Goal: Task Accomplishment & Management: Manage account settings

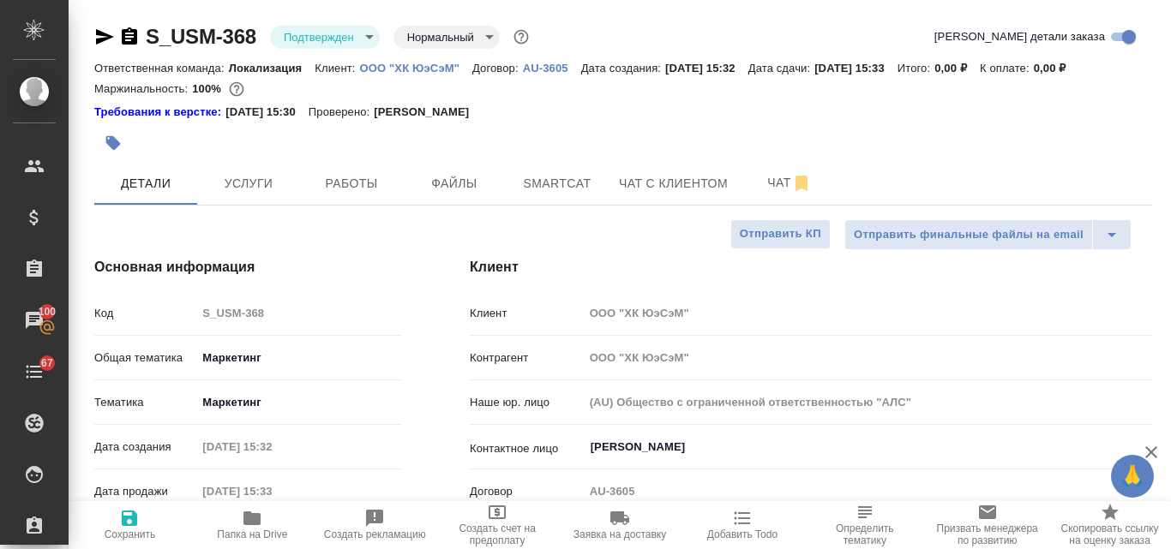
select select "RU"
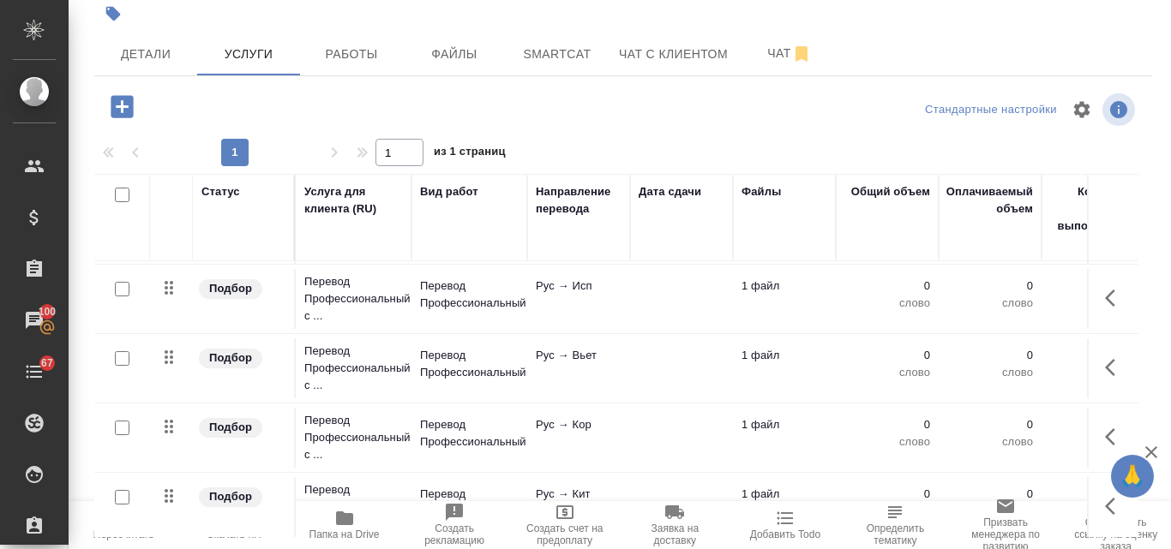
scroll to position [149, 0]
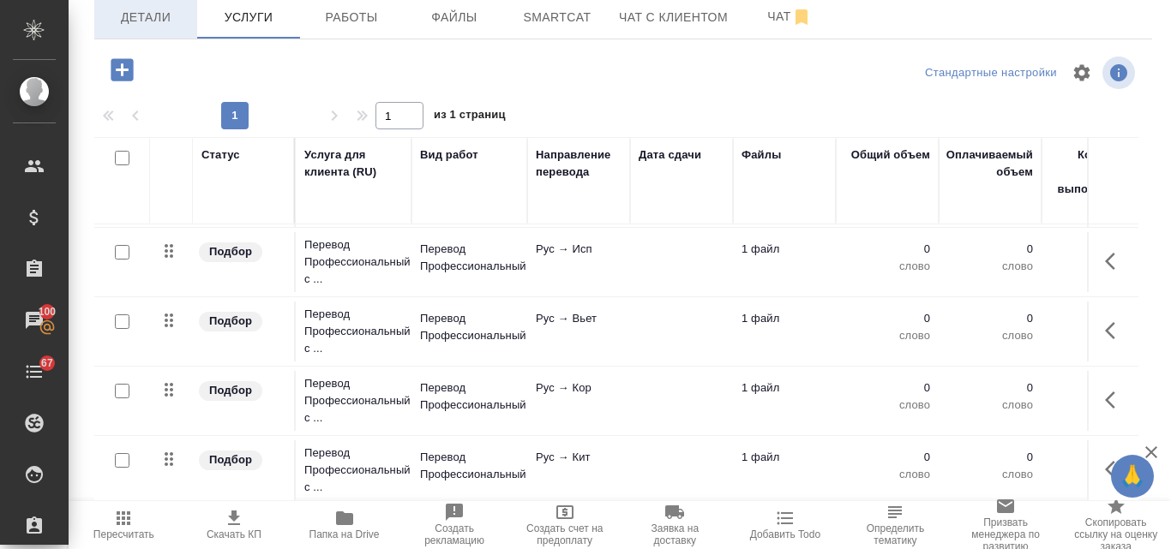
click at [147, 14] on span "Детали" at bounding box center [146, 17] width 82 height 21
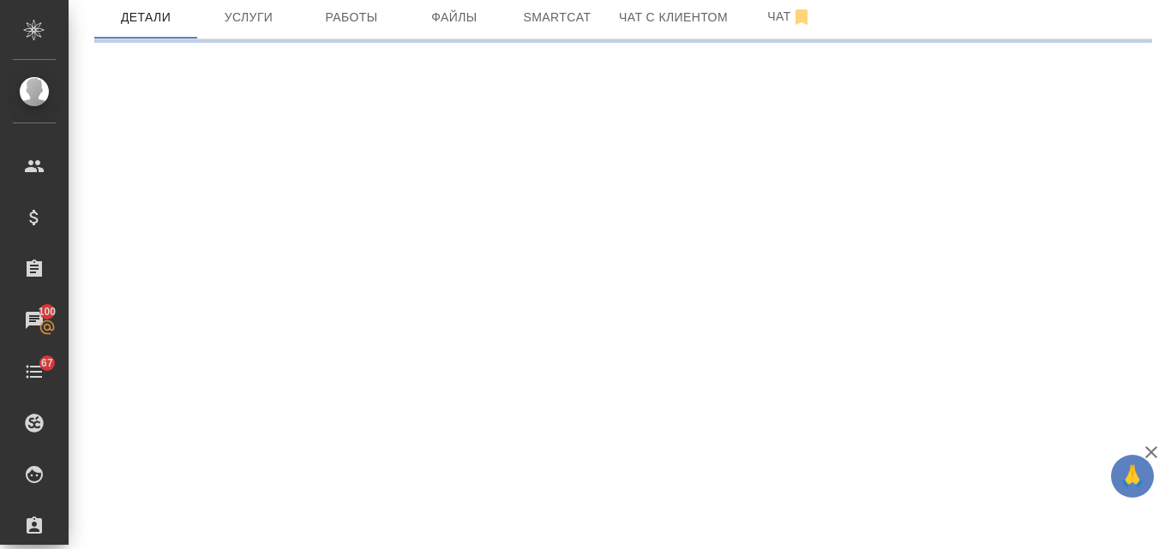
select select "RU"
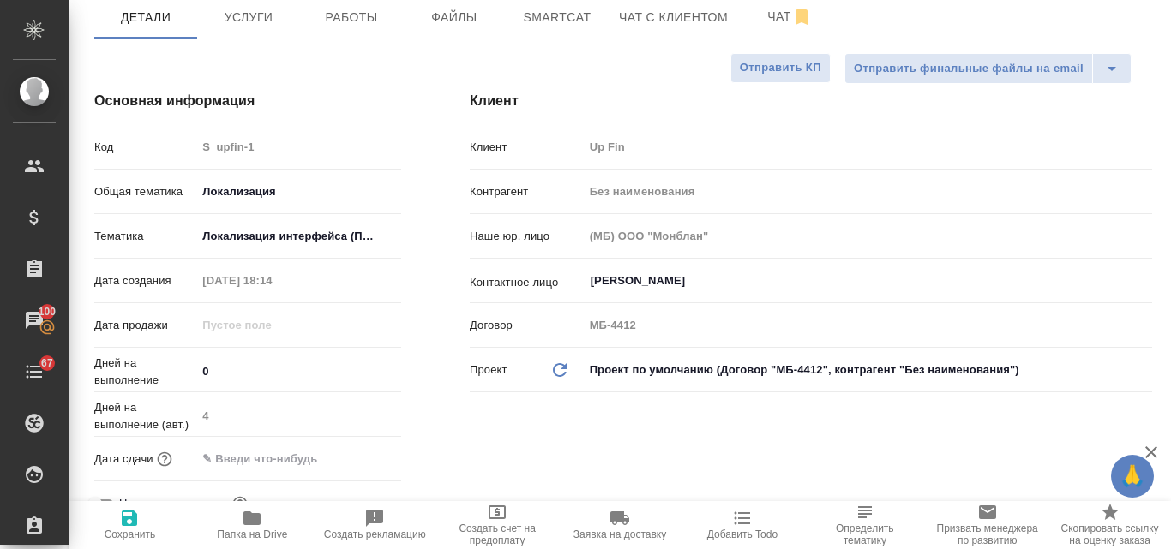
type textarea "x"
type input "Муталимов Марк"
type input "Мосина Ирина"
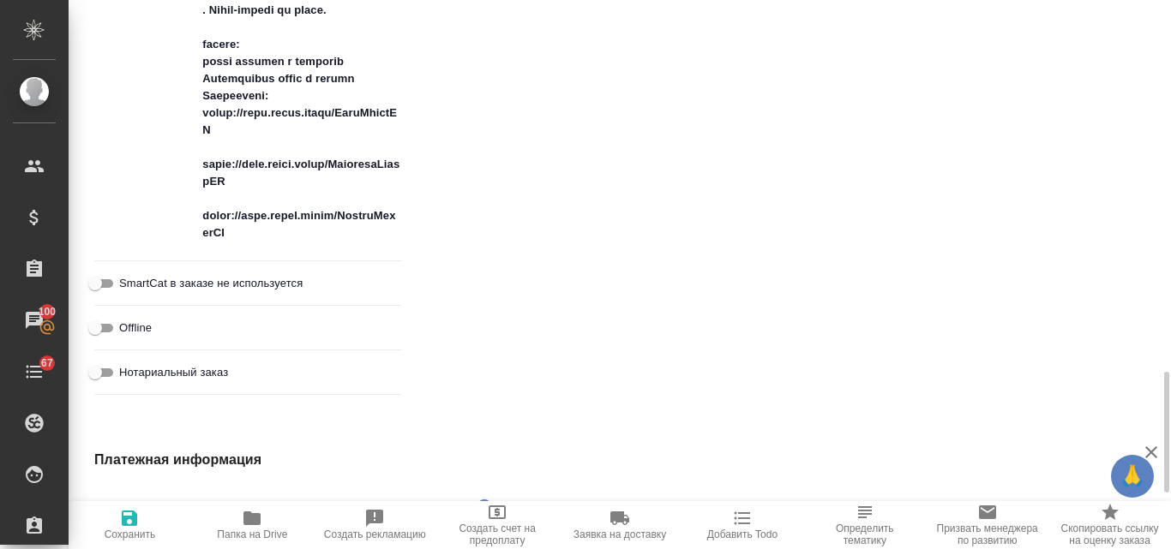
type textarea "x"
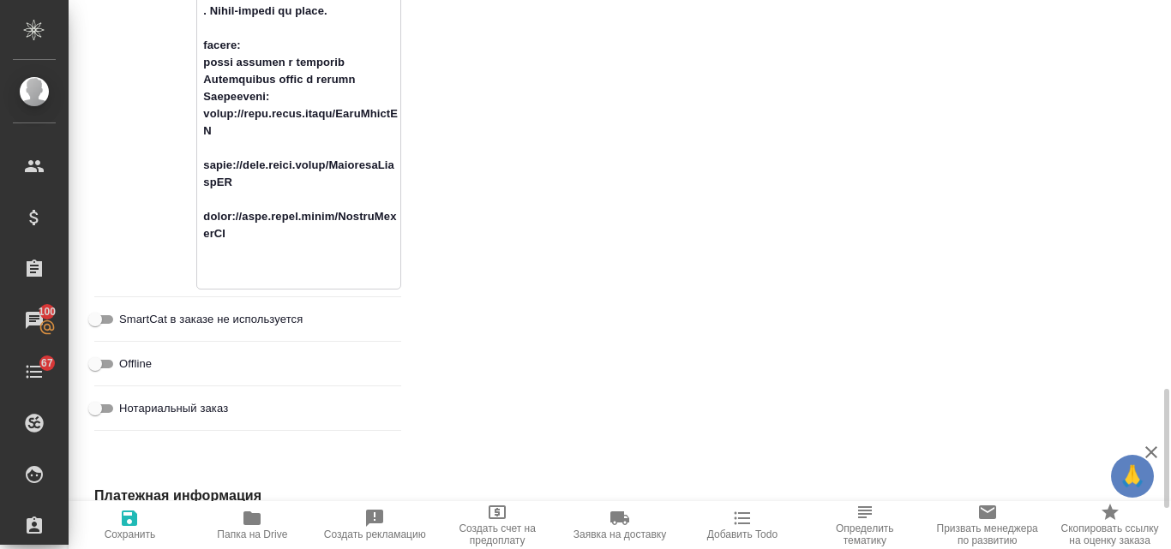
scroll to position [1709, 0]
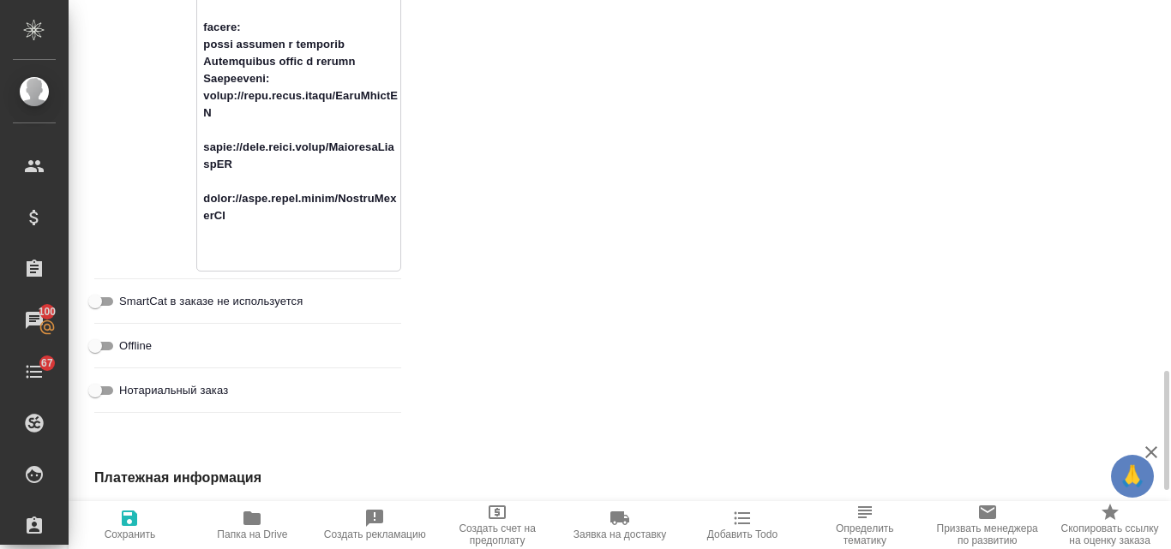
type textarea "от КВ: Мы хотим запросить перевод контента в нашем приложении, а также обучающи…"
type textarea "x"
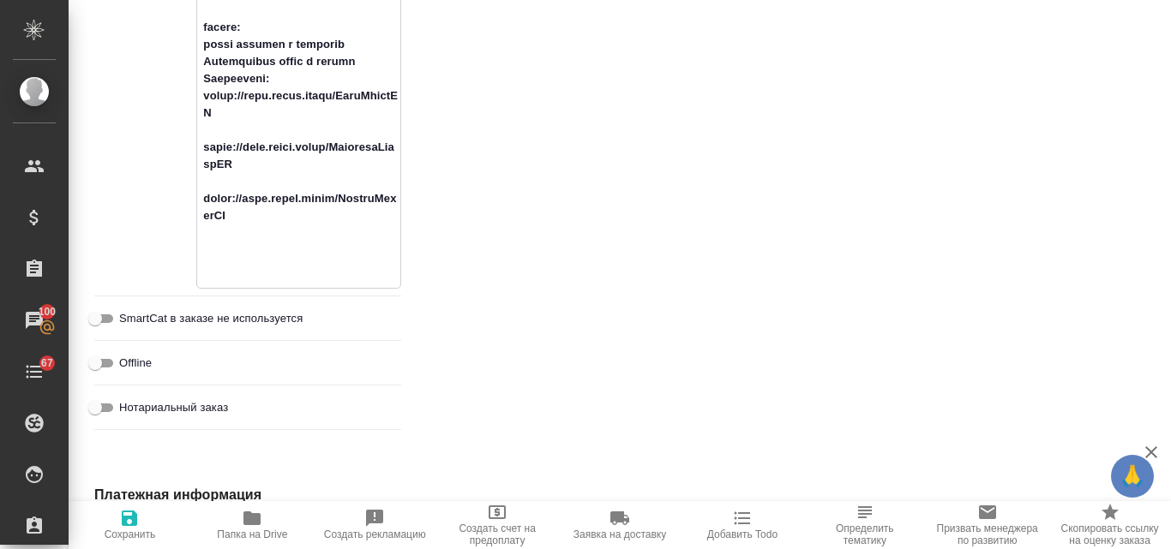
paste textarea "Анна, текст из презентации (текст типа «Заголовок», «Слайд 1» и тд) переводить …"
type textarea "от КВ: Мы хотим запросить перевод контента в нашем приложении, а также обучающи…"
type textarea "x"
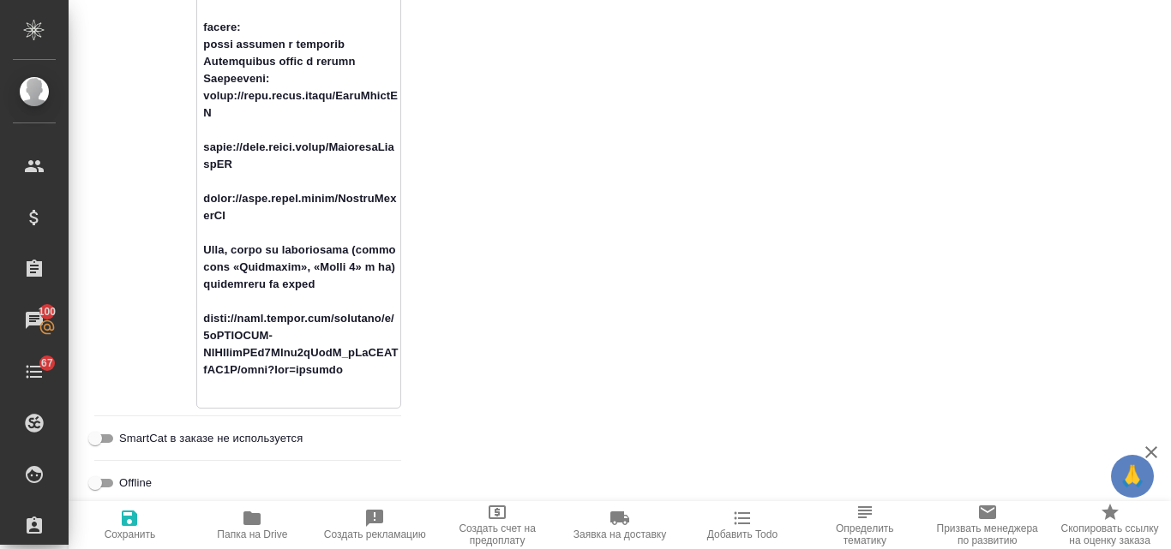
type textarea "от КВ: Мы хотим запросить перевод контента в нашем приложении, а также обучающи…"
type textarea "x"
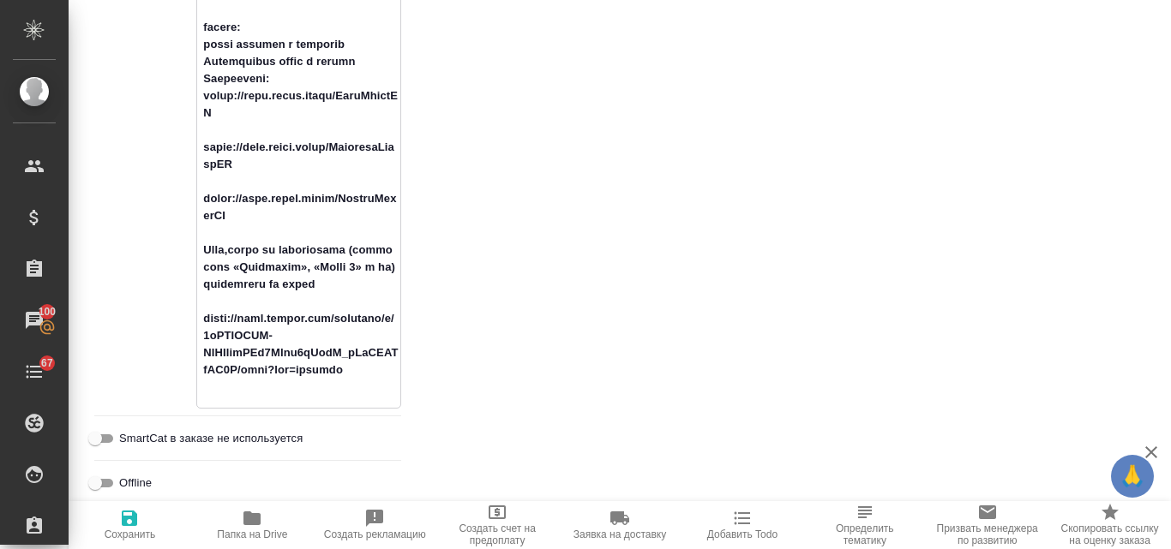
type textarea "x"
type textarea "от КВ: Мы хотим запросить перевод контента в нашем приложении, а также обучающи…"
type textarea "x"
type textarea "от КВ: Мы хотим запросить перевод контента в нашем приложении, а также обучающи…"
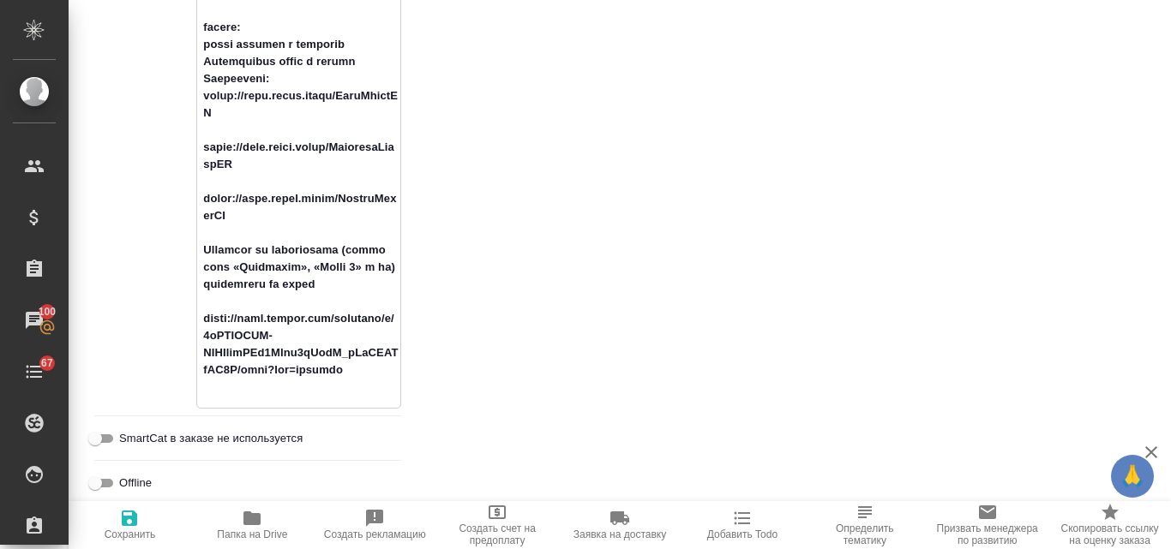
type textarea "x"
type textarea "от КВ: Мы хотим запросить перевод контента в нашем приложении, а также обучающи…"
type textarea "x"
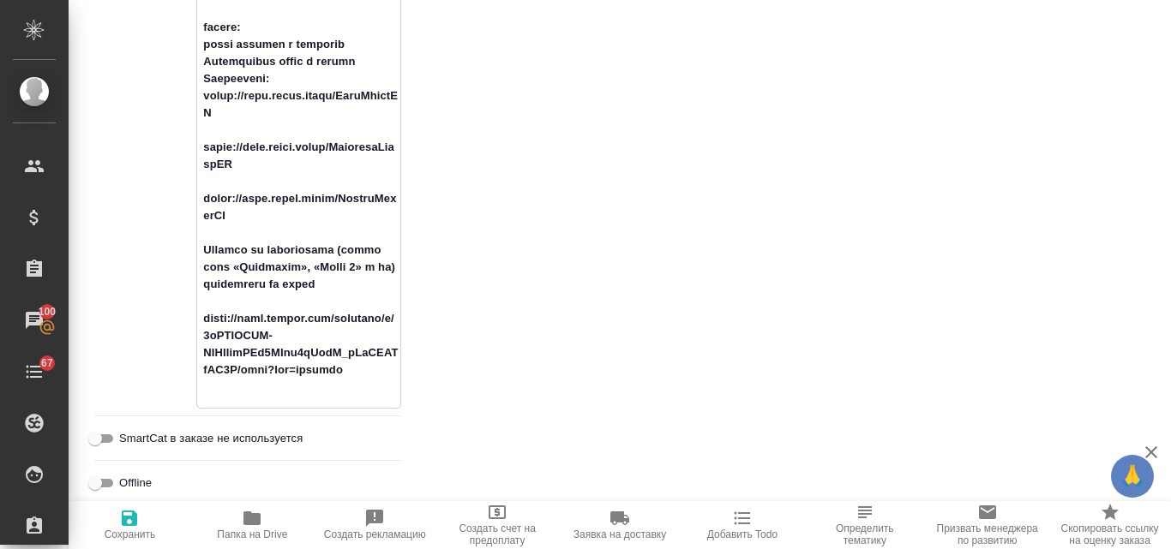
type textarea "x"
type textarea "от КВ: Мы хотим запросить перевод контента в нашем приложении, а также обучающи…"
type textarea "x"
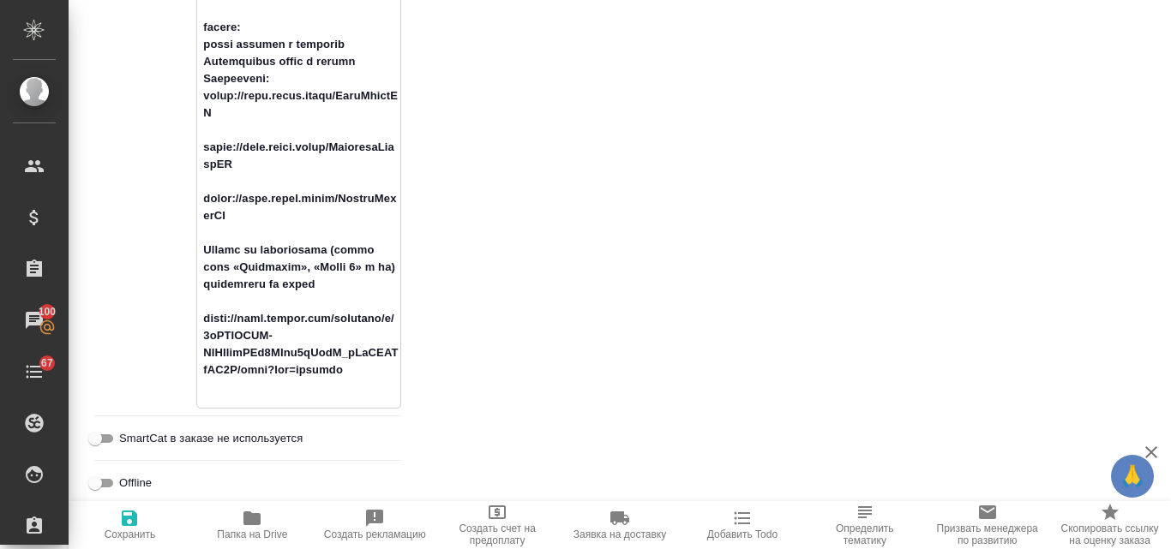
type textarea "x"
type textarea "от КВ: Мы хотим запросить перевод контента в нашем приложении, а также обучающи…"
type textarea "x"
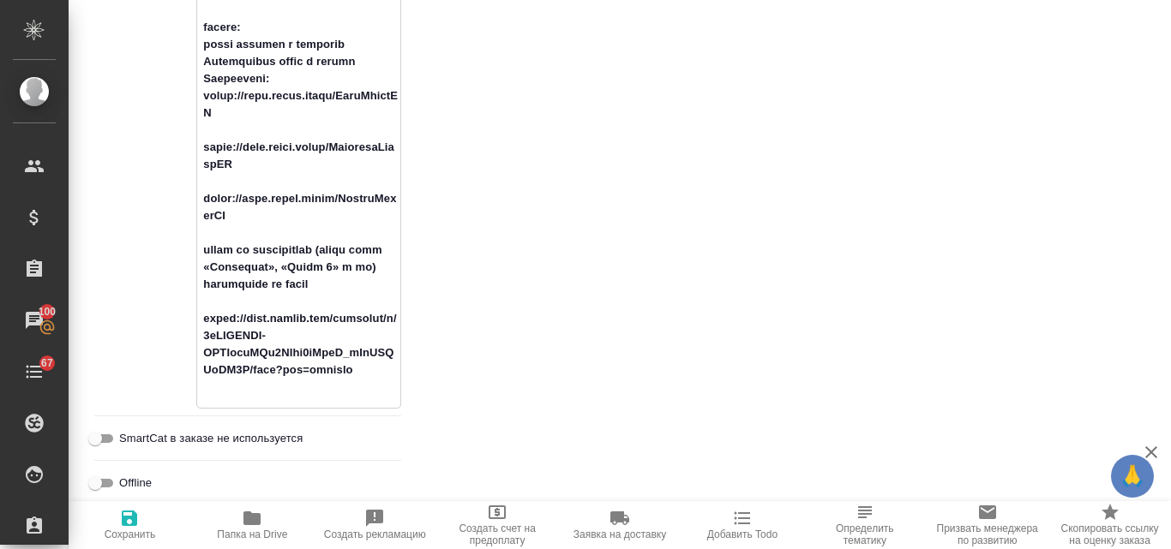
type textarea "x"
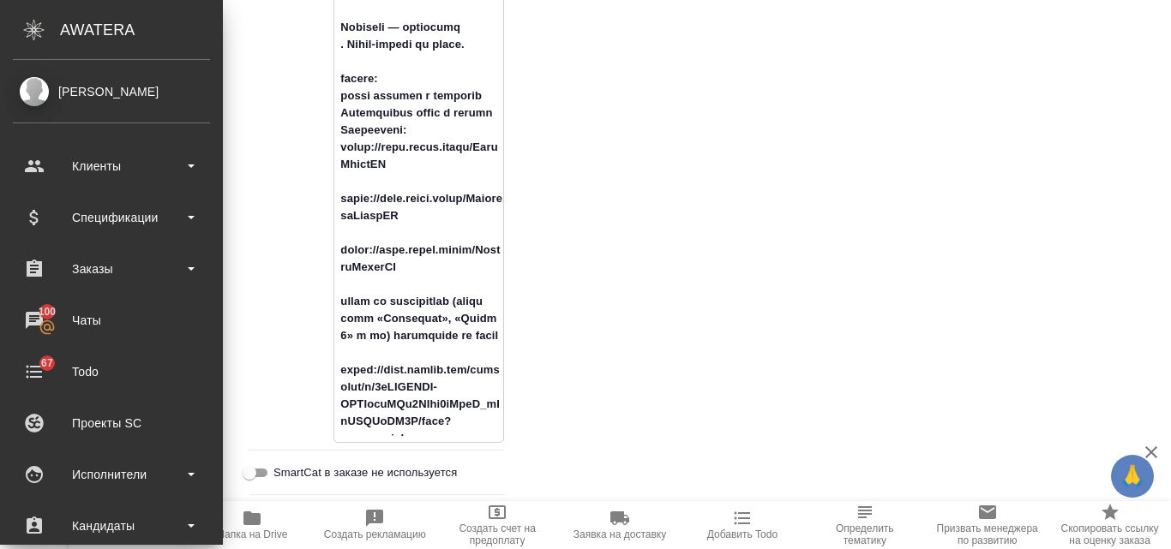
type textarea "x"
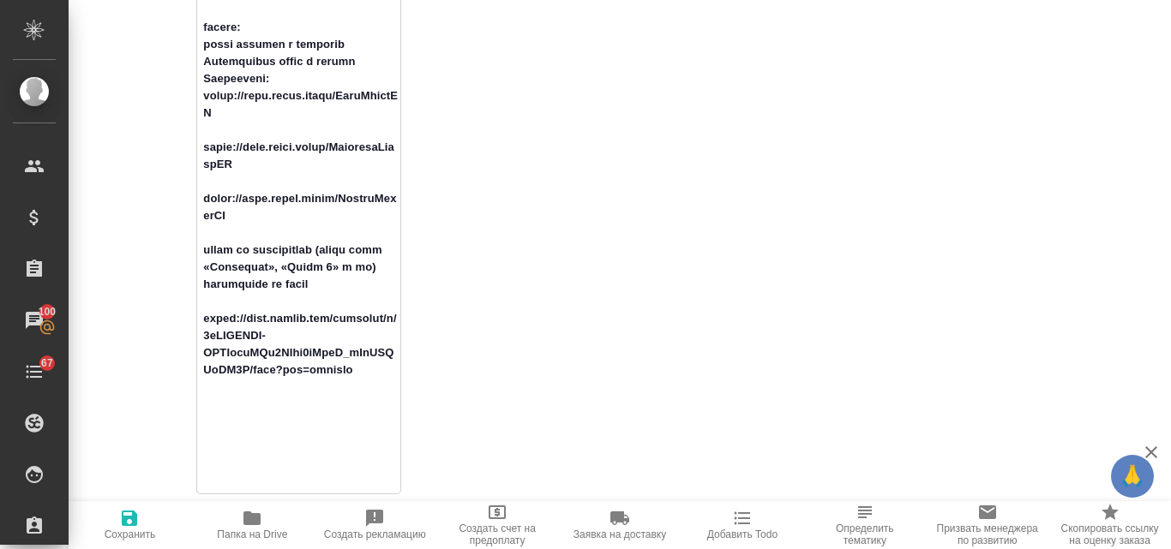
type textarea "от КВ: Мы хотим запросить перевод контента в нашем приложении, а также обучающи…"
type textarea "x"
click at [125, 521] on icon "button" at bounding box center [129, 518] width 15 height 15
type textarea "x"
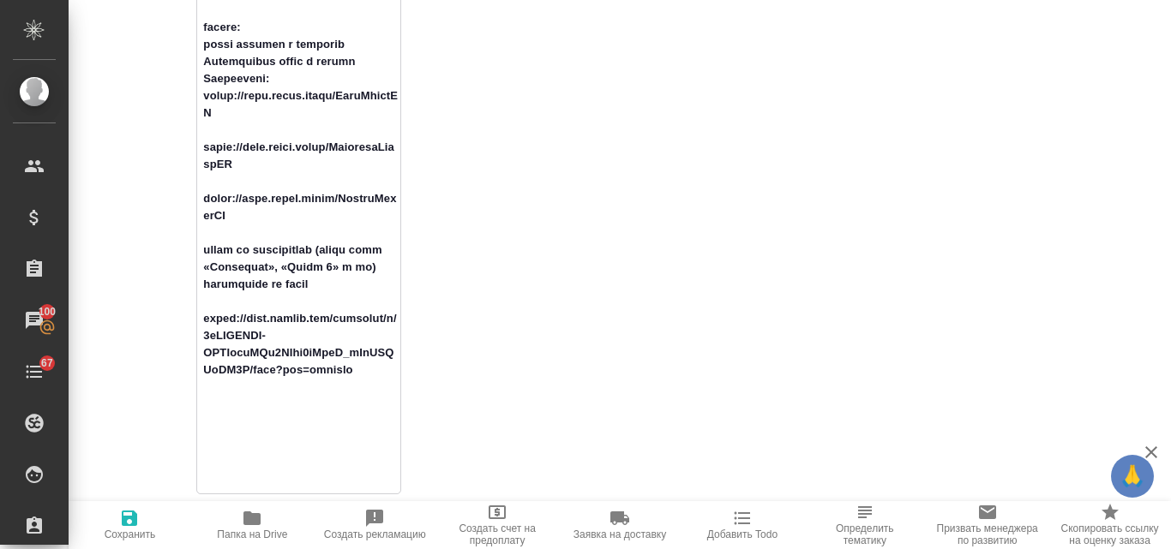
type textarea "x"
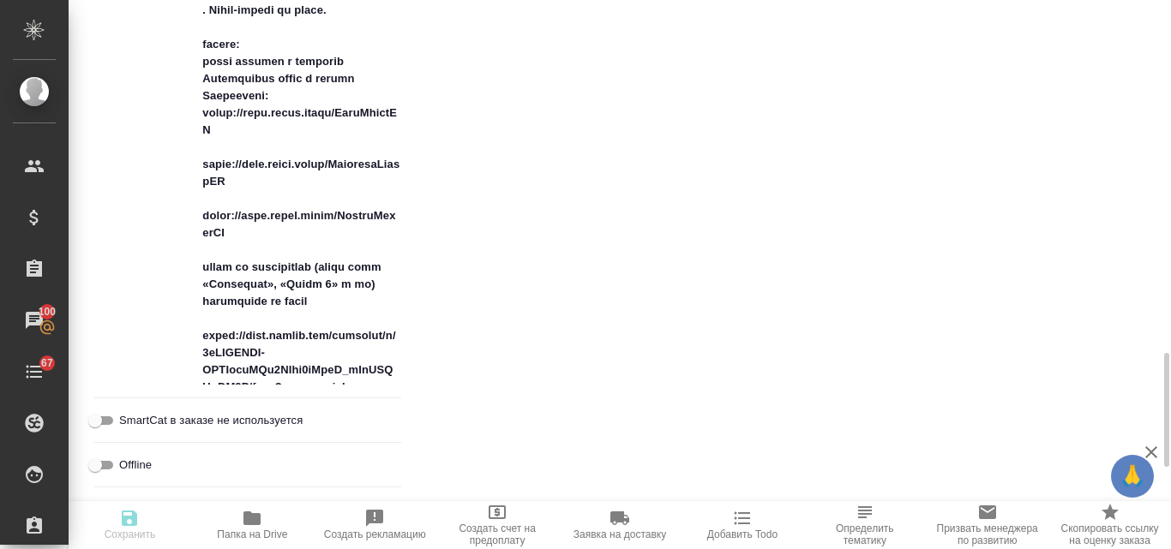
type textarea "x"
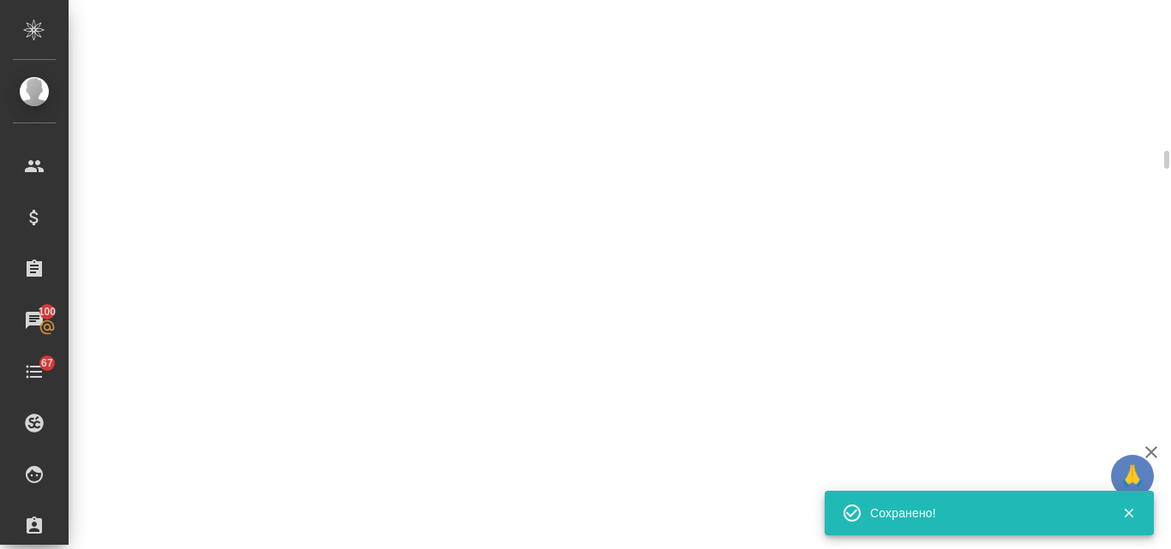
select select "RU"
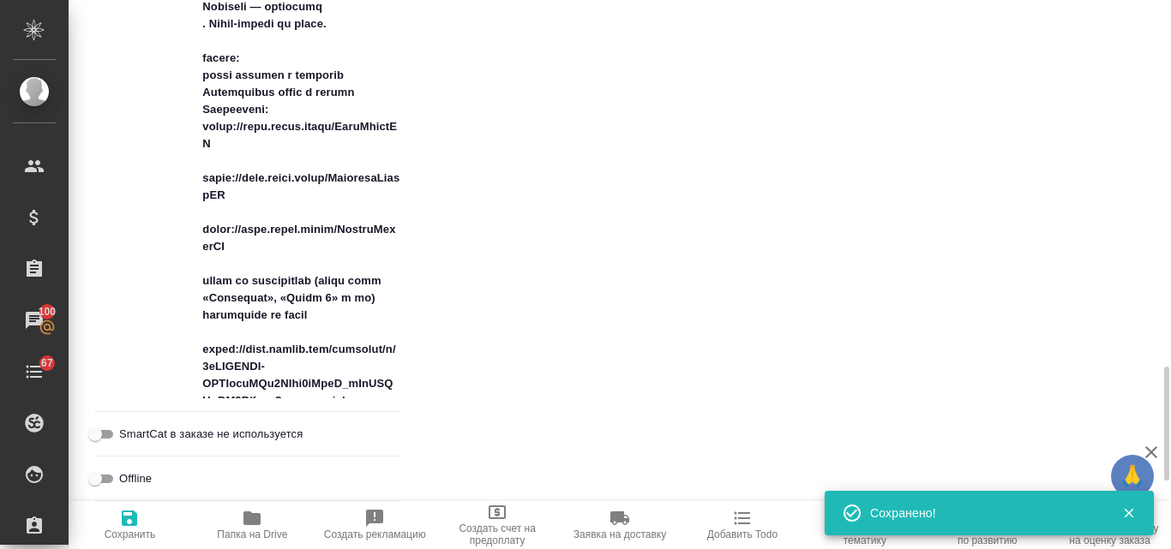
scroll to position [1691, 0]
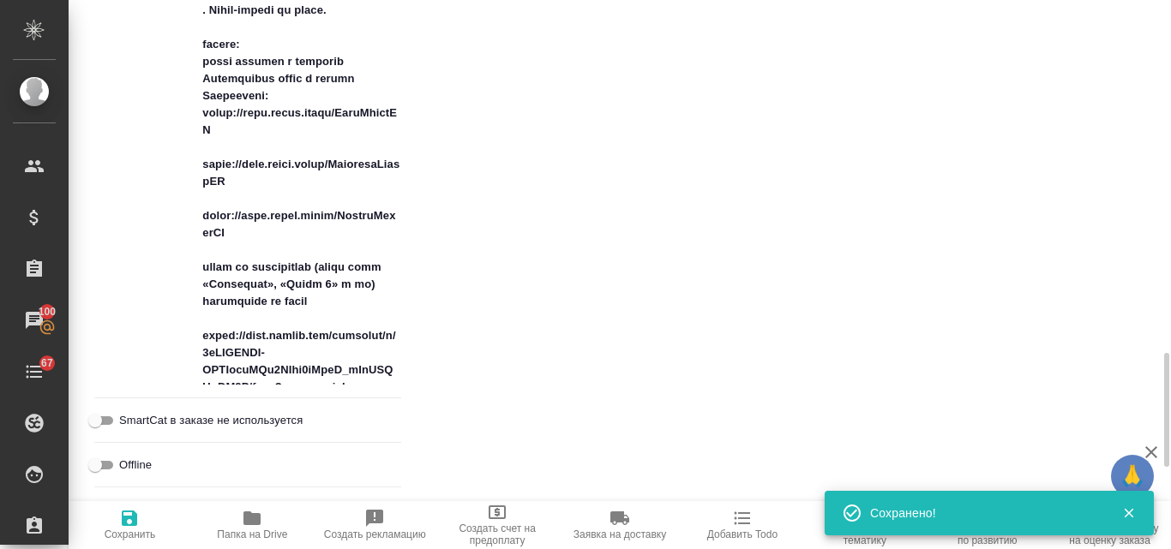
type textarea "x"
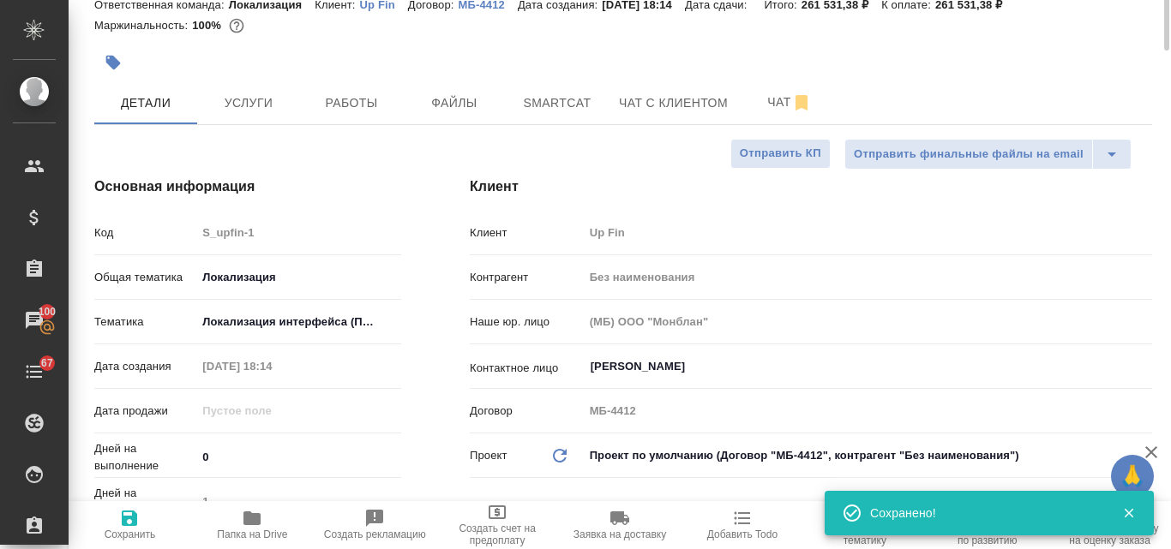
scroll to position [0, 0]
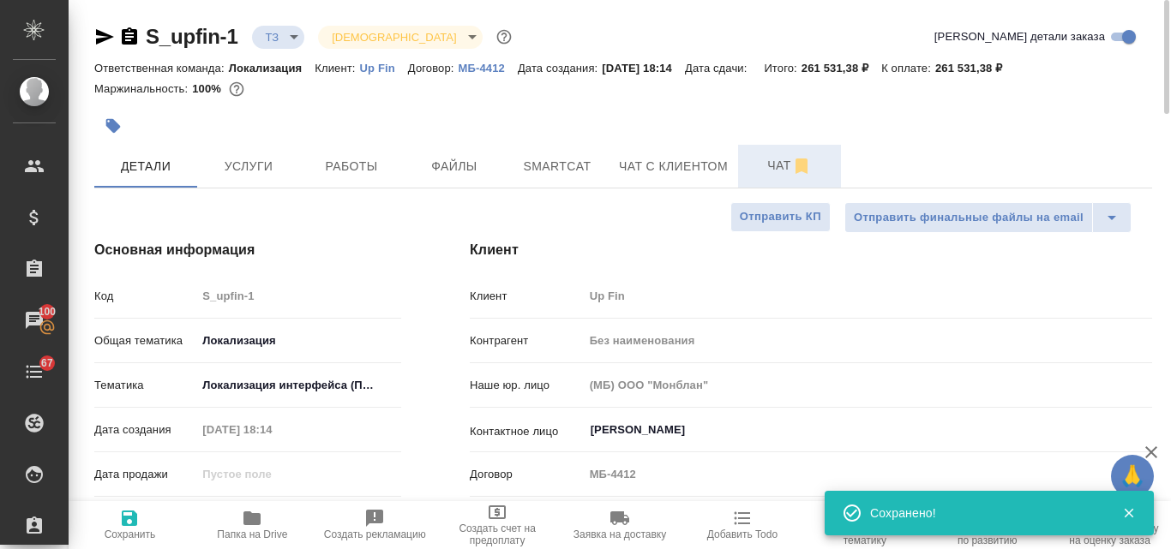
click at [771, 165] on span "Чат" at bounding box center [789, 165] width 82 height 21
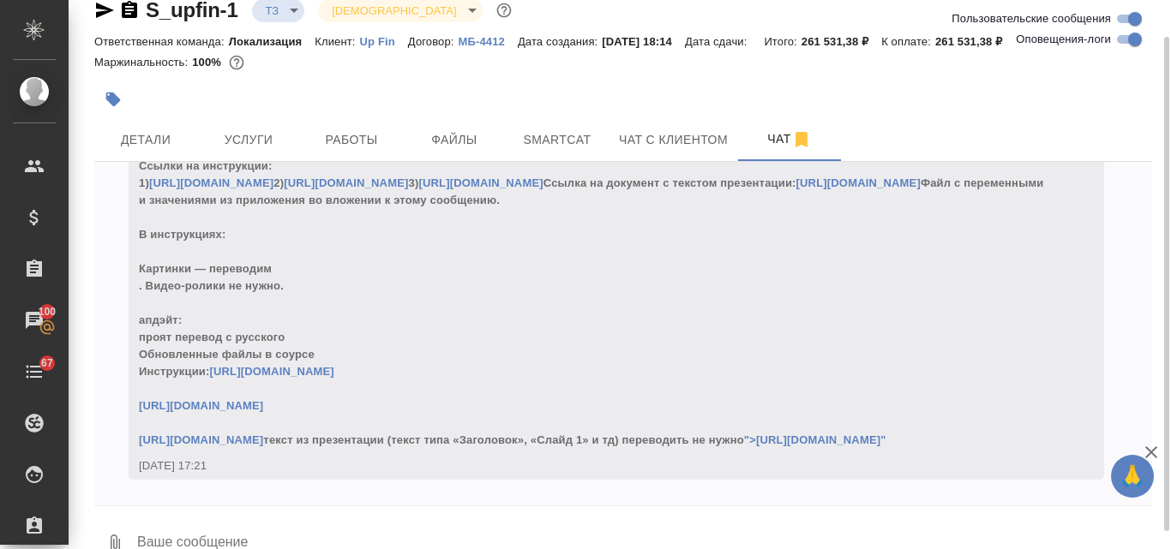
scroll to position [61, 0]
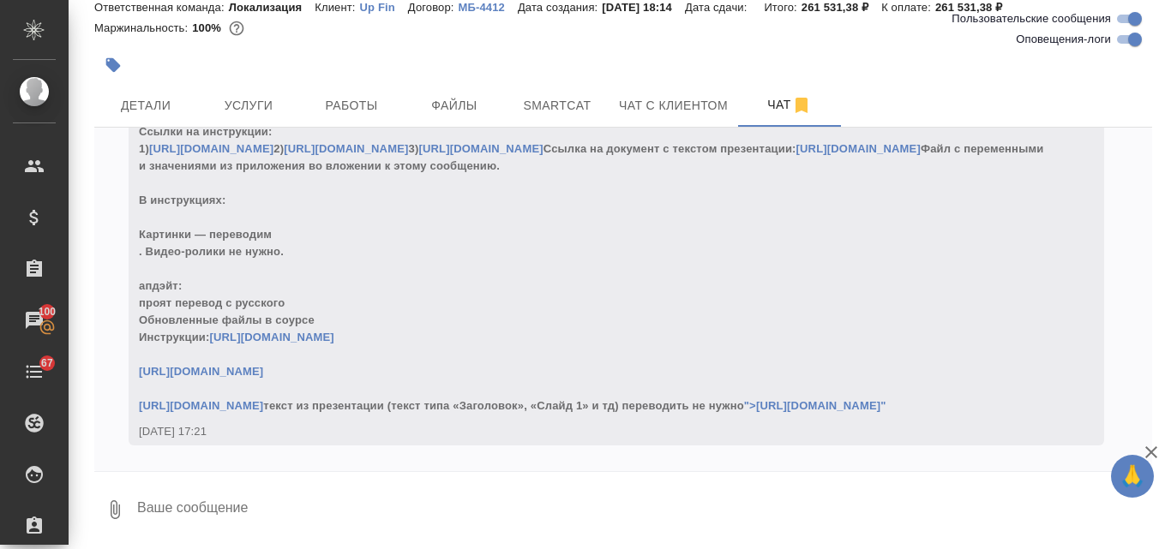
click at [178, 510] on textarea at bounding box center [643, 510] width 1016 height 58
type textarea """
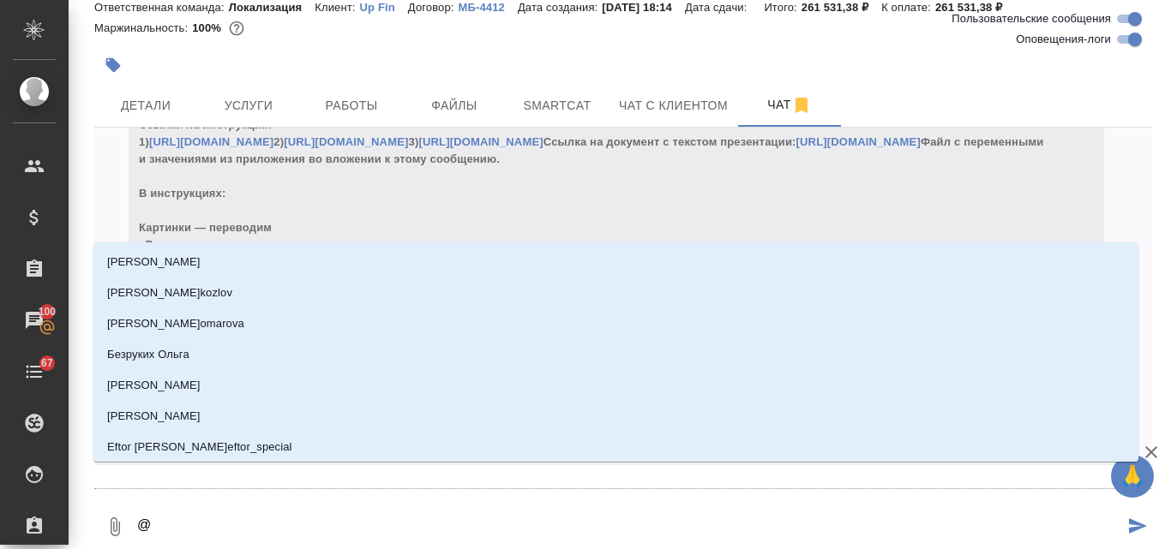
type textarea "@з"
type input "з"
type textarea "@за"
type input "за"
type textarea "@заб"
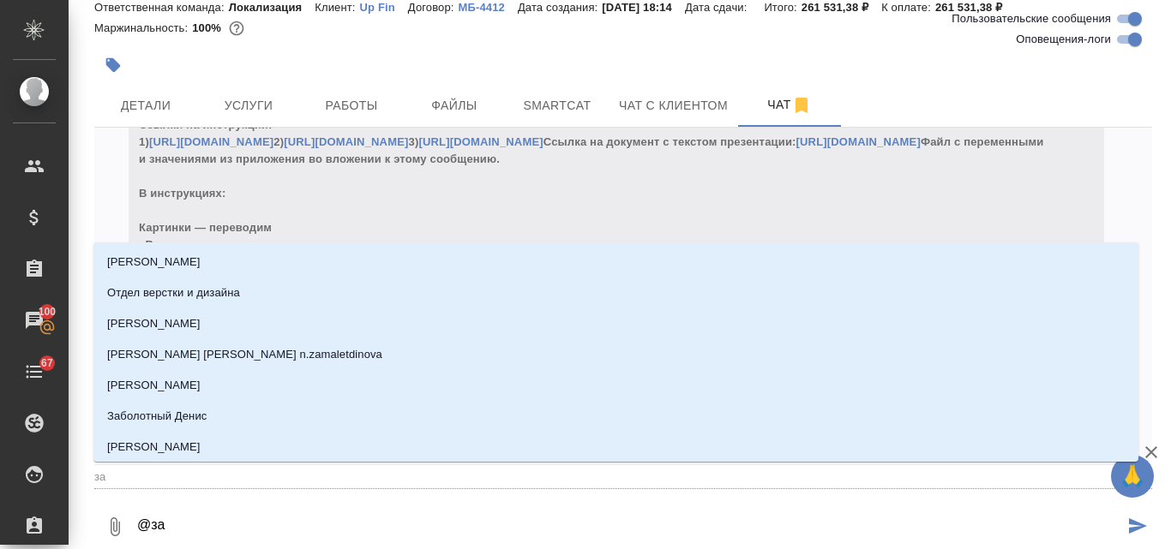
type input "заб"
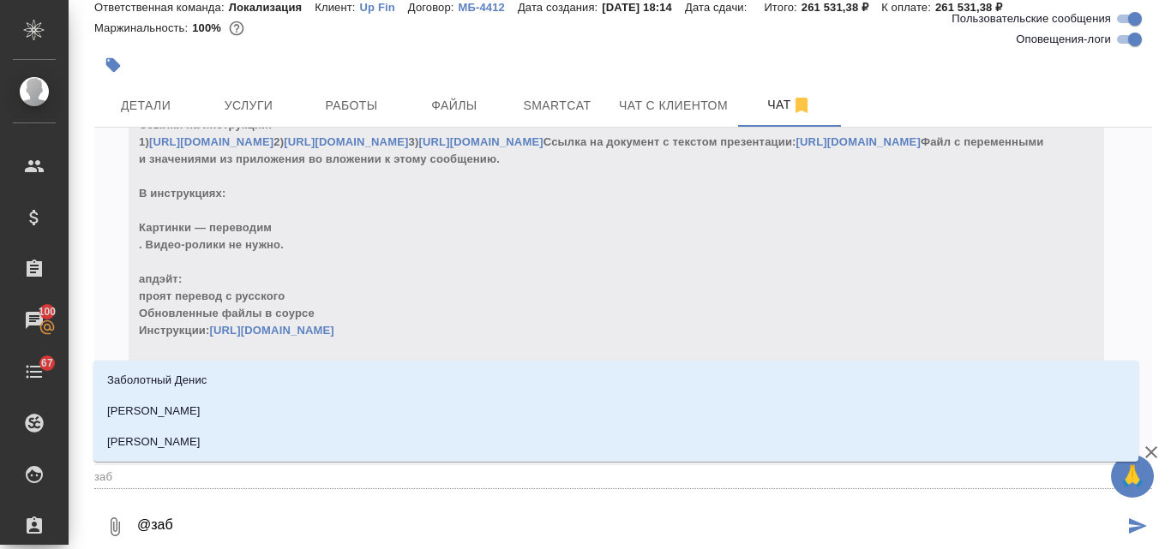
type textarea "@забо"
type input "забо"
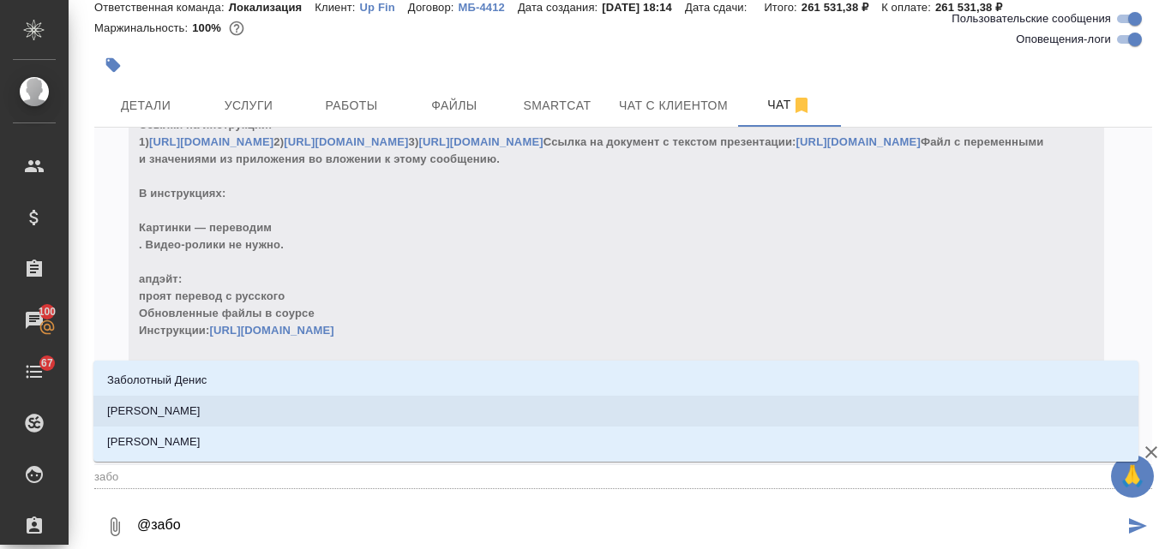
click at [201, 413] on p "Заборова Александра" at bounding box center [153, 411] width 93 height 17
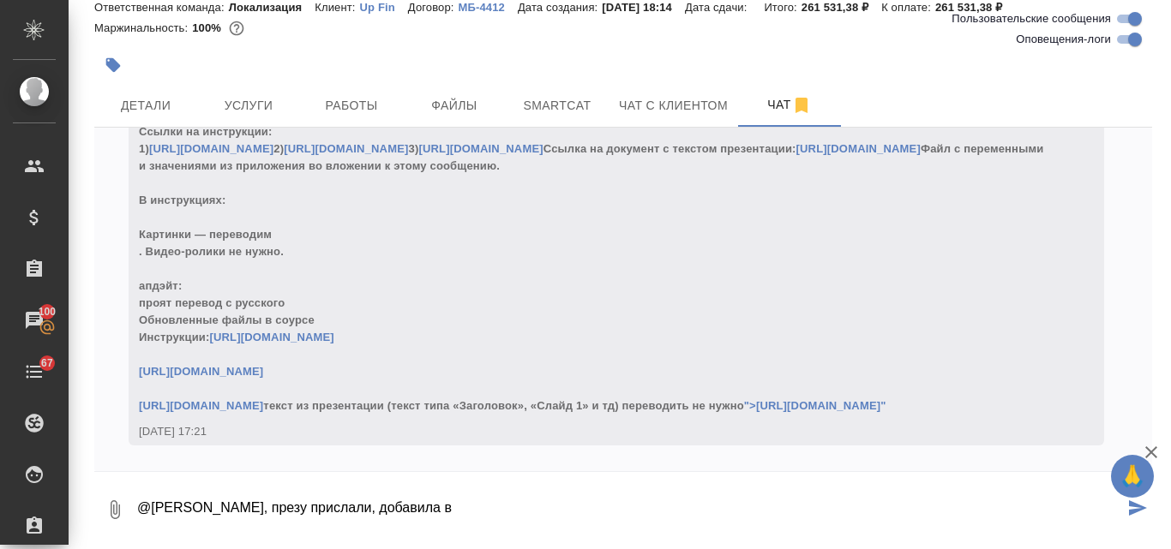
click at [404, 506] on textarea "@Заборова Александра, презу прислали, добавила в" at bounding box center [629, 510] width 988 height 58
click at [546, 508] on textarea "@Заборова Александра, презу прислали, ссылку добавила в" at bounding box center [629, 510] width 988 height 58
type textarea "@Заборова Александра, презу прислали, ссылку добавила в комментарии ПМ"
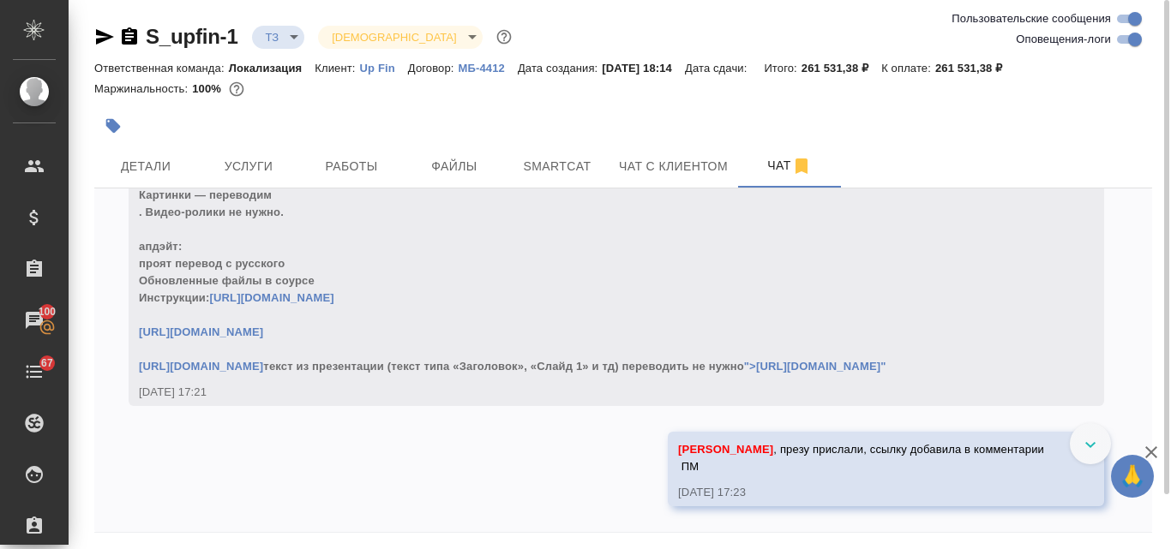
scroll to position [8703, 0]
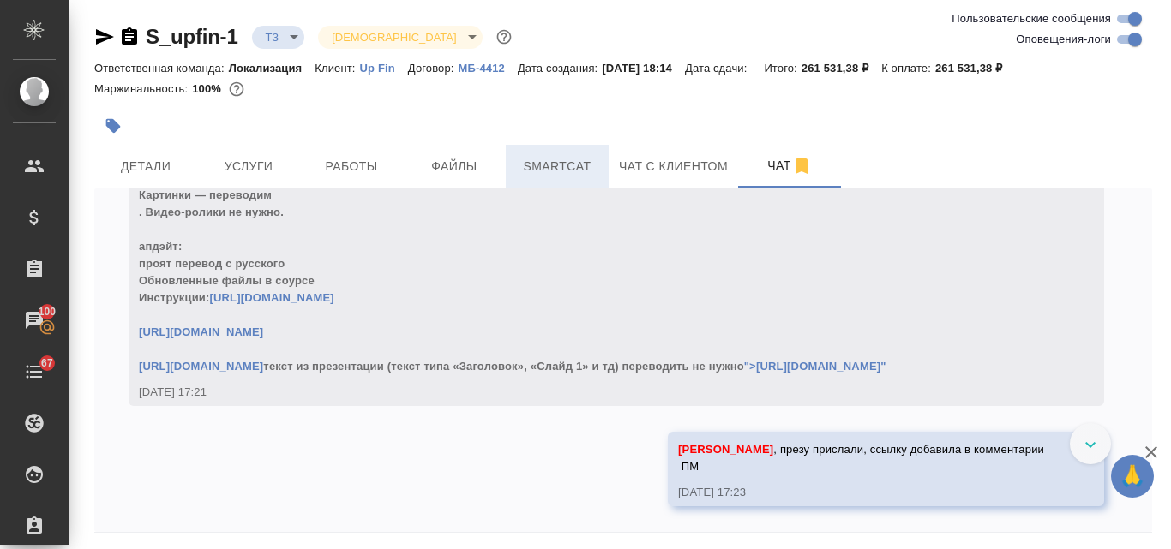
click at [545, 163] on span "Smartcat" at bounding box center [557, 166] width 82 height 21
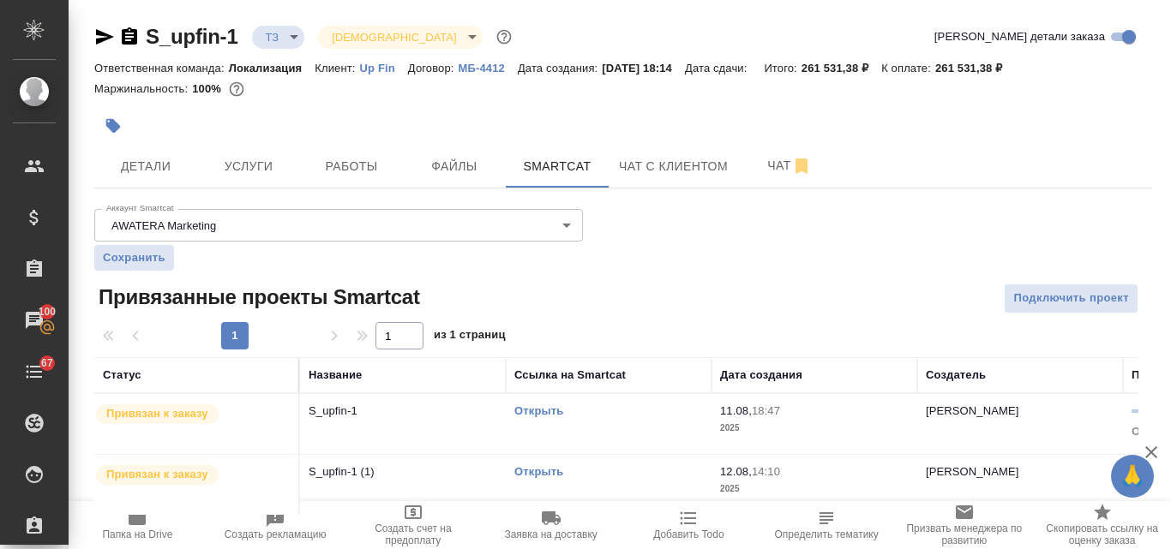
scroll to position [23, 0]
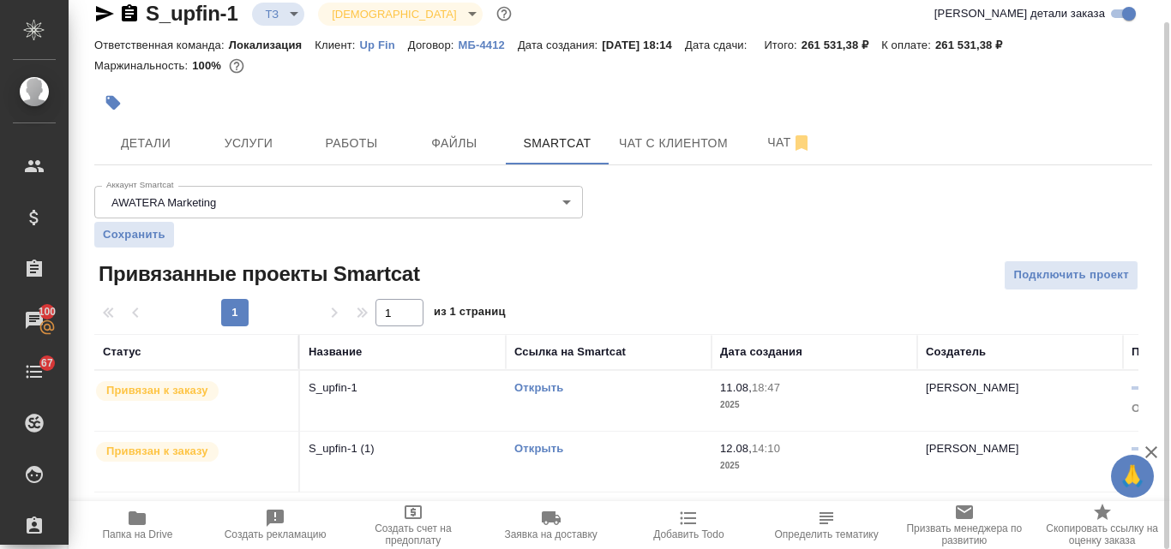
click at [552, 445] on link "Открыть" at bounding box center [538, 448] width 49 height 13
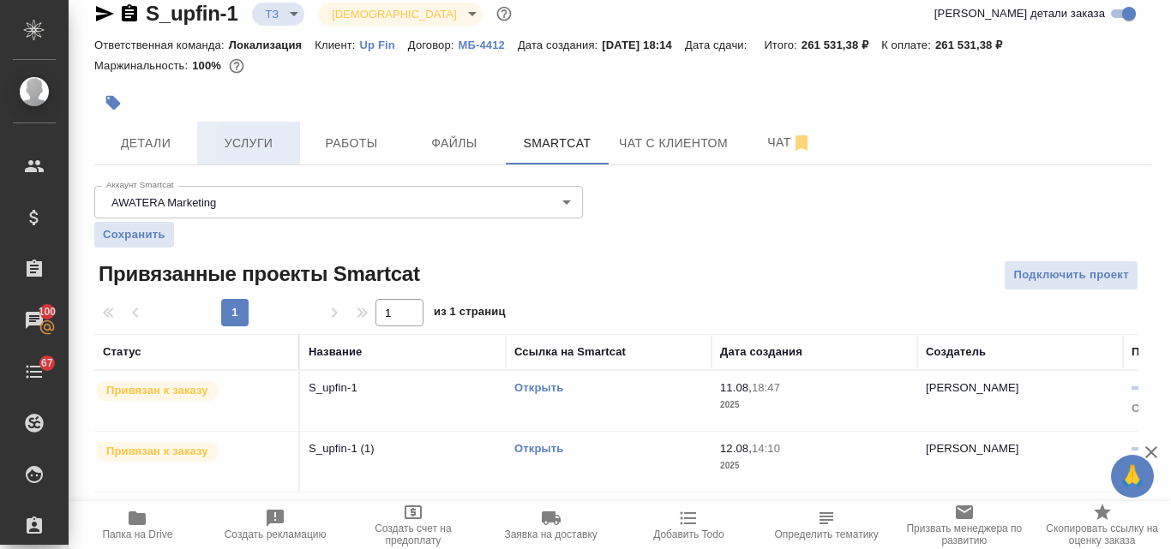
click at [254, 138] on span "Услуги" at bounding box center [248, 143] width 82 height 21
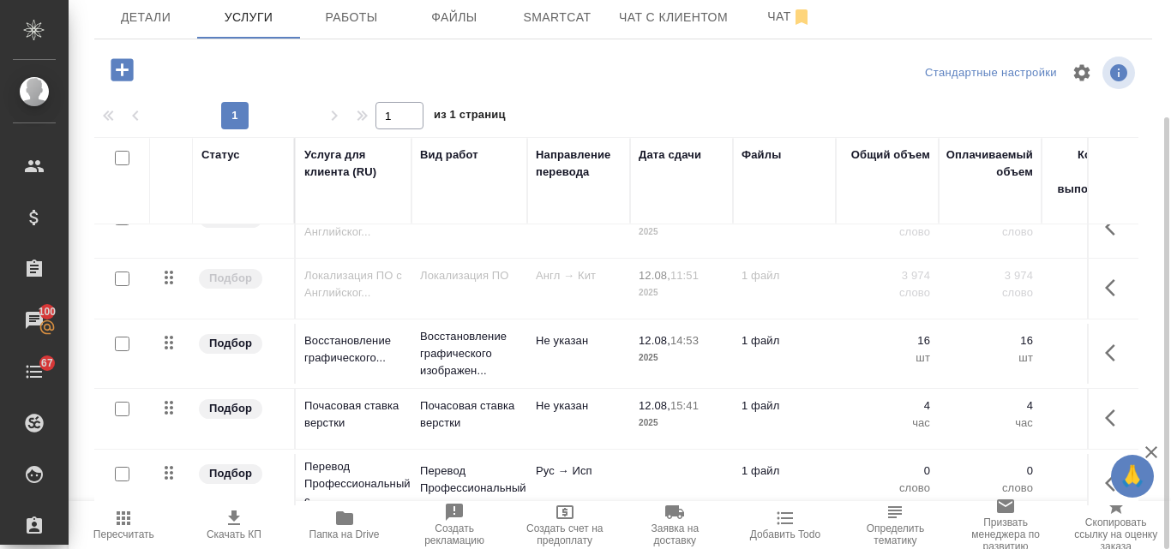
scroll to position [384, 0]
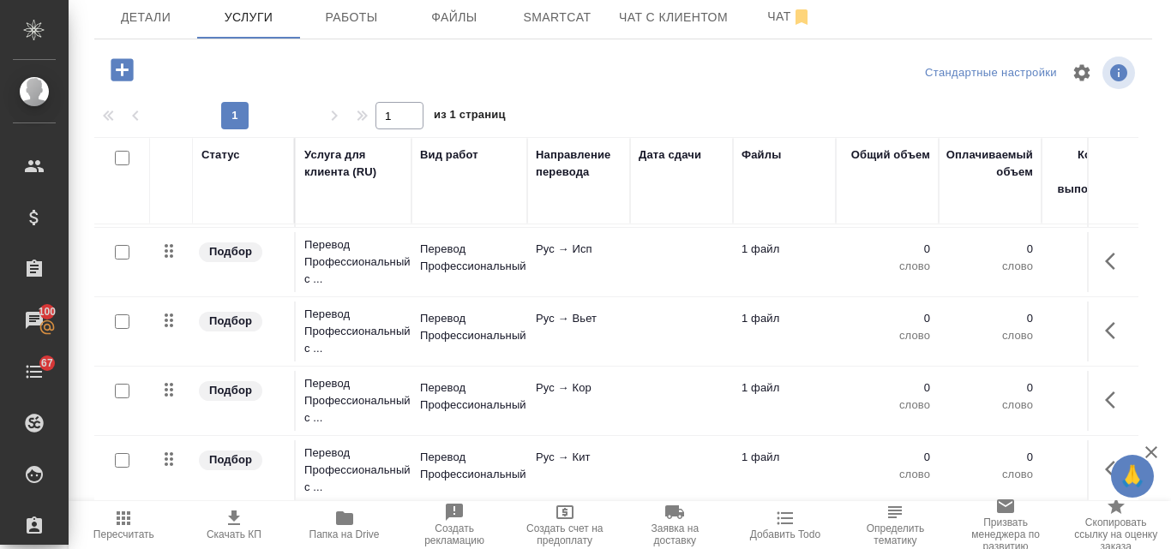
click at [129, 526] on icon "button" at bounding box center [123, 518] width 21 height 21
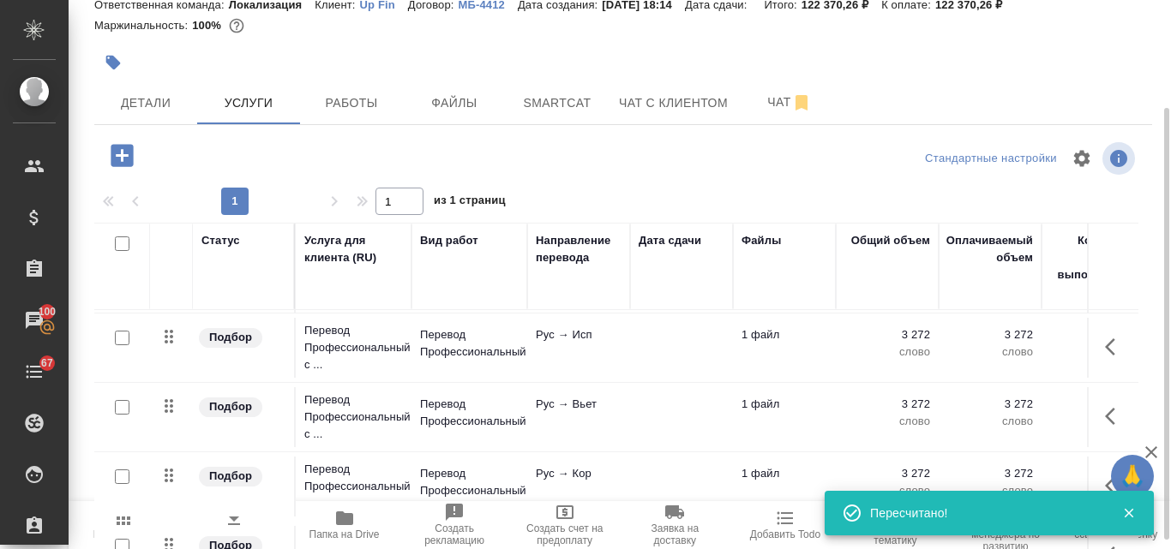
scroll to position [149, 0]
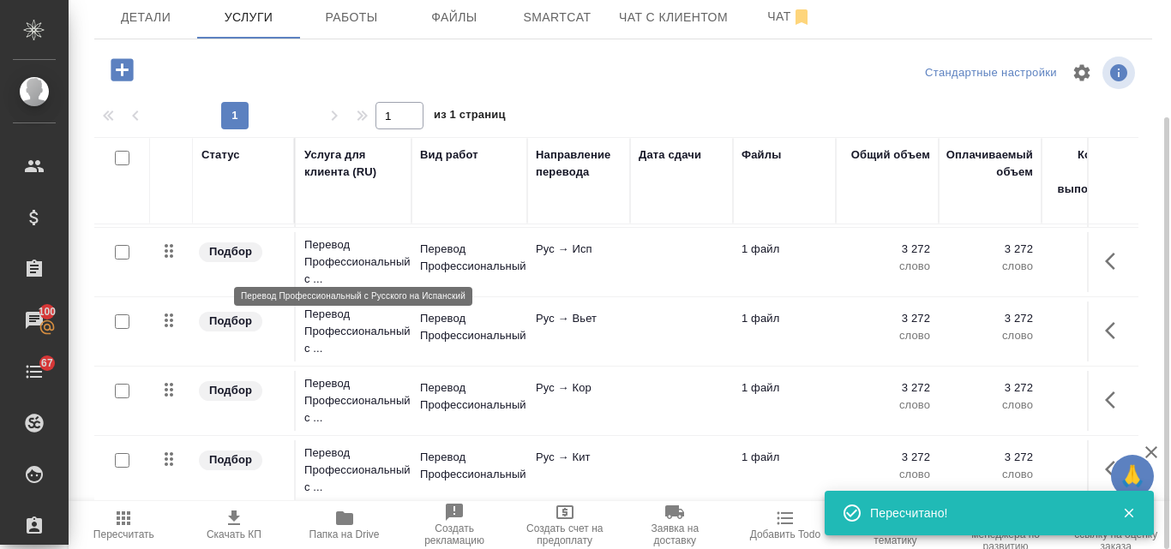
click at [341, 242] on p "Перевод Профессиональный с ..." at bounding box center [353, 262] width 99 height 51
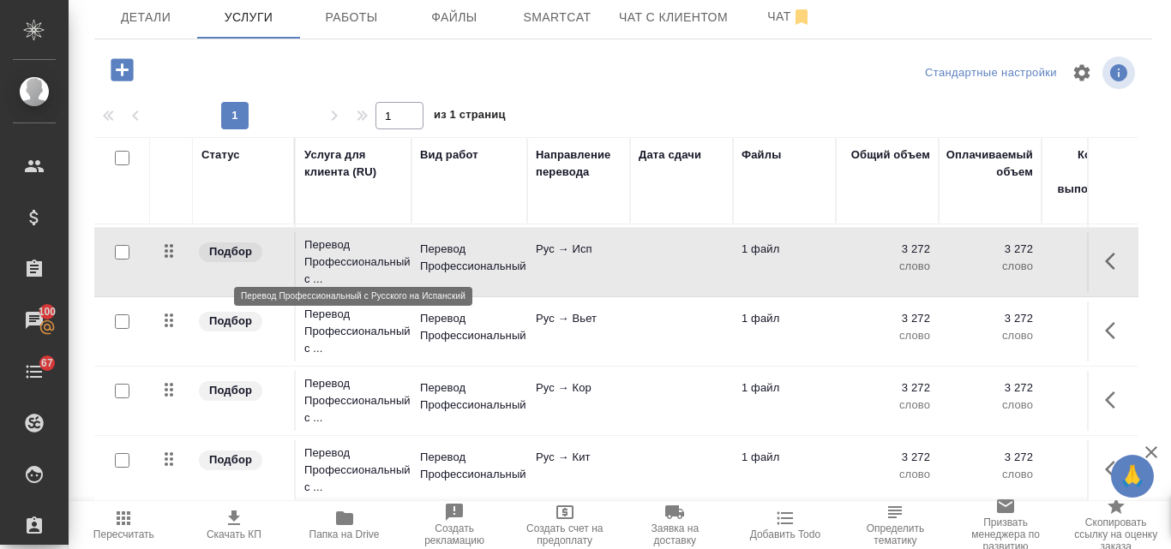
click at [341, 242] on p "Перевод Профессиональный с ..." at bounding box center [353, 262] width 99 height 51
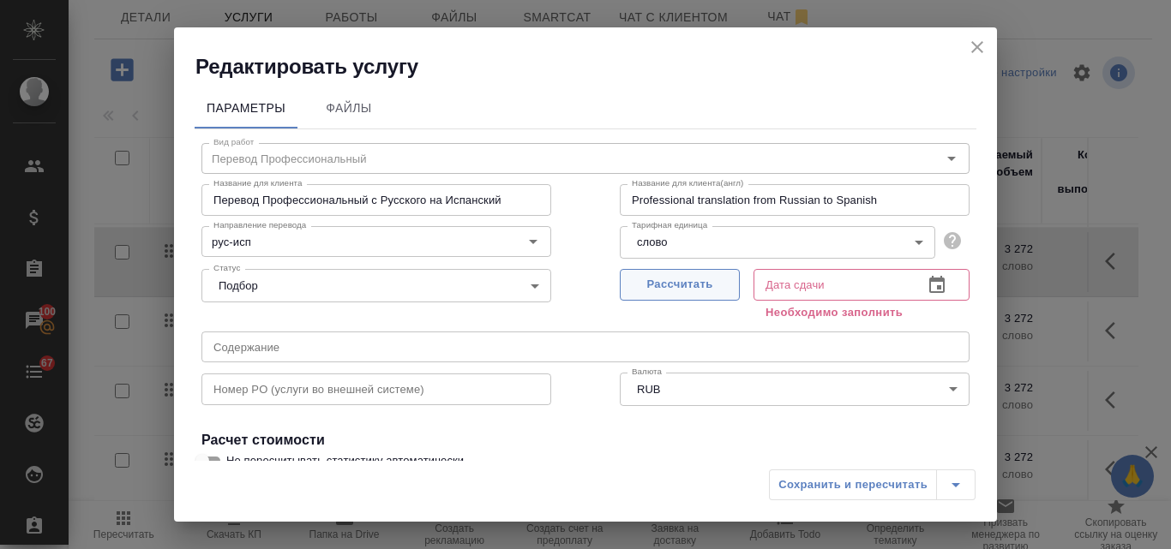
click at [672, 281] on span "Рассчитать" at bounding box center [679, 285] width 101 height 20
type input "14.08.2025 14:39"
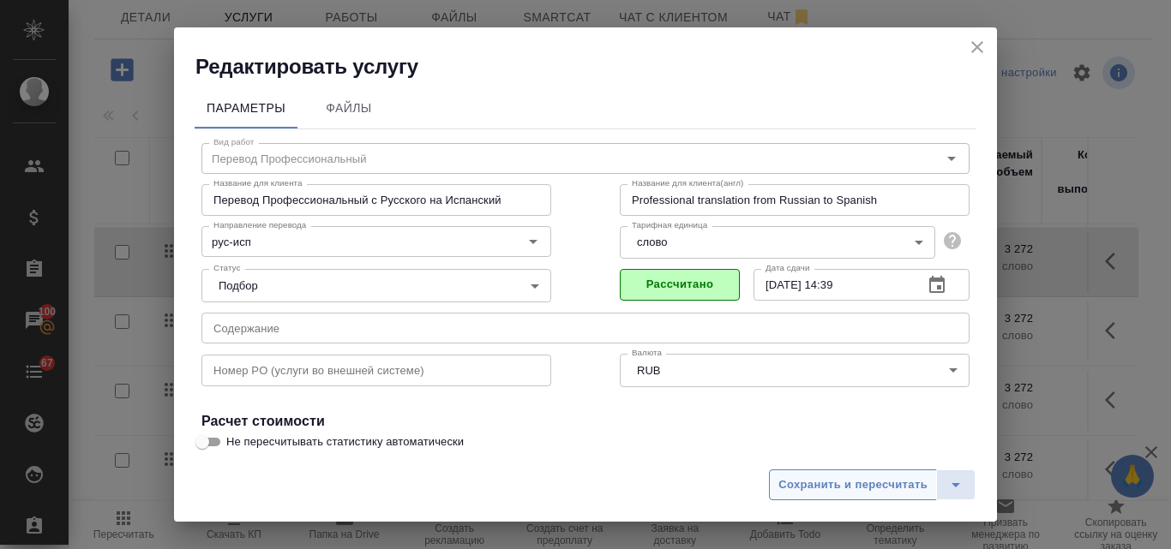
click at [818, 486] on span "Сохранить и пересчитать" at bounding box center [852, 486] width 149 height 20
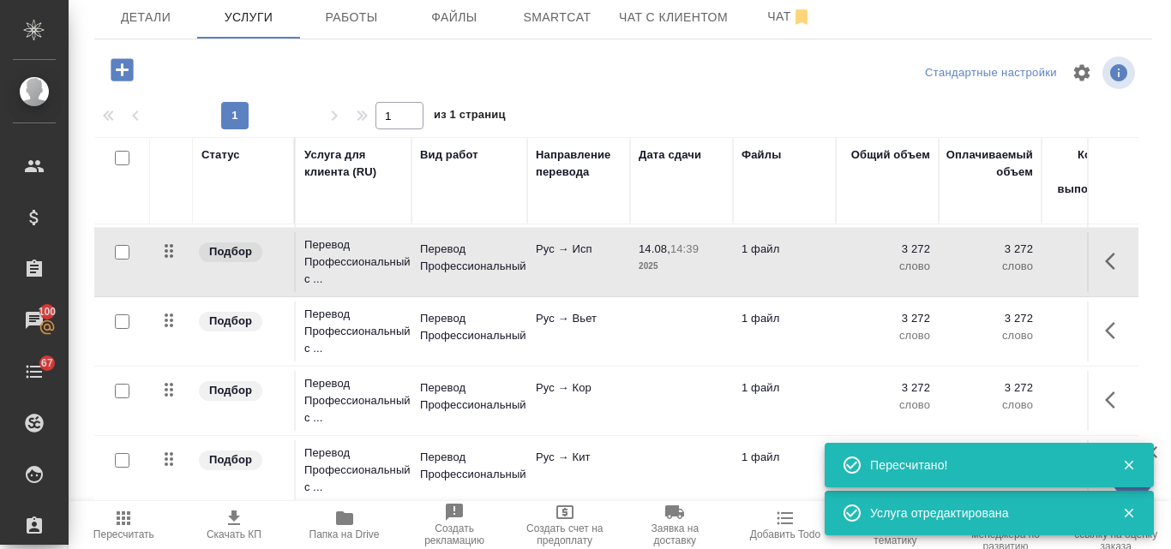
click at [251, 313] on p "Подбор" at bounding box center [230, 321] width 43 height 17
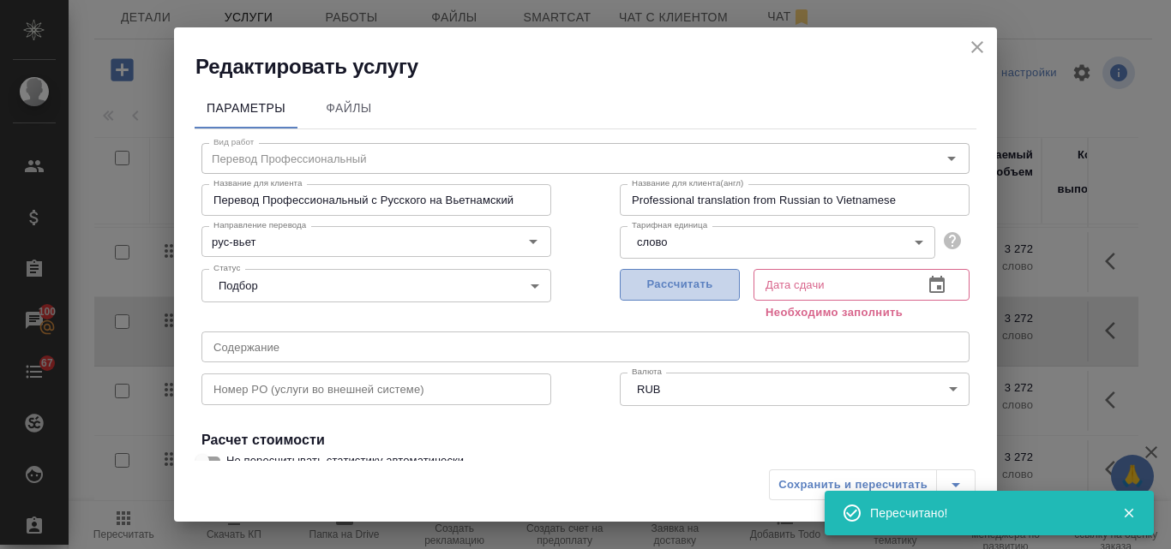
click at [657, 289] on span "Рассчитать" at bounding box center [679, 285] width 101 height 20
type input "14.08.2025 14:39"
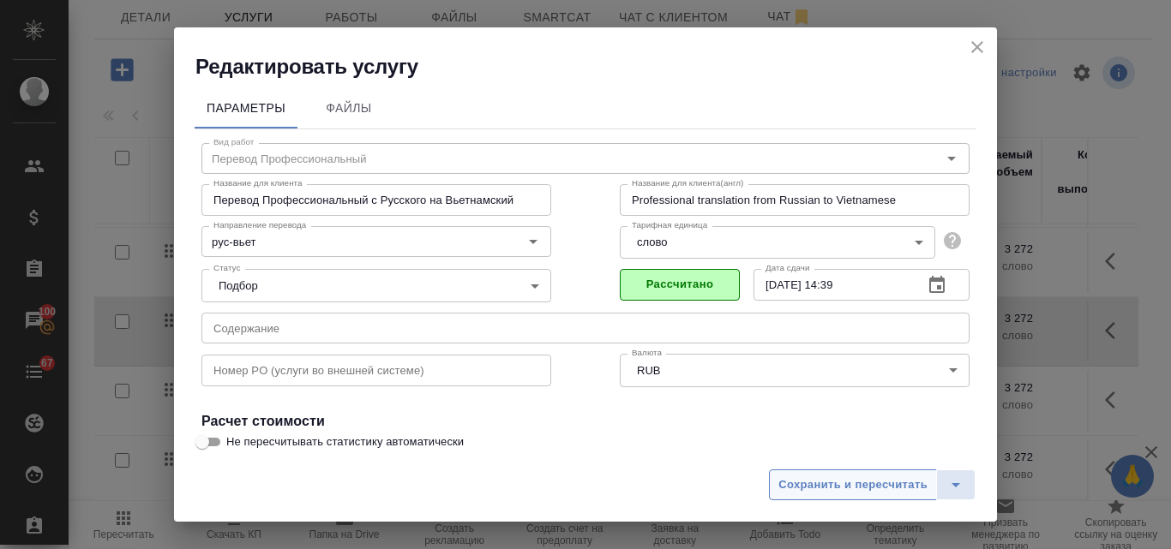
click at [821, 477] on span "Сохранить и пересчитать" at bounding box center [852, 486] width 149 height 20
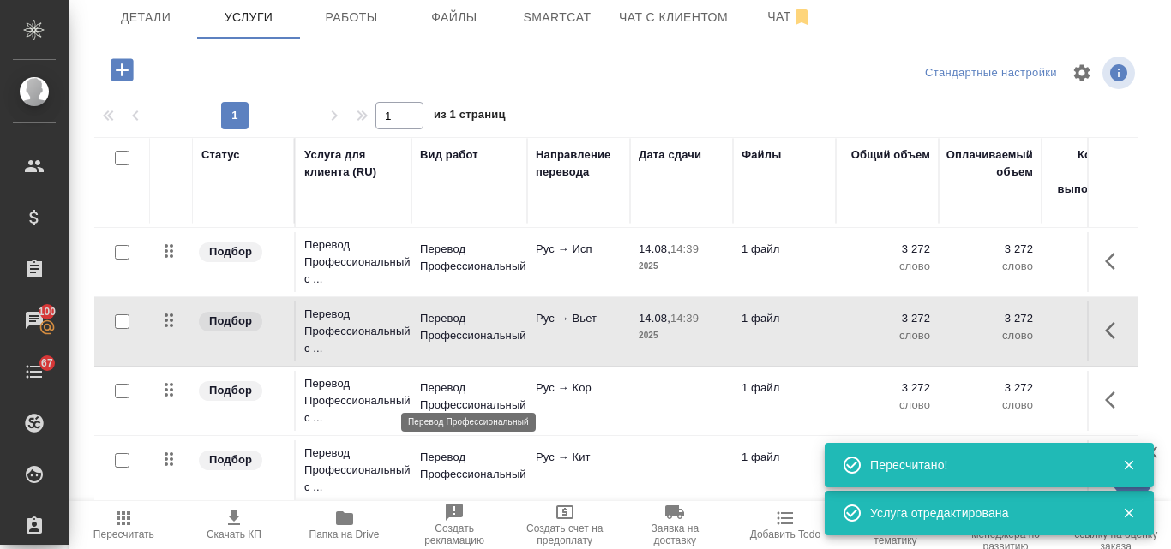
click at [443, 380] on p "Перевод Профессиональный" at bounding box center [469, 397] width 99 height 34
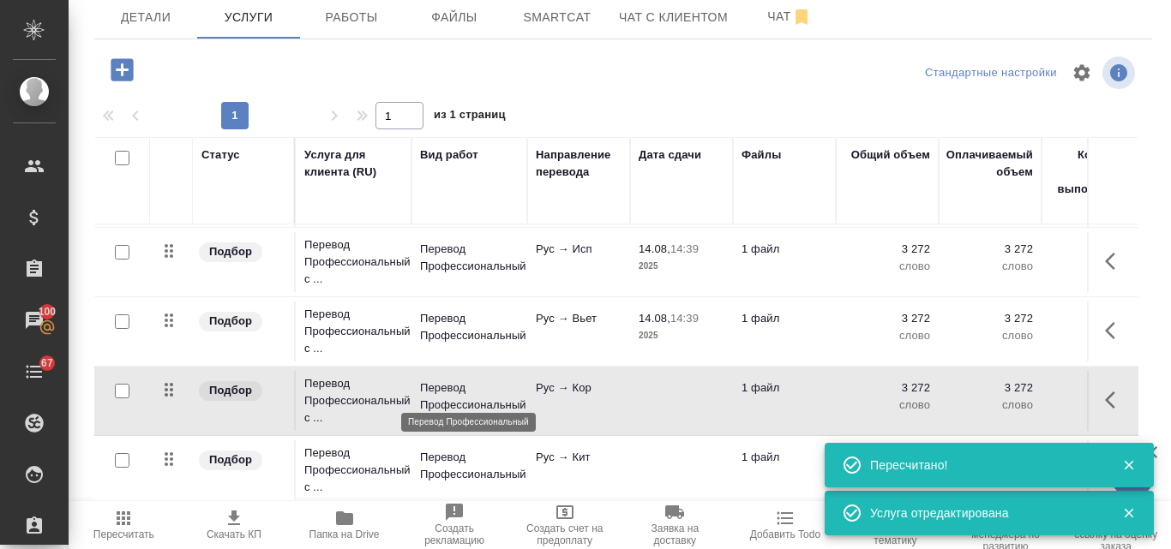
click at [443, 380] on p "Перевод Профессиональный" at bounding box center [469, 397] width 99 height 34
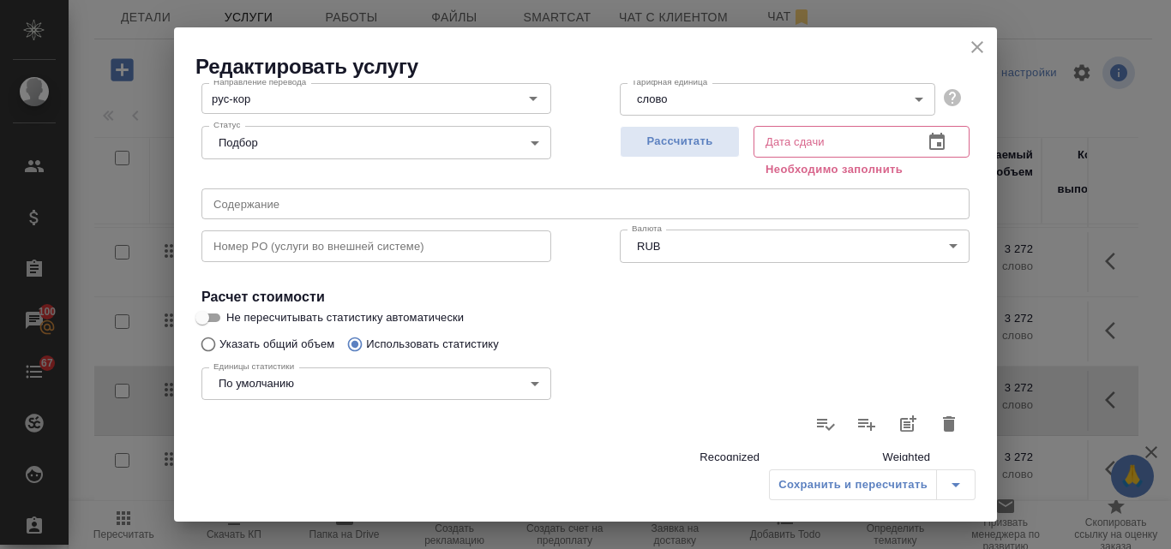
scroll to position [39, 0]
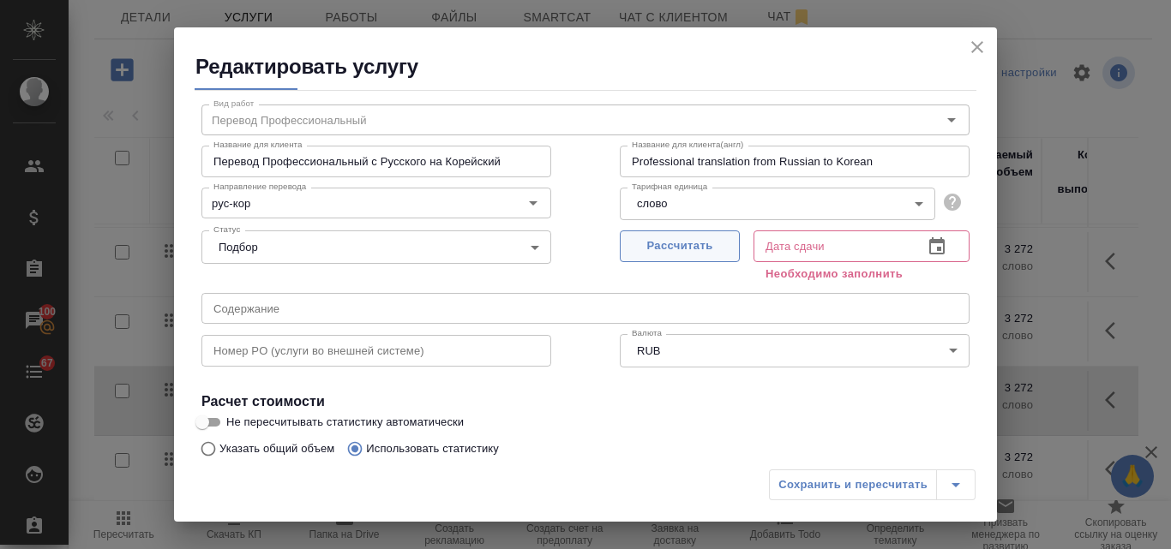
click at [668, 255] on span "Рассчитать" at bounding box center [679, 247] width 101 height 20
type input "14.08.2025 14:39"
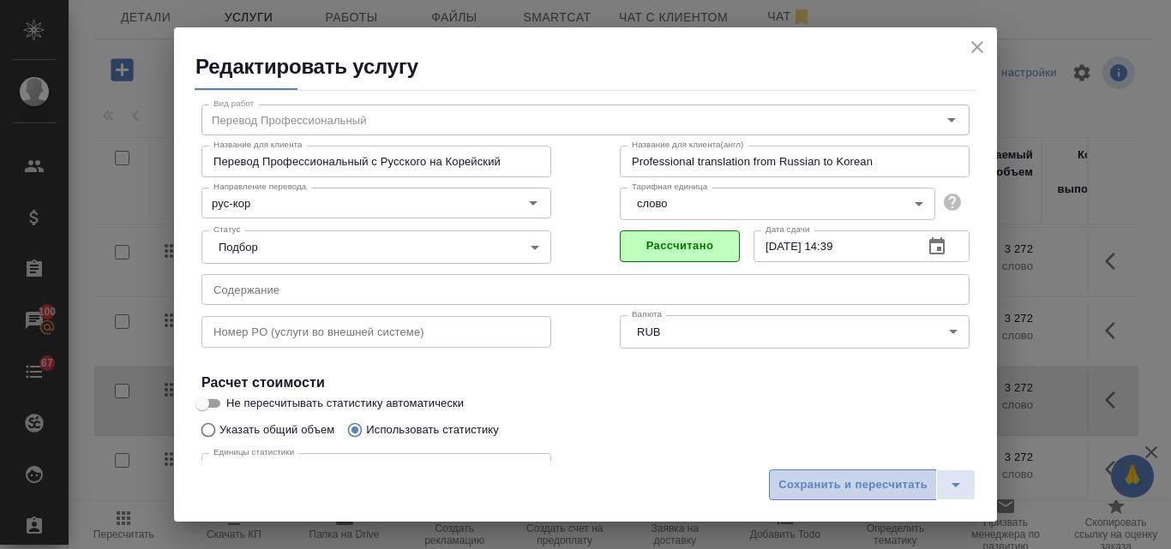
click at [821, 488] on span "Сохранить и пересчитать" at bounding box center [852, 486] width 149 height 20
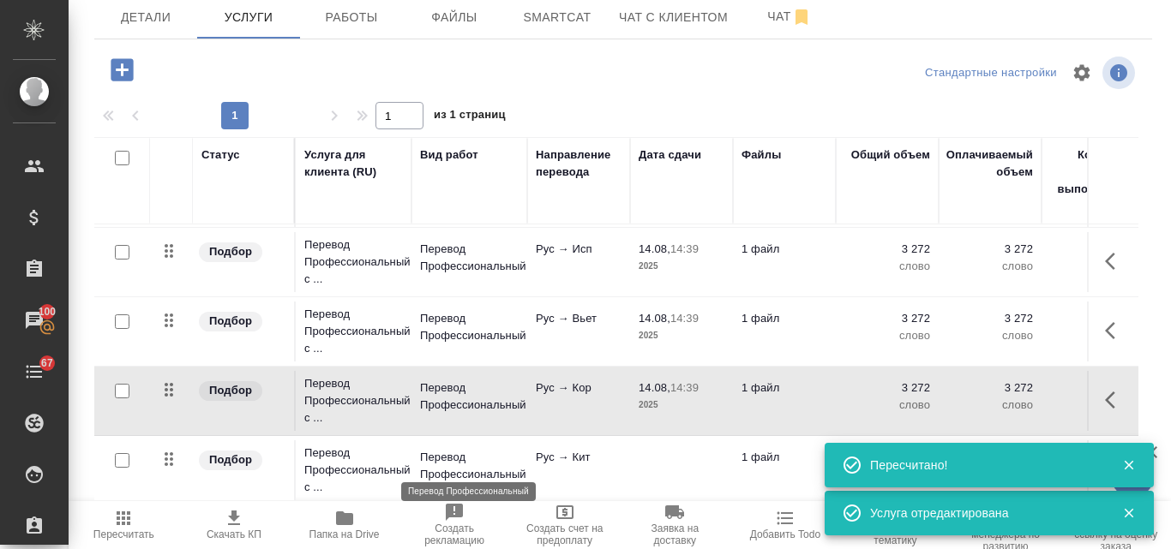
click at [483, 454] on p "Перевод Профессиональный" at bounding box center [469, 466] width 99 height 34
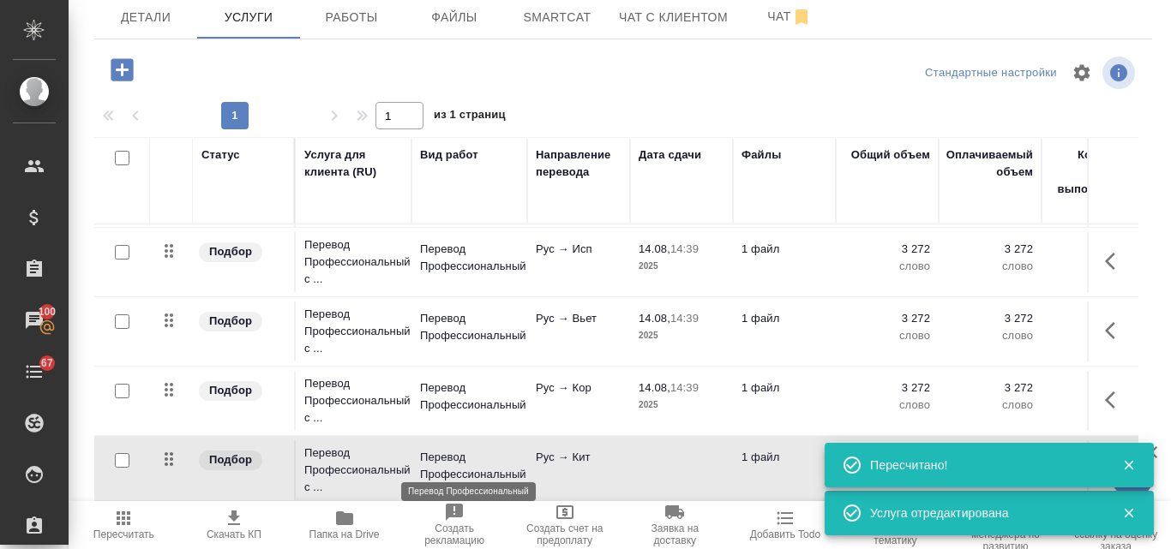
click at [483, 454] on p "Перевод Профессиональный" at bounding box center [469, 466] width 99 height 34
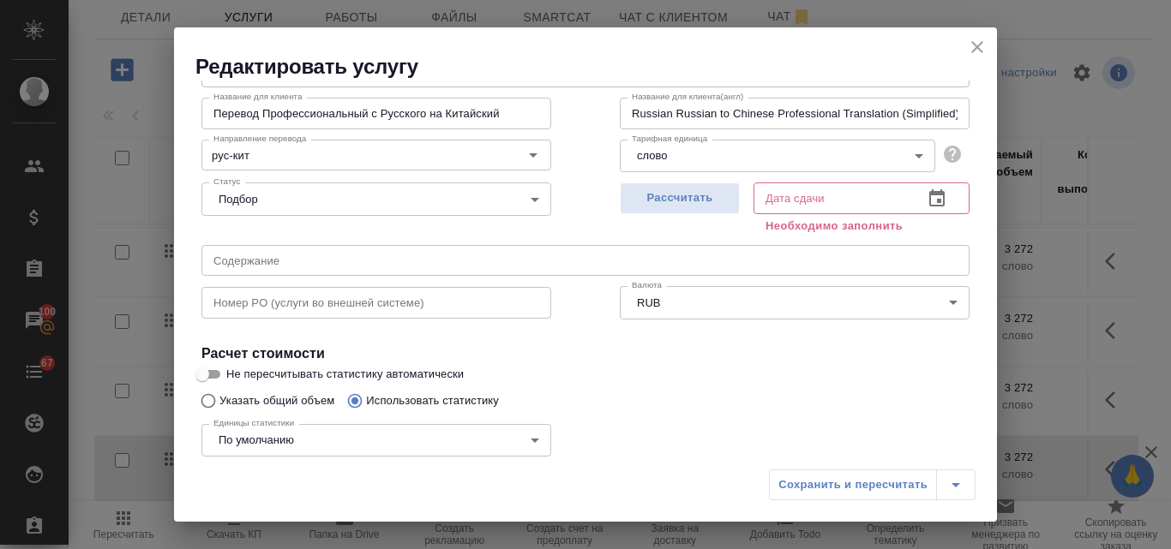
scroll to position [86, 0]
click at [686, 207] on span "Рассчитать" at bounding box center [679, 199] width 101 height 20
type input "14.08.2025 14:39"
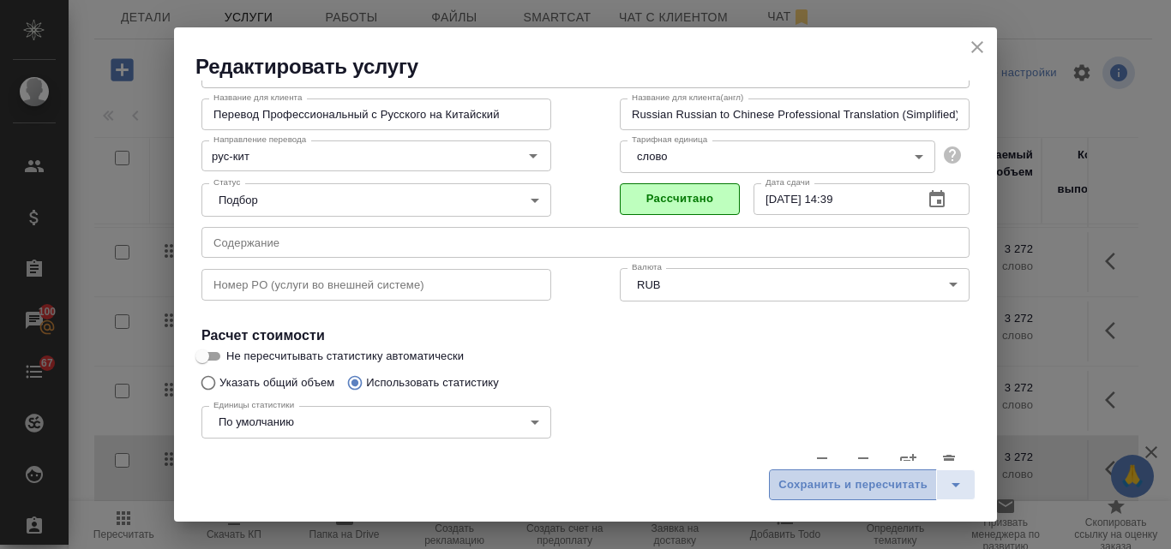
click at [823, 481] on span "Сохранить и пересчитать" at bounding box center [852, 486] width 149 height 20
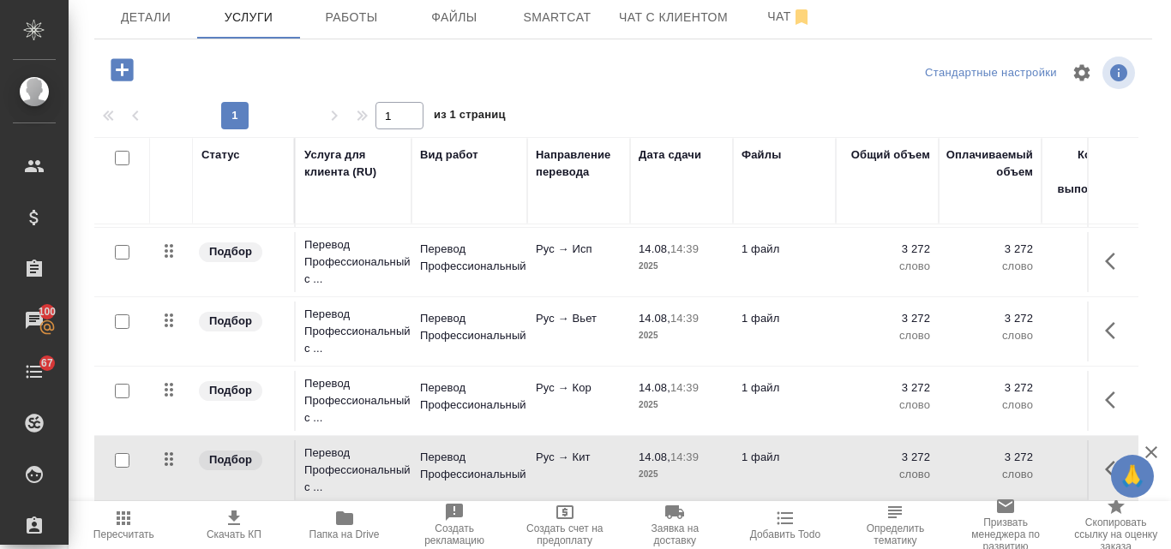
click at [124, 519] on icon "button" at bounding box center [124, 519] width 14 height 14
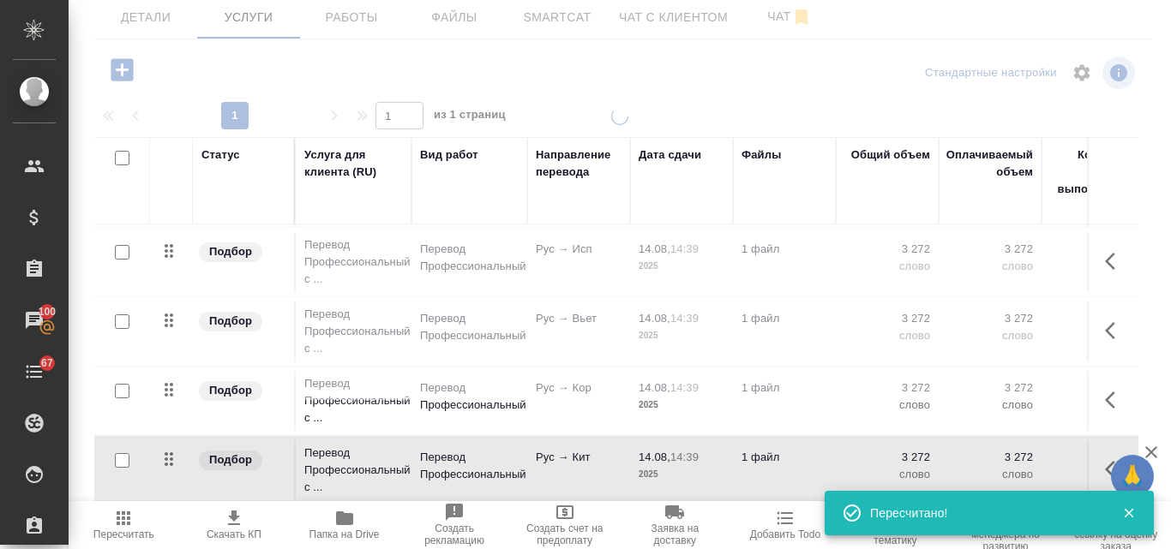
type input "new"
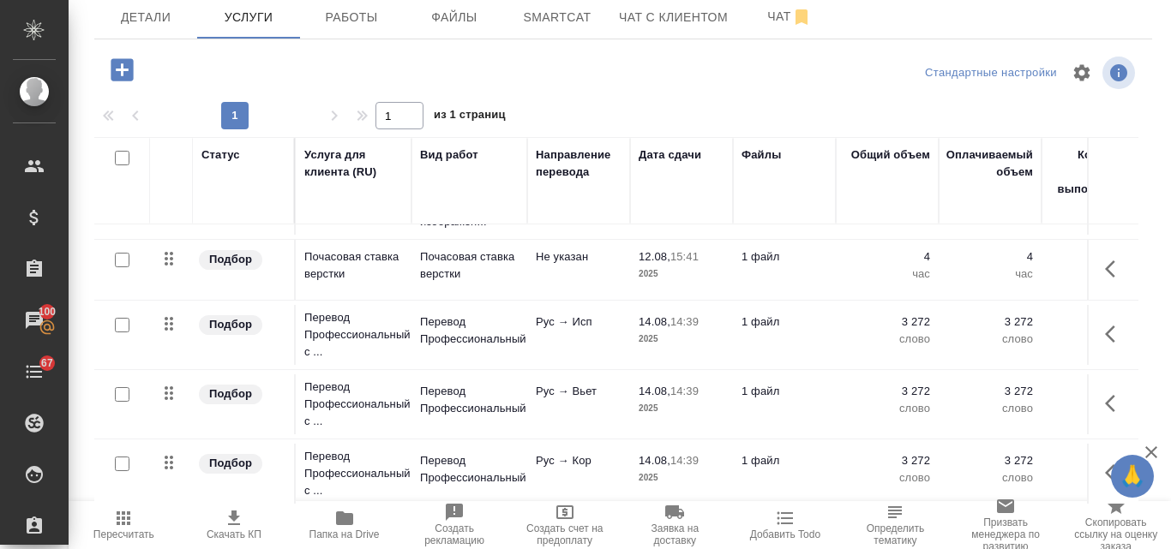
scroll to position [249, 0]
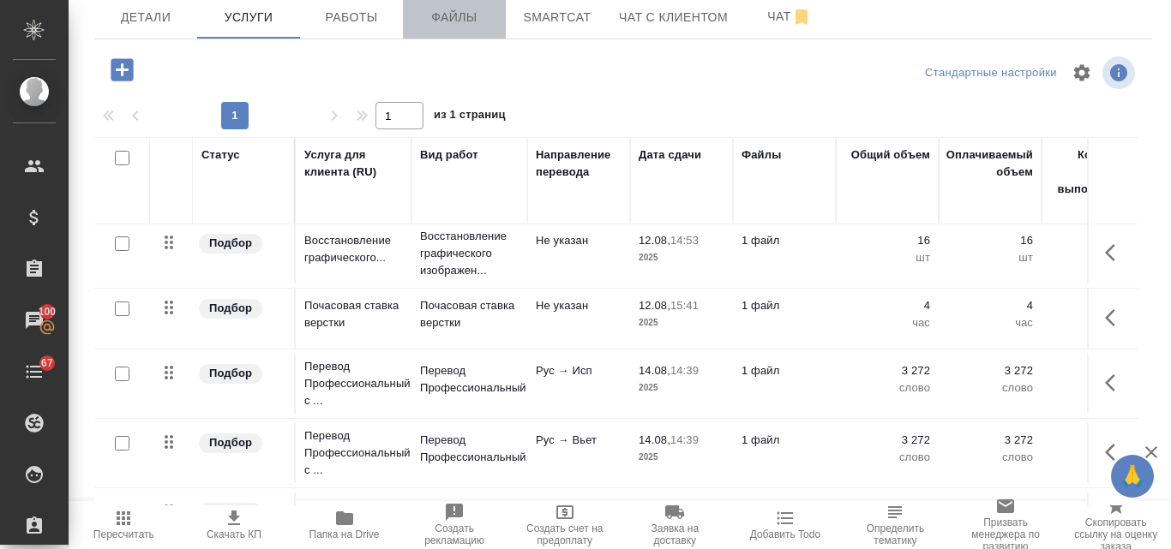
click at [455, 15] on span "Файлы" at bounding box center [454, 17] width 82 height 21
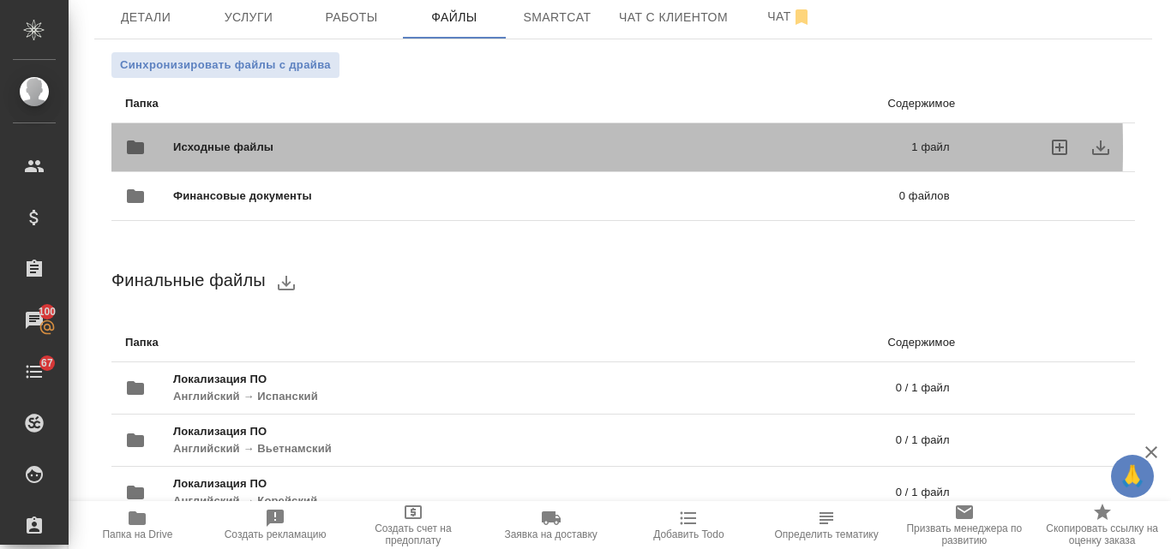
click at [281, 148] on span "Исходные файлы" at bounding box center [382, 147] width 419 height 17
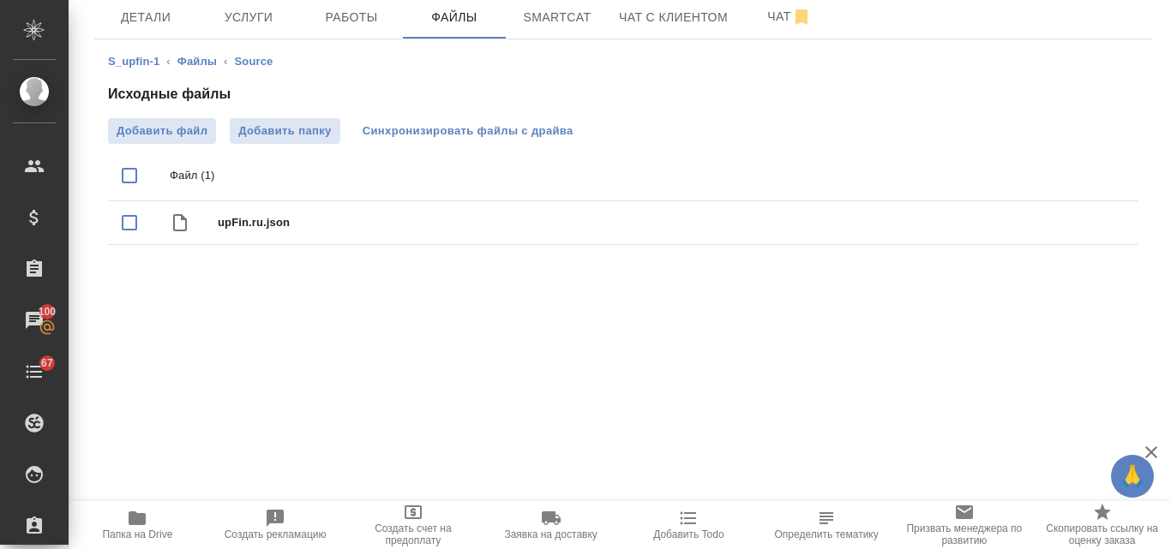
click at [440, 131] on span "Синхронизировать файлы с драйва" at bounding box center [467, 131] width 211 height 17
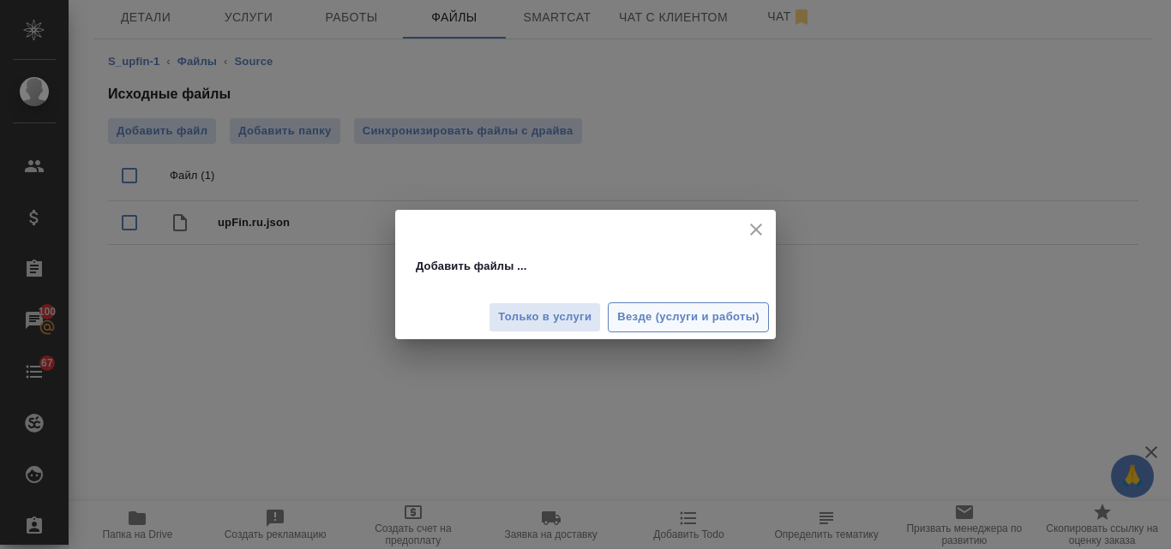
click at [662, 321] on span "Везде (услуги и работы)" at bounding box center [688, 318] width 142 height 20
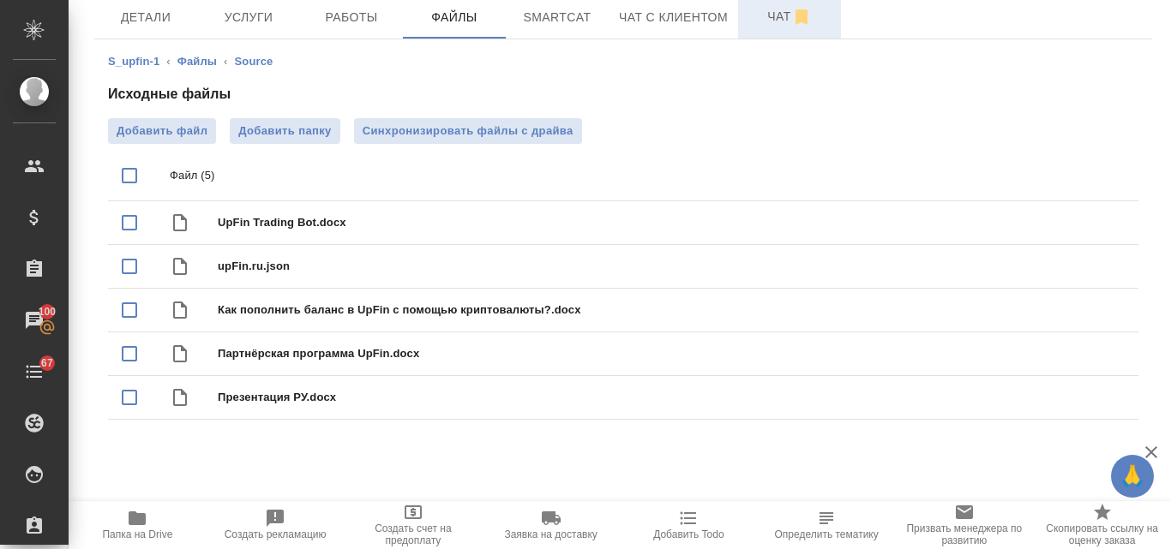
click at [776, 20] on span "Чат" at bounding box center [789, 16] width 82 height 21
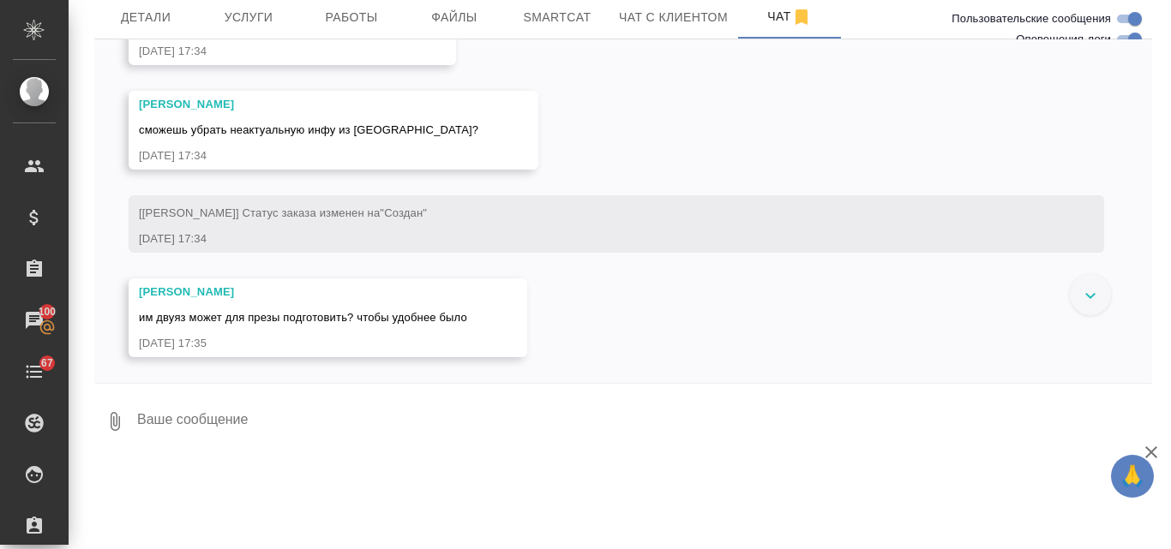
scroll to position [10519, 0]
drag, startPoint x: 512, startPoint y: 327, endPoint x: 386, endPoint y: 333, distance: 126.1
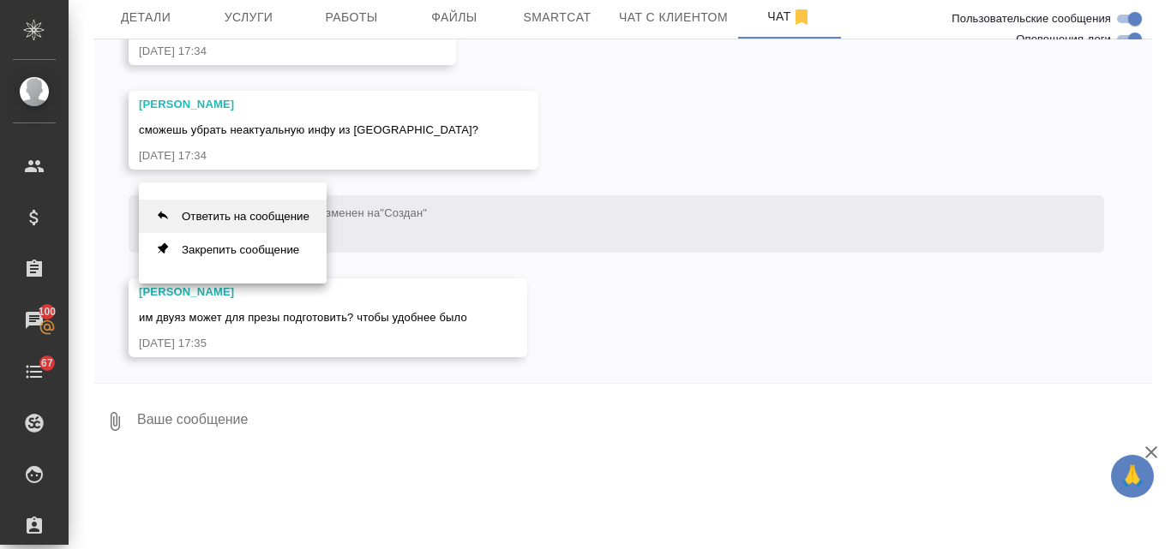
click at [260, 205] on button "Ответить на сообщение" at bounding box center [233, 216] width 188 height 33
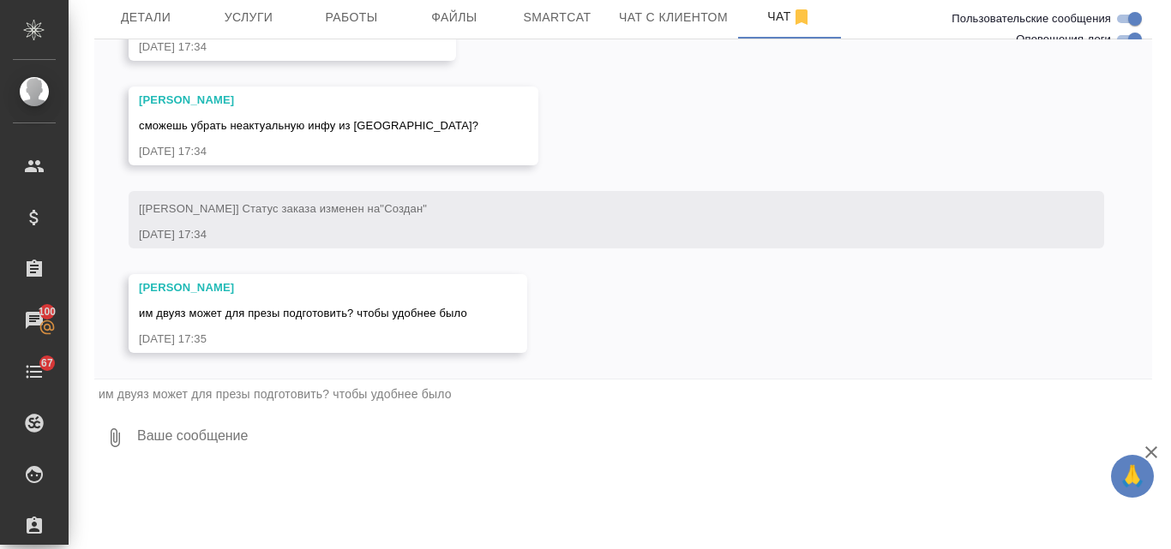
click at [220, 428] on textarea at bounding box center [643, 438] width 1016 height 58
type textarea "спрошу"
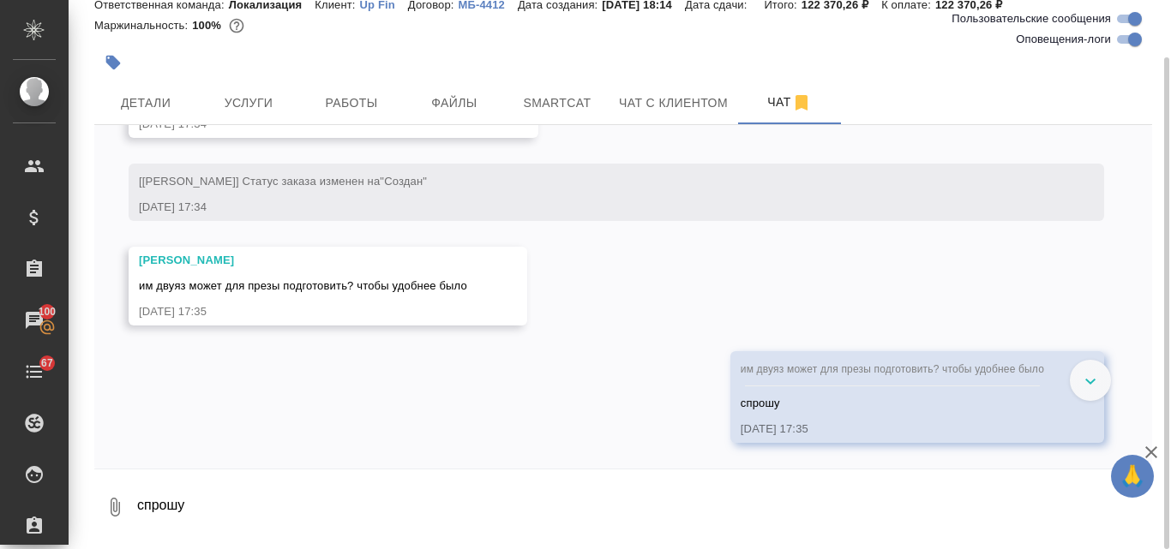
scroll to position [10294, 0]
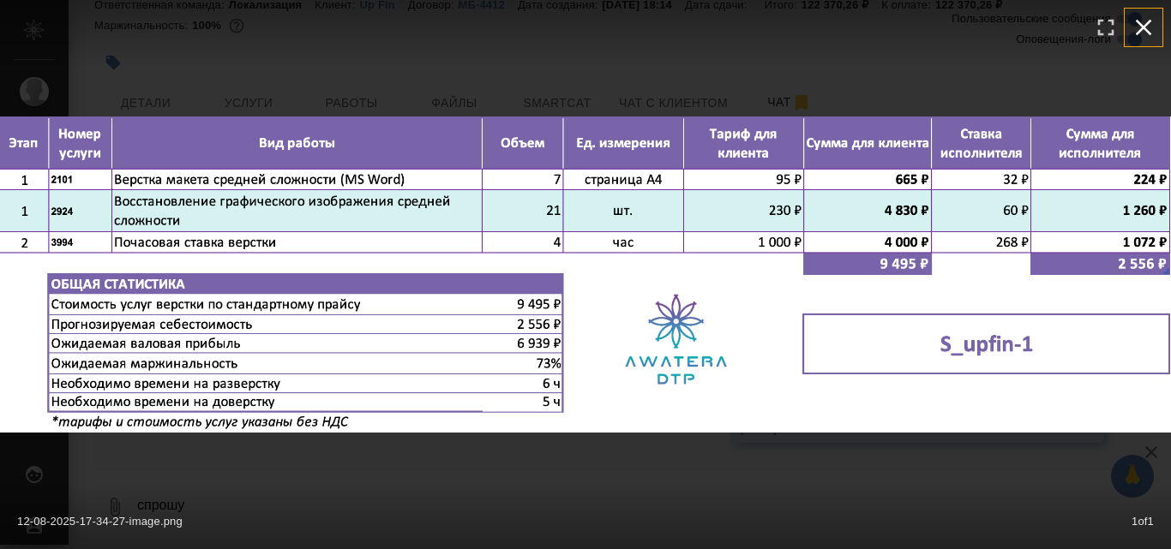
click at [1136, 32] on icon "button" at bounding box center [1142, 27] width 27 height 27
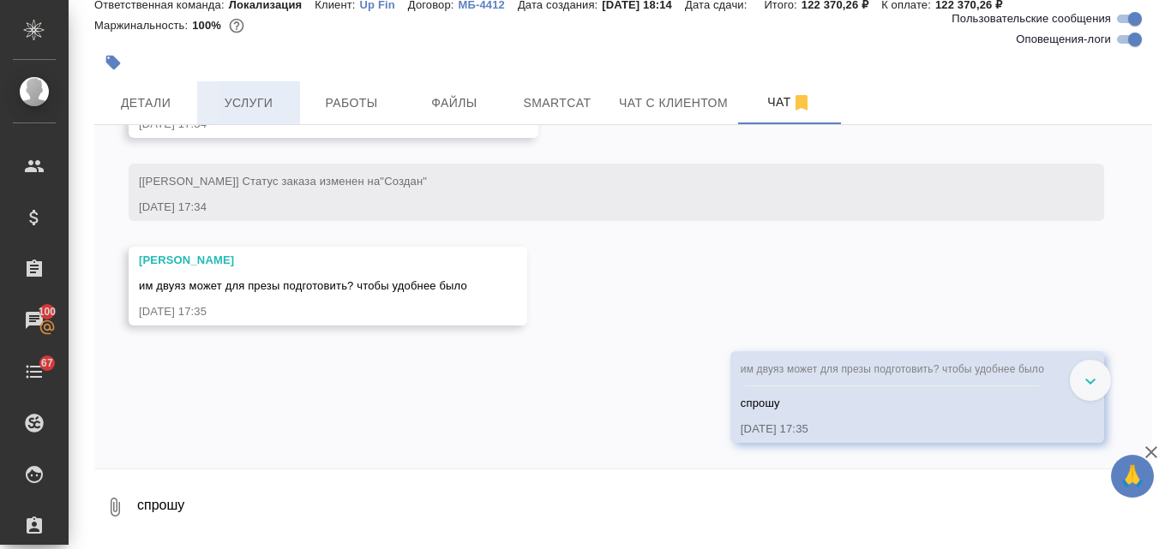
click at [271, 101] on span "Услуги" at bounding box center [248, 103] width 82 height 21
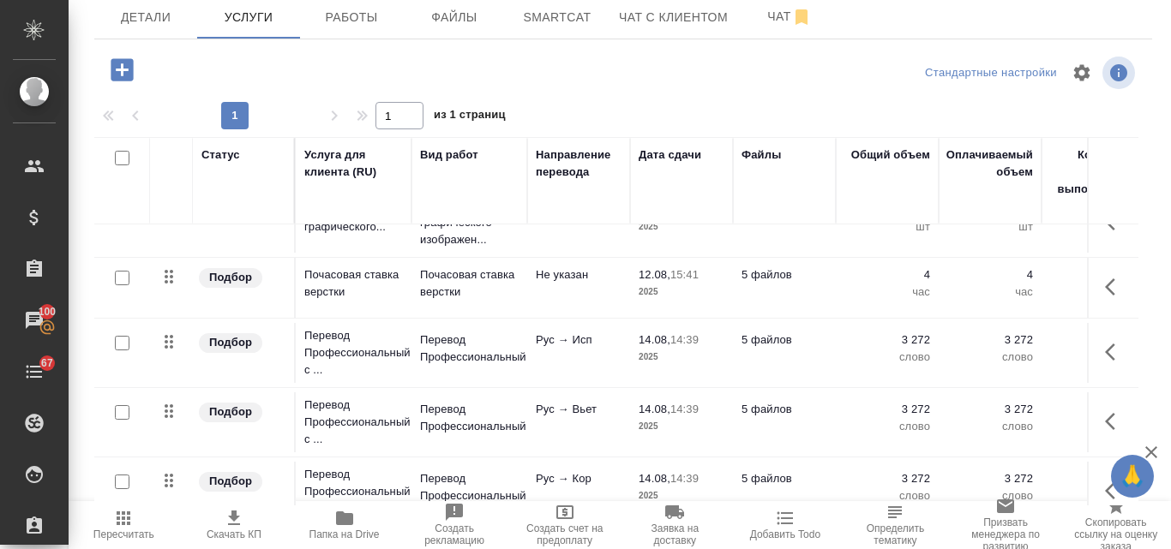
scroll to position [257, 0]
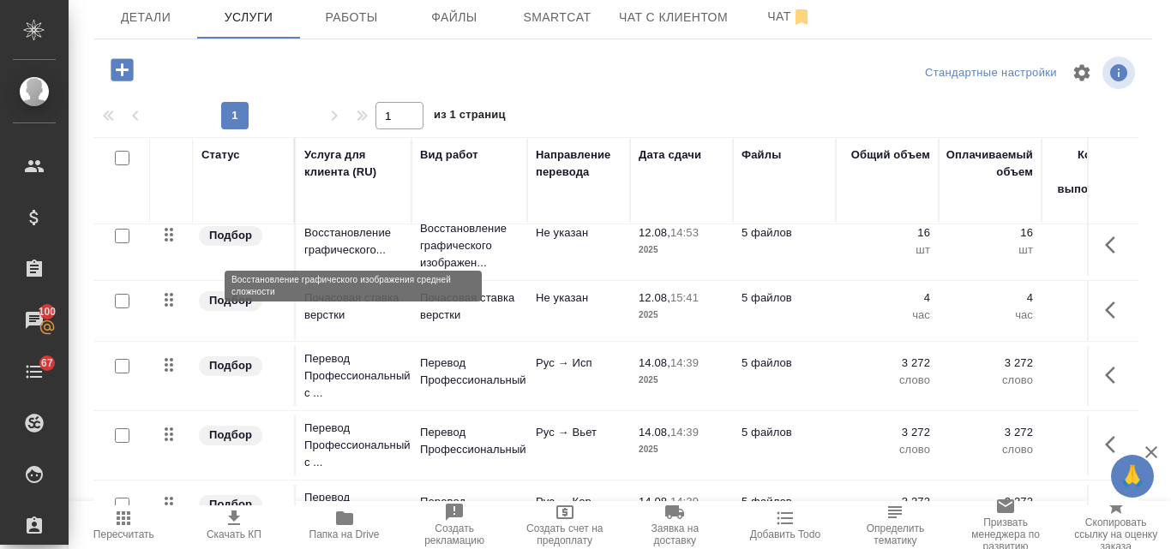
click at [348, 244] on p "Восстановление графического..." at bounding box center [353, 242] width 99 height 34
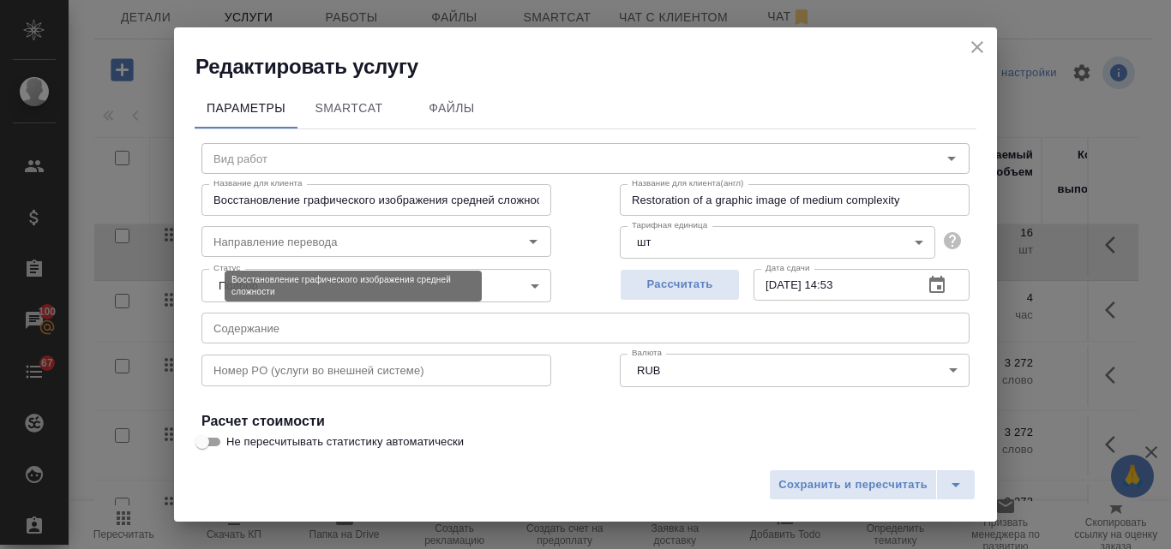
type input "Восстановление графического изображения средней сложности"
type input "Не указан"
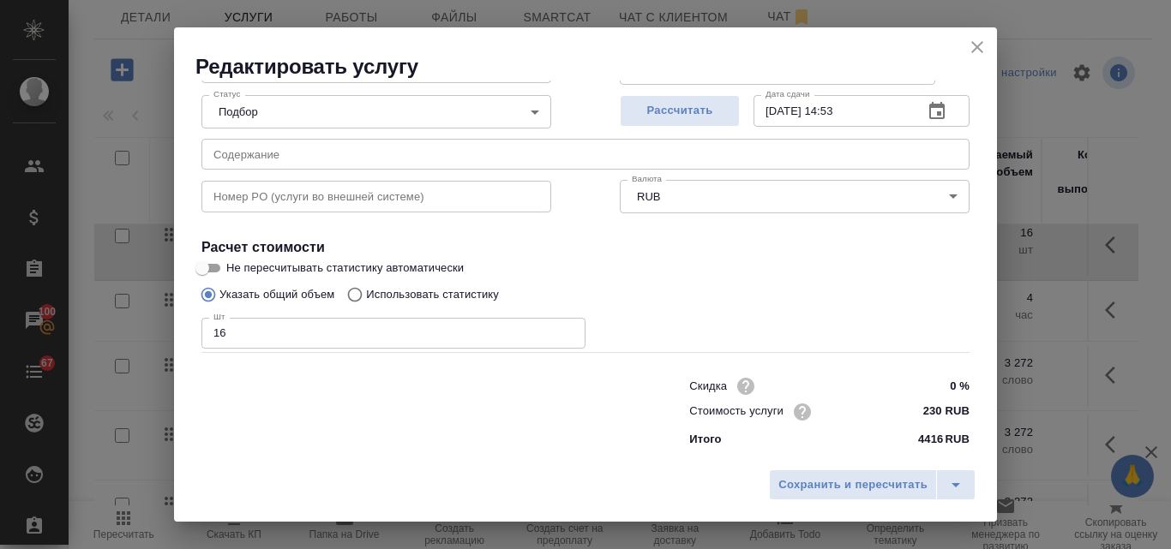
scroll to position [175, 0]
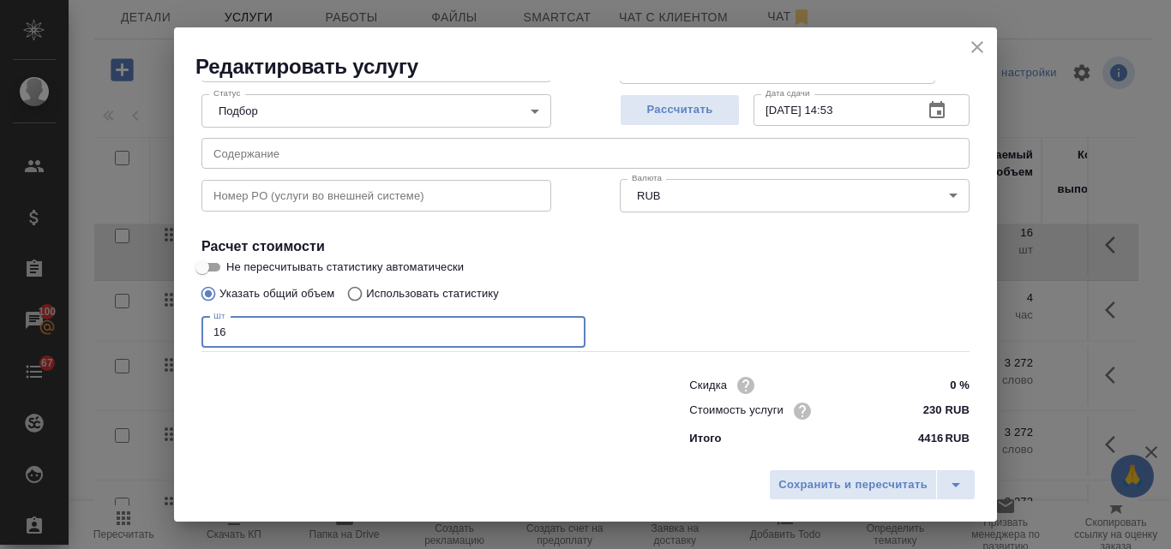
click at [321, 338] on input "16" at bounding box center [393, 332] width 384 height 31
type input "1"
type input "21"
click at [661, 113] on span "Рассчитать" at bounding box center [679, 110] width 101 height 20
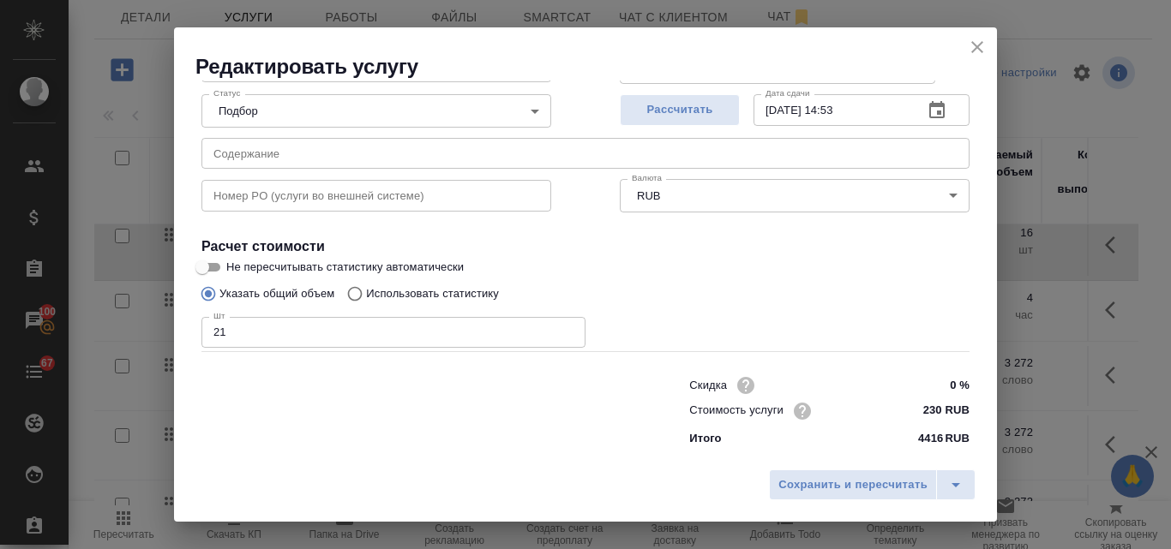
type input "13.08.2025 13:48"
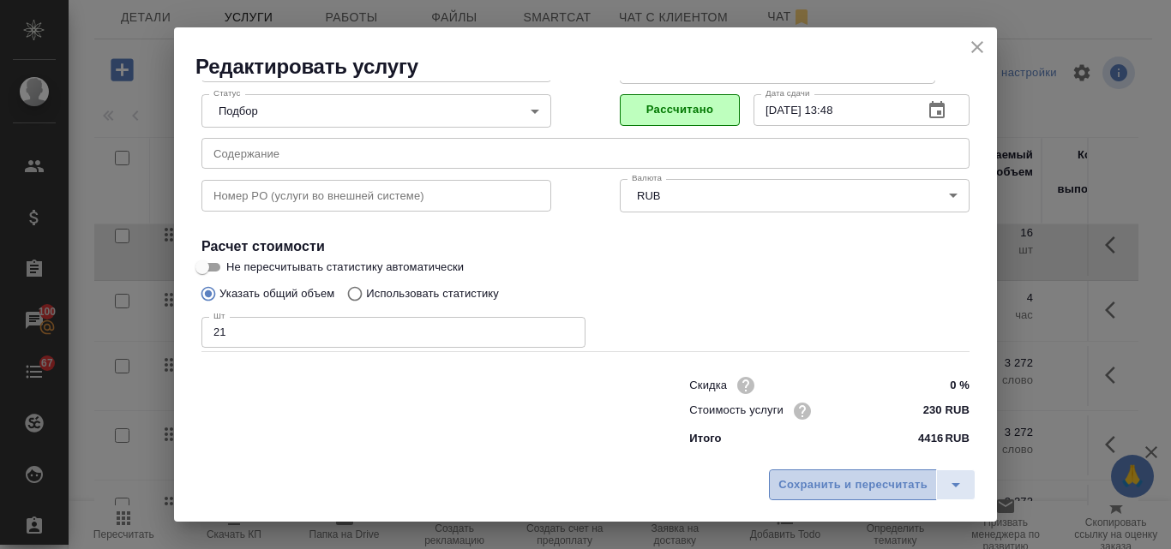
click at [839, 486] on span "Сохранить и пересчитать" at bounding box center [852, 486] width 149 height 20
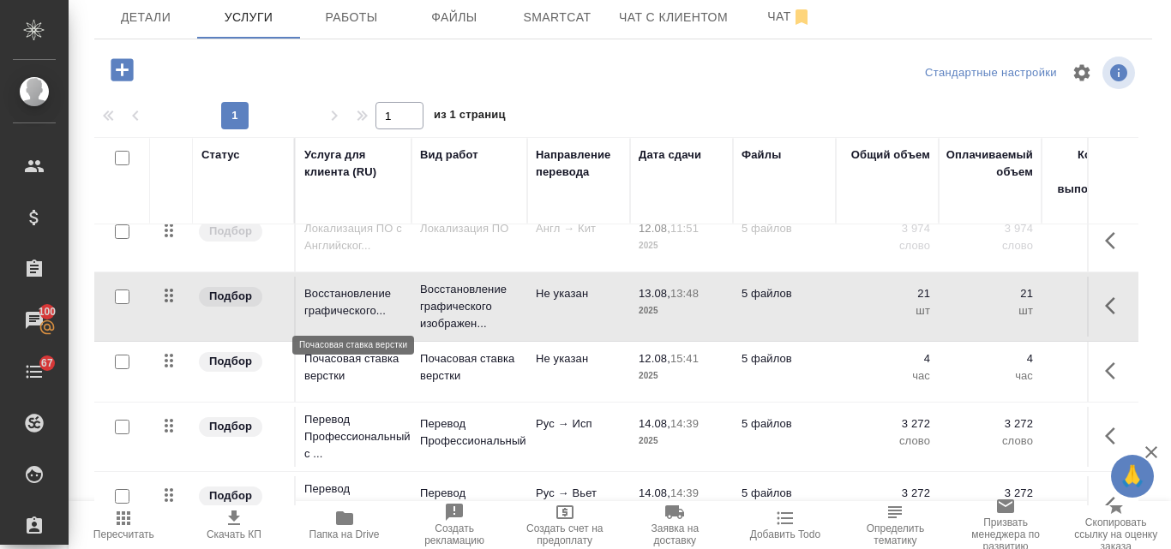
scroll to position [171, 0]
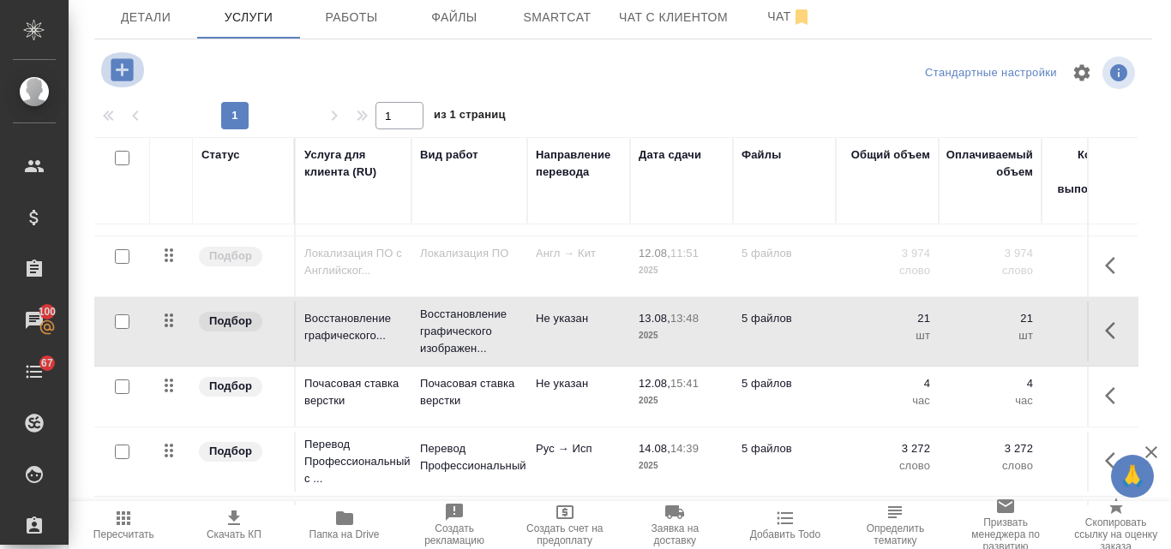
click at [122, 75] on icon "button" at bounding box center [122, 70] width 30 height 30
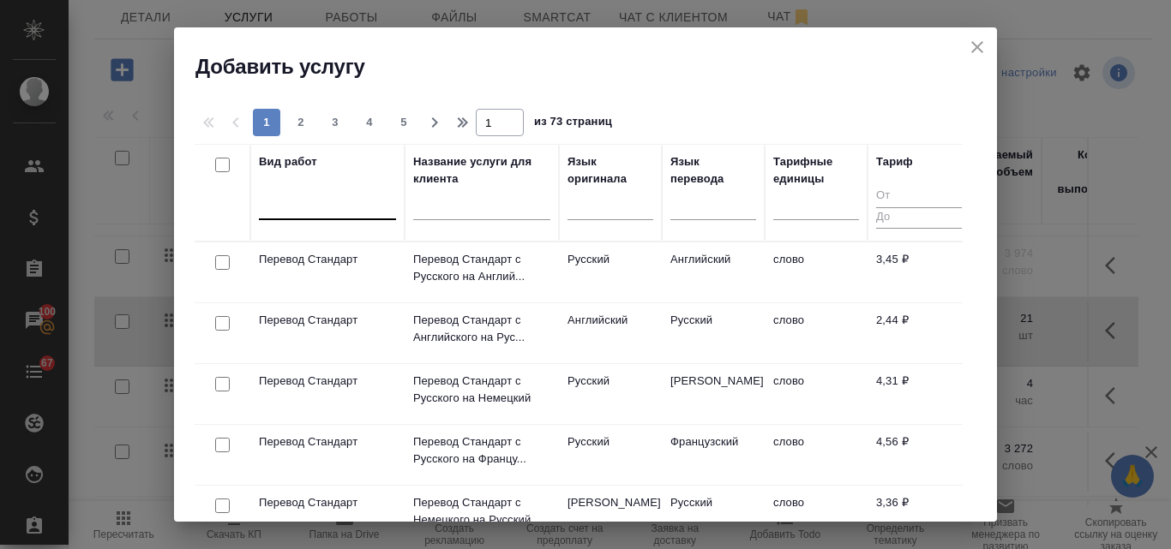
click at [331, 201] on div at bounding box center [327, 202] width 137 height 25
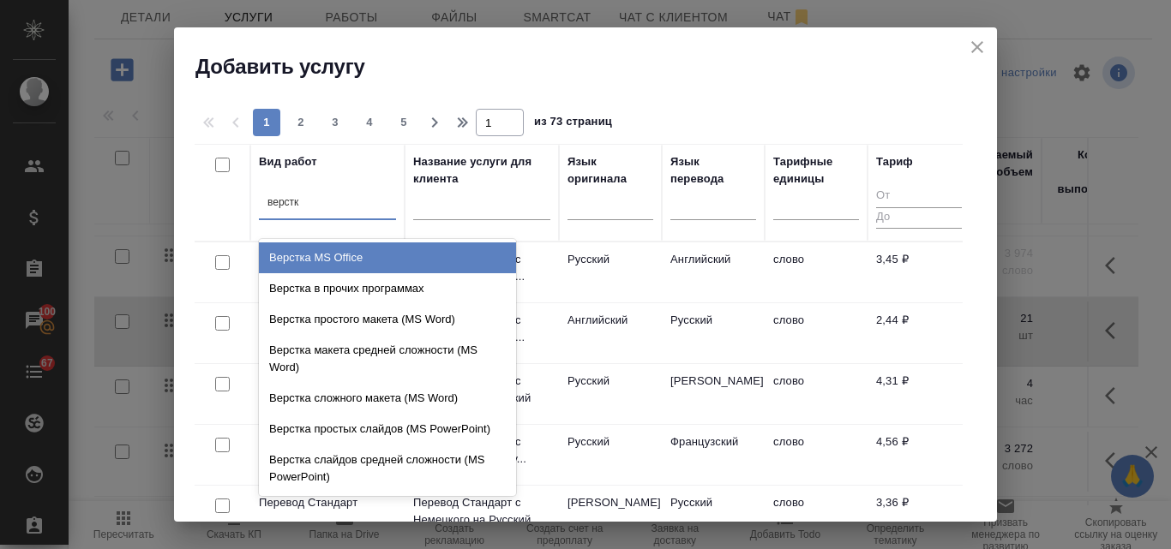
type input "верстка"
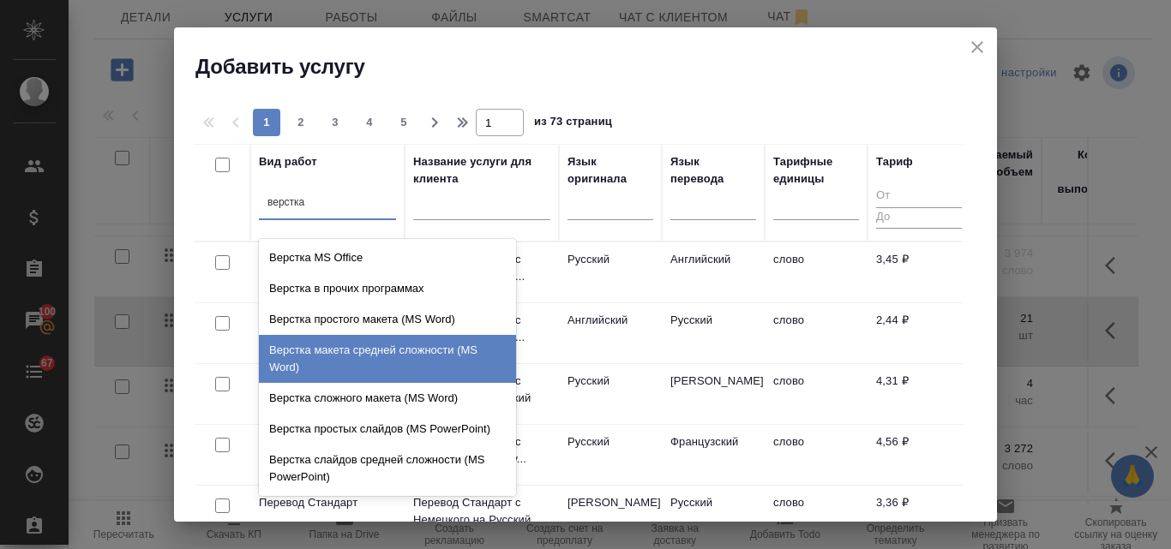
click at [378, 356] on div "Верстка макета средней сложности (MS Word)" at bounding box center [387, 359] width 257 height 48
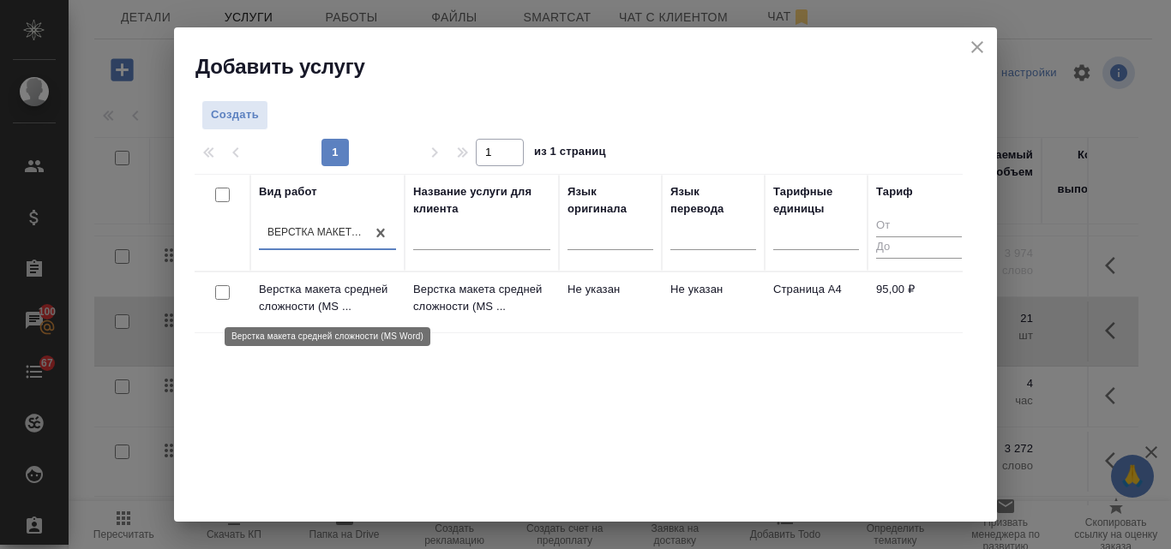
click at [362, 293] on p "Верстка макета средней сложности (MS ..." at bounding box center [327, 298] width 137 height 34
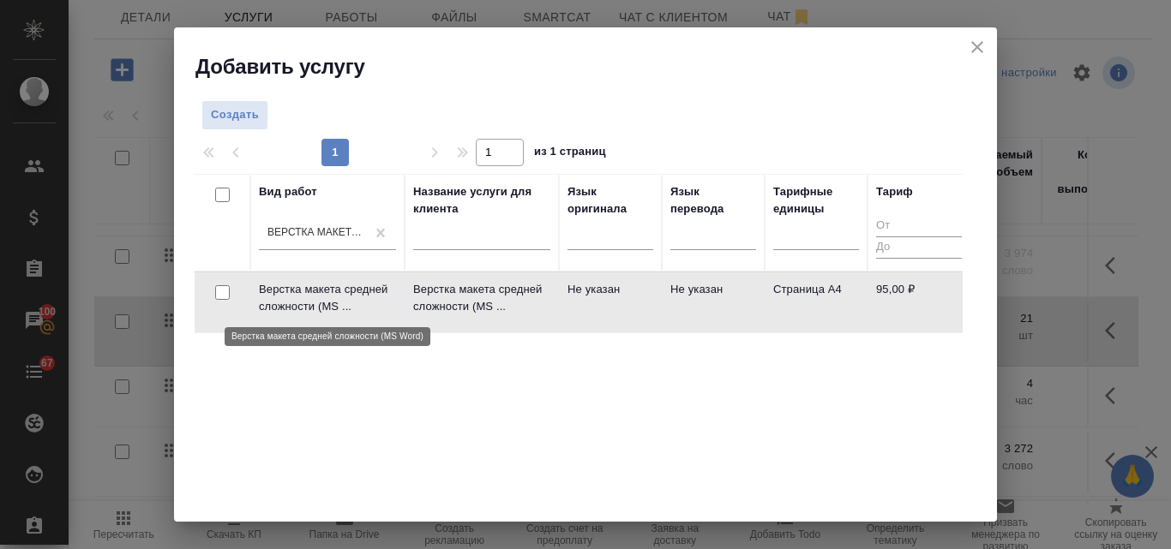
click at [362, 293] on p "Верстка макета средней сложности (MS ..." at bounding box center [327, 298] width 137 height 34
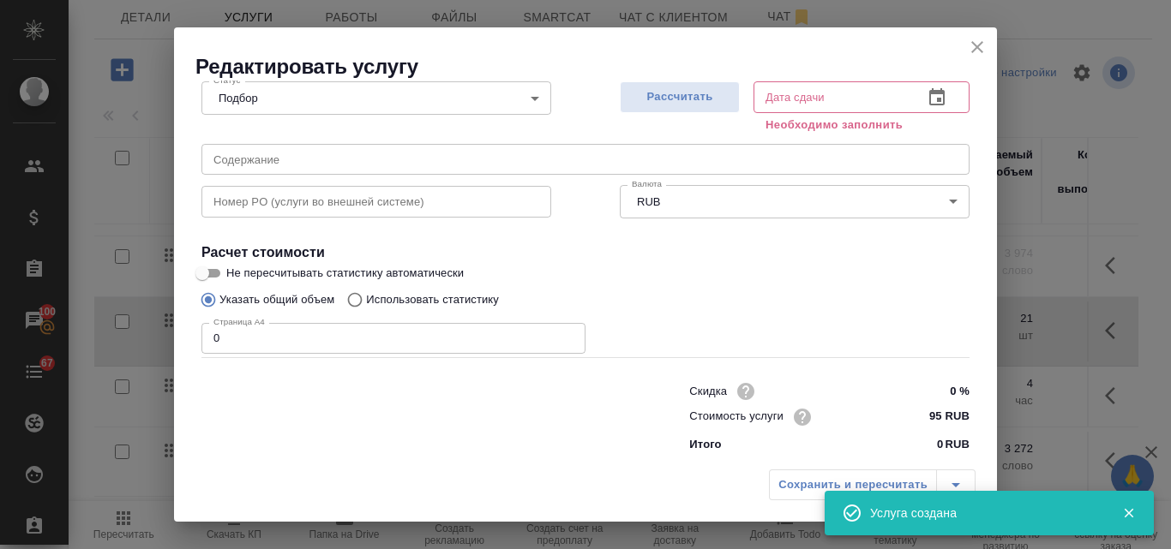
scroll to position [194, 0]
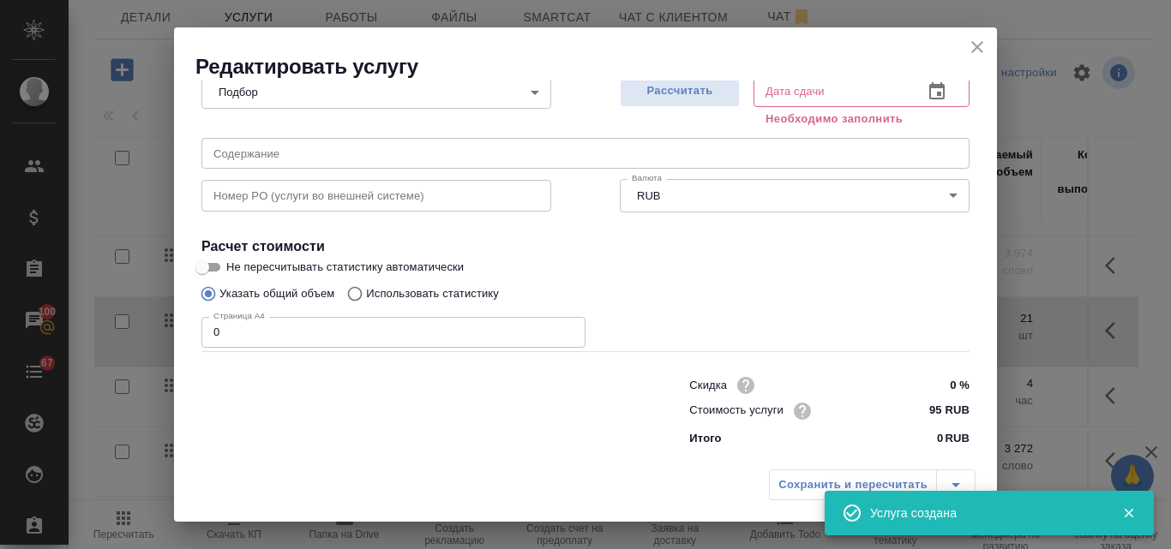
click at [254, 332] on input "0" at bounding box center [393, 332] width 384 height 31
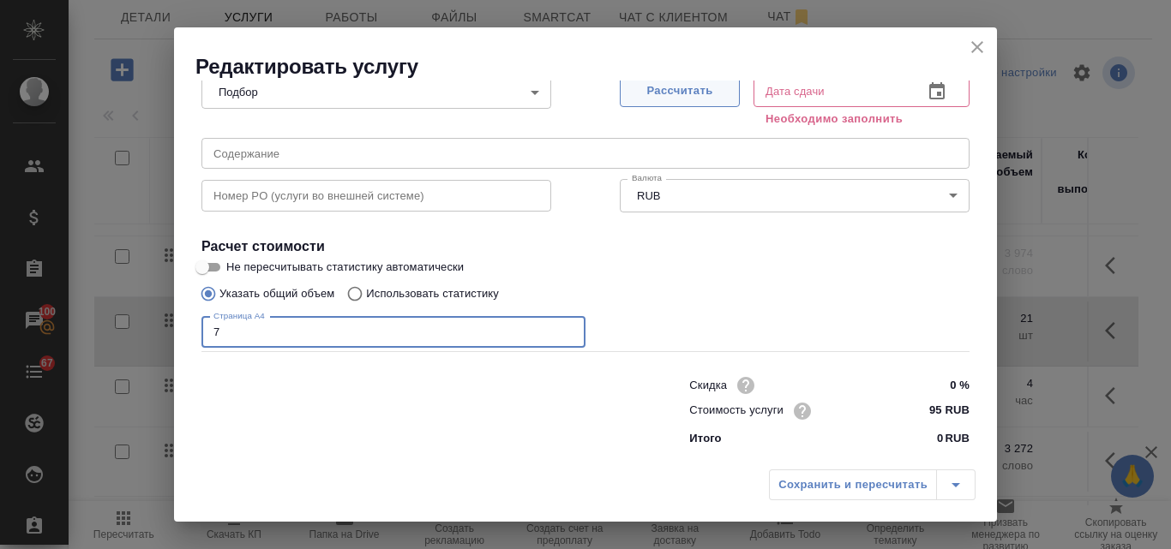
type input "7"
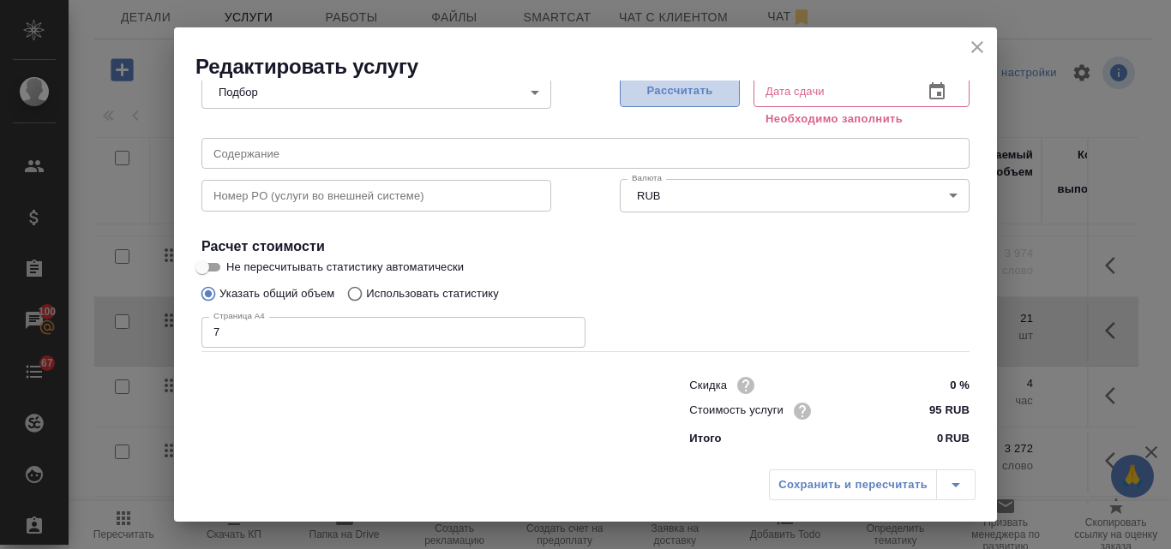
click at [650, 88] on span "Рассчитать" at bounding box center [679, 91] width 101 height 20
type input "13.08.2025 10:12"
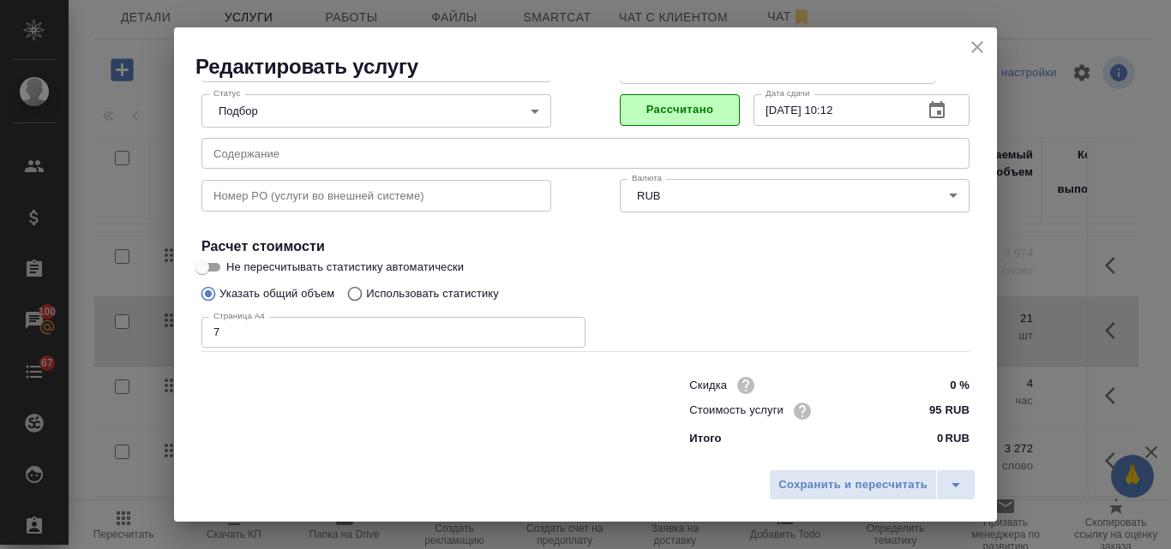
scroll to position [175, 0]
click at [814, 484] on span "Сохранить и пересчитать" at bounding box center [852, 486] width 149 height 20
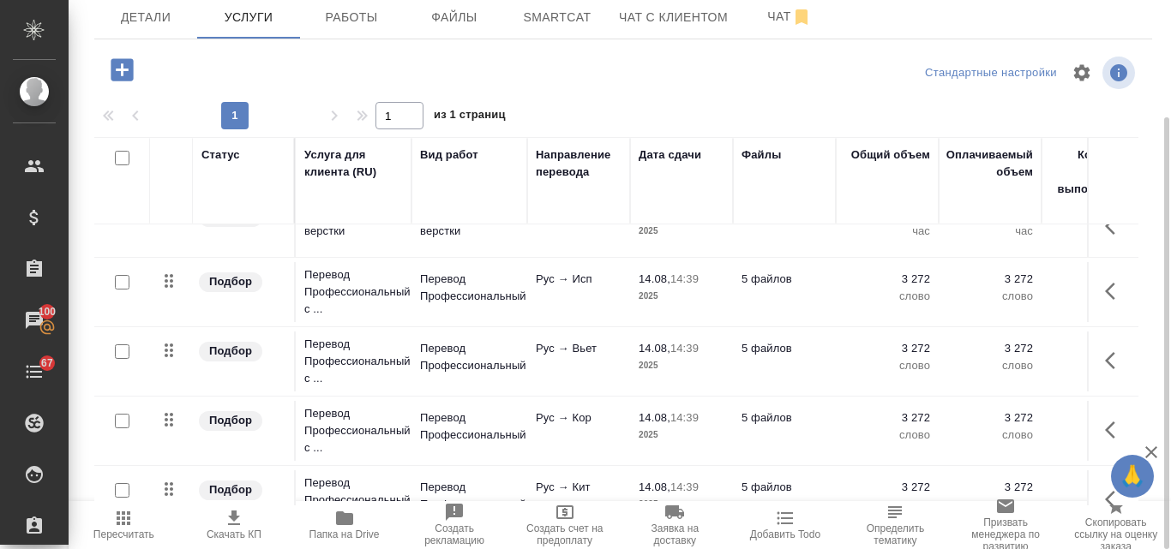
scroll to position [453, 0]
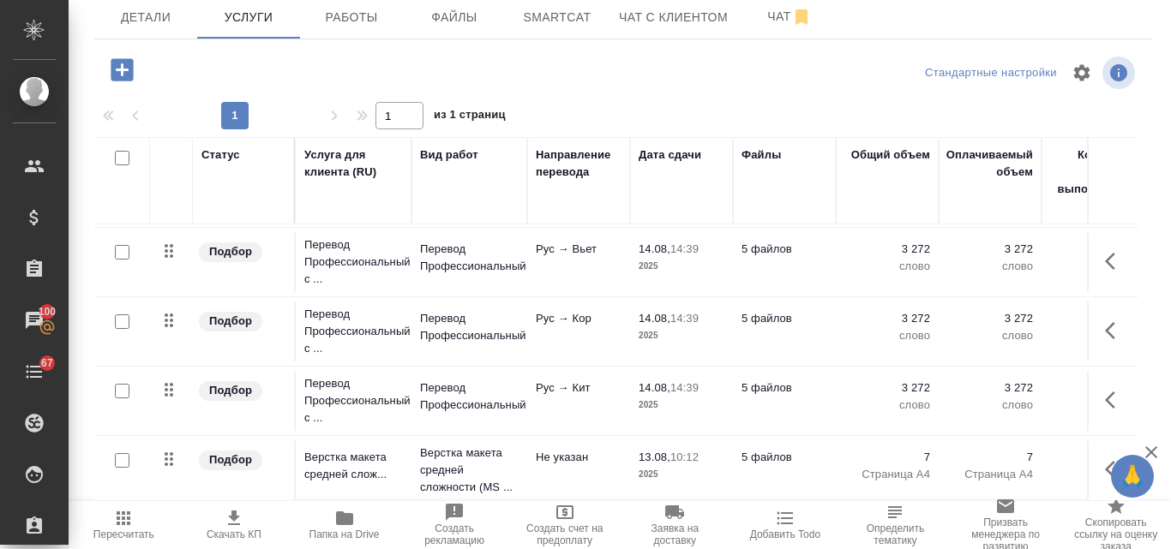
click at [117, 516] on icon "button" at bounding box center [123, 518] width 21 height 21
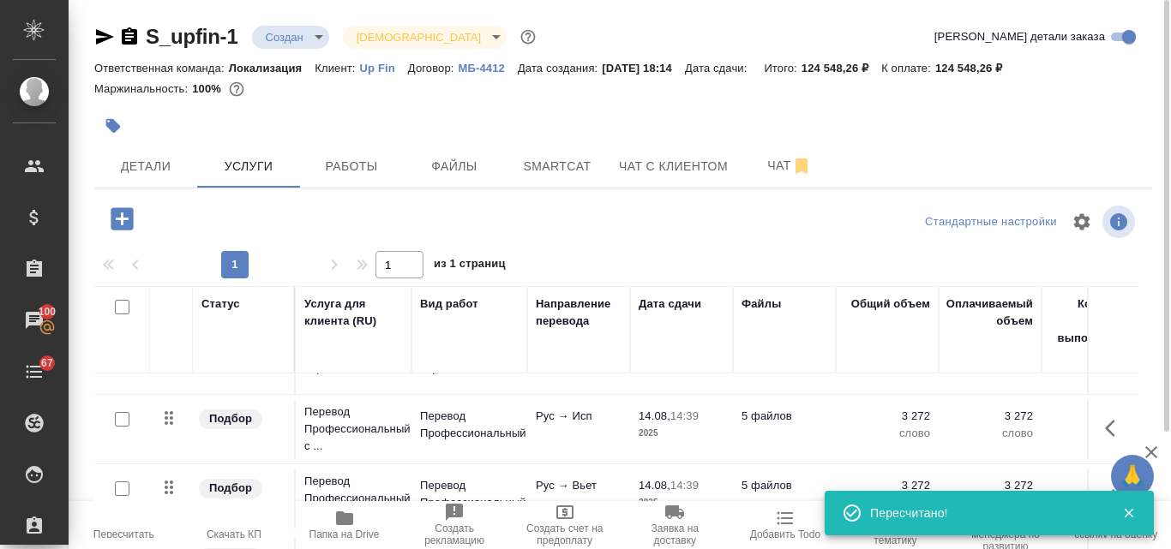
scroll to position [282, 0]
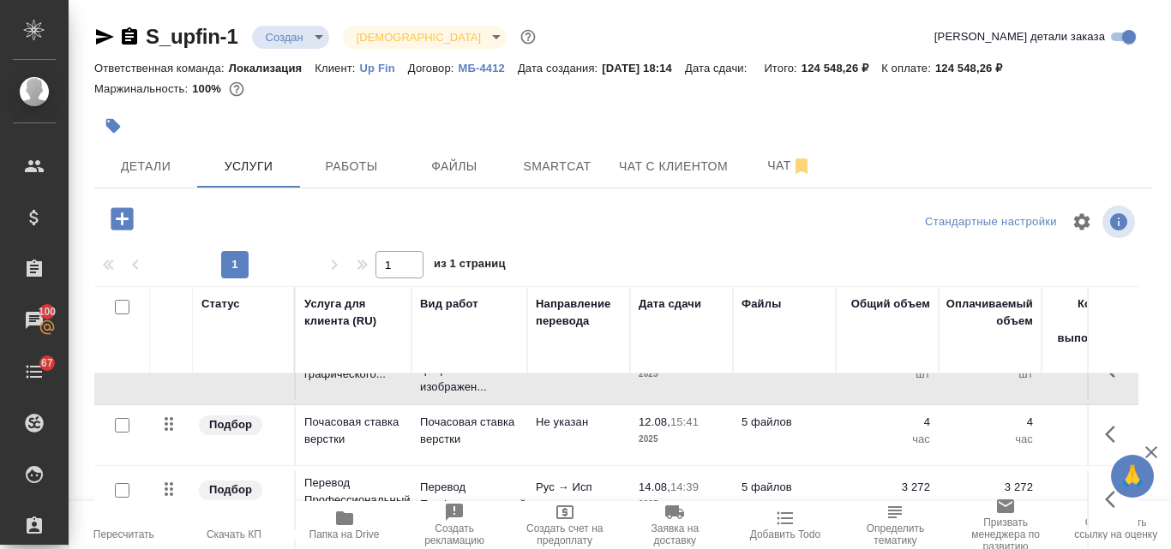
click at [100, 33] on icon "button" at bounding box center [105, 36] width 18 height 15
click at [245, 535] on span "Скачать КП" at bounding box center [234, 535] width 55 height 12
click at [772, 162] on span "Чат" at bounding box center [789, 165] width 82 height 21
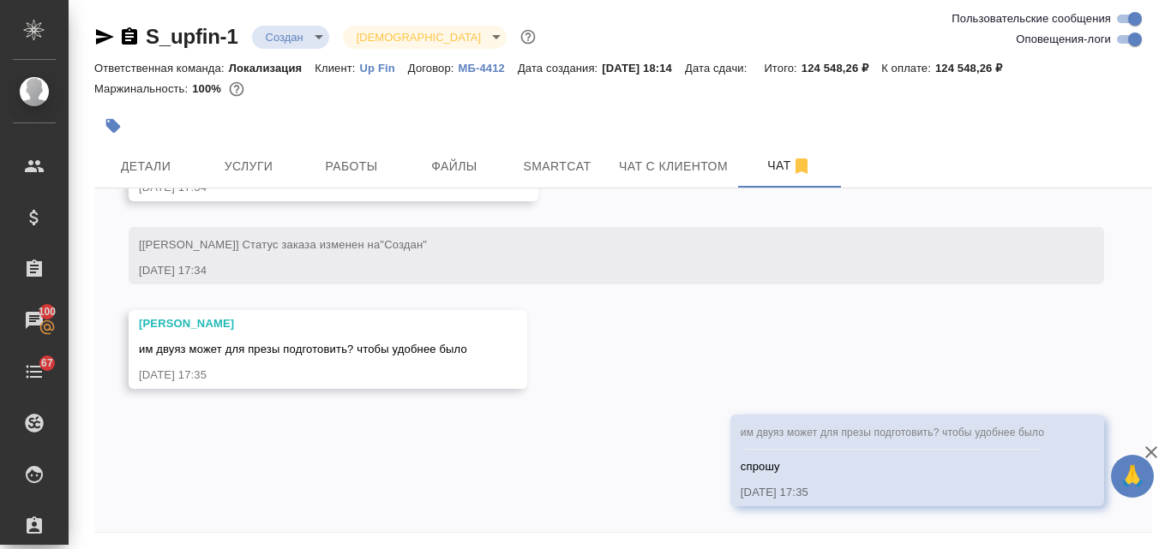
scroll to position [10637, 0]
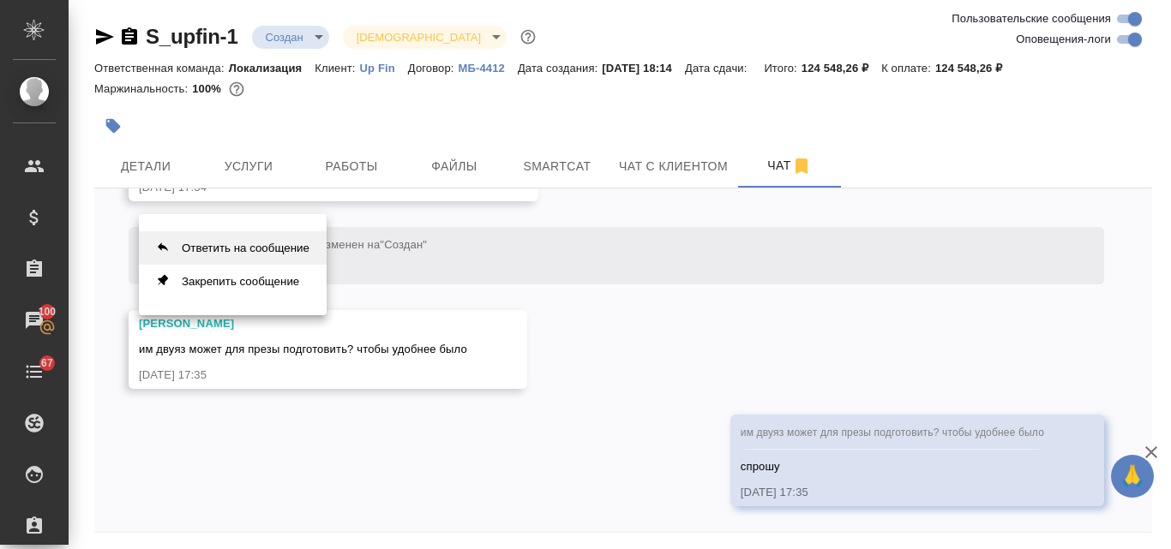
click at [284, 250] on button "Ответить на сообщение" at bounding box center [233, 247] width 188 height 33
click at [254, 248] on button "Ответить на сообщение" at bounding box center [233, 247] width 188 height 33
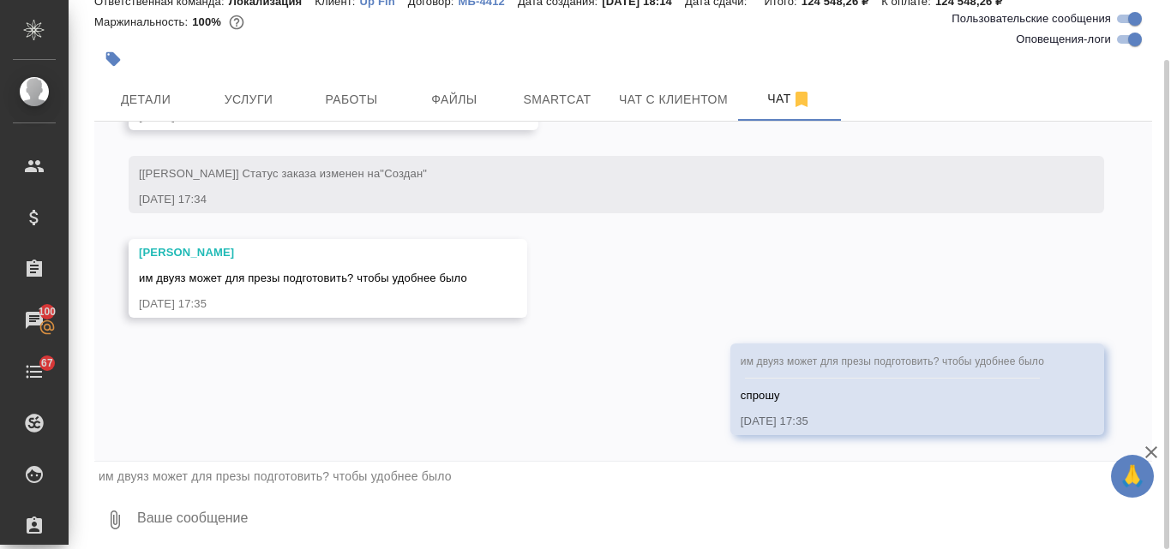
scroll to position [10641, 0]
click at [225, 519] on textarea at bounding box center [643, 520] width 1016 height 58
type textarea "говорят, что можно и так"
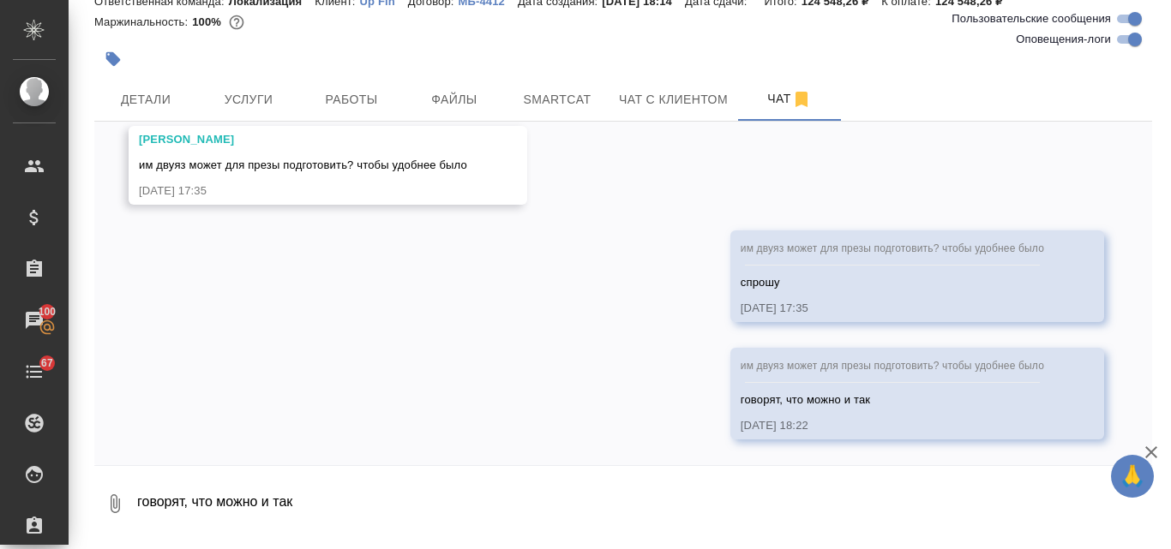
scroll to position [10754, 0]
type textarea """
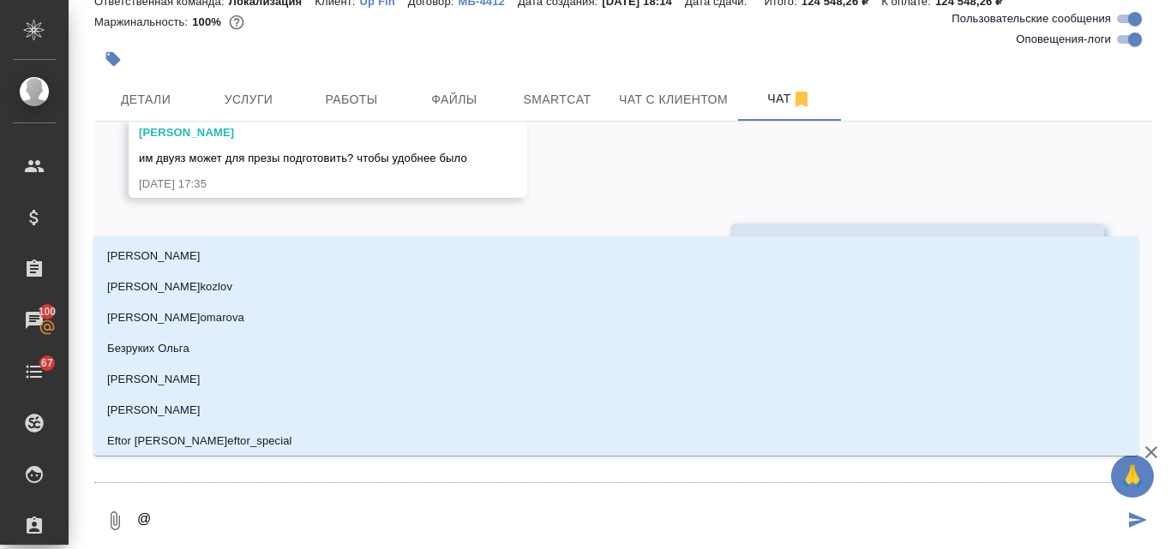
type textarea "@з"
type input "з"
type textarea "@за"
type input "за"
type textarea "@заб"
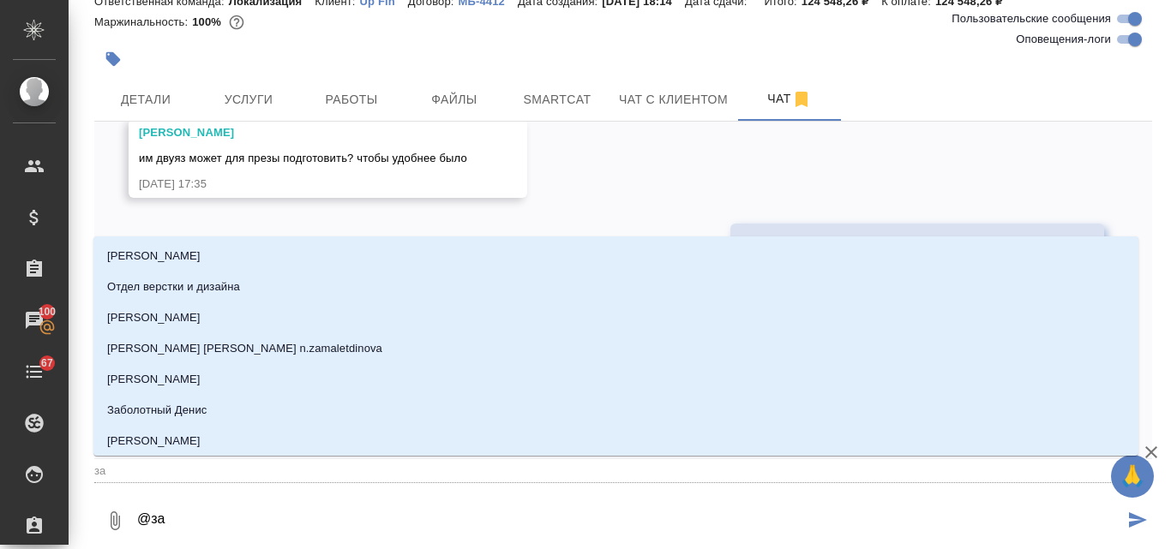
type input "заб"
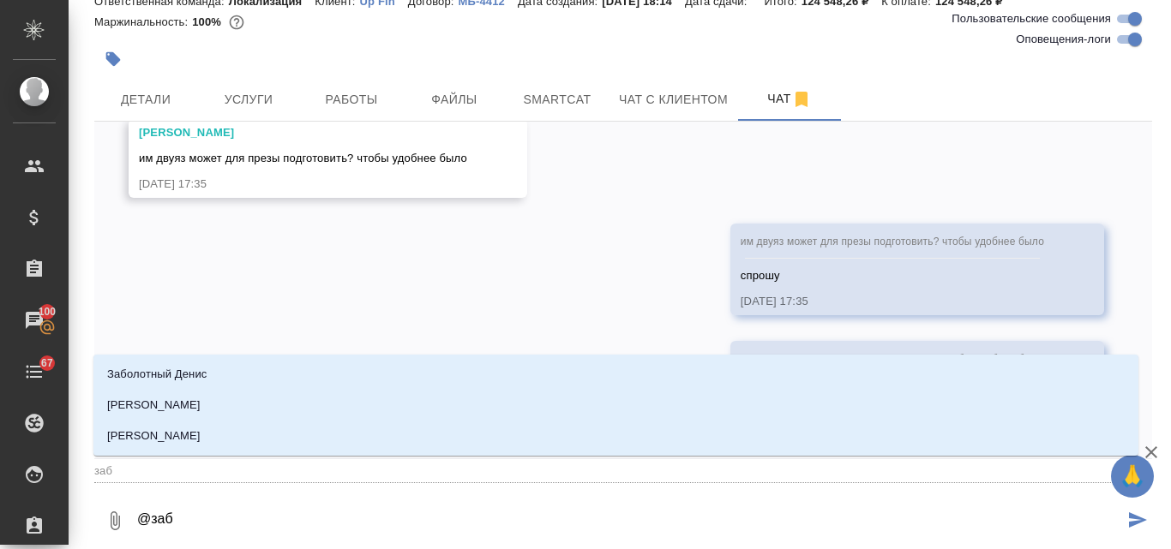
type textarea "@забо"
type input "забо"
type textarea "@забор"
type input "забор"
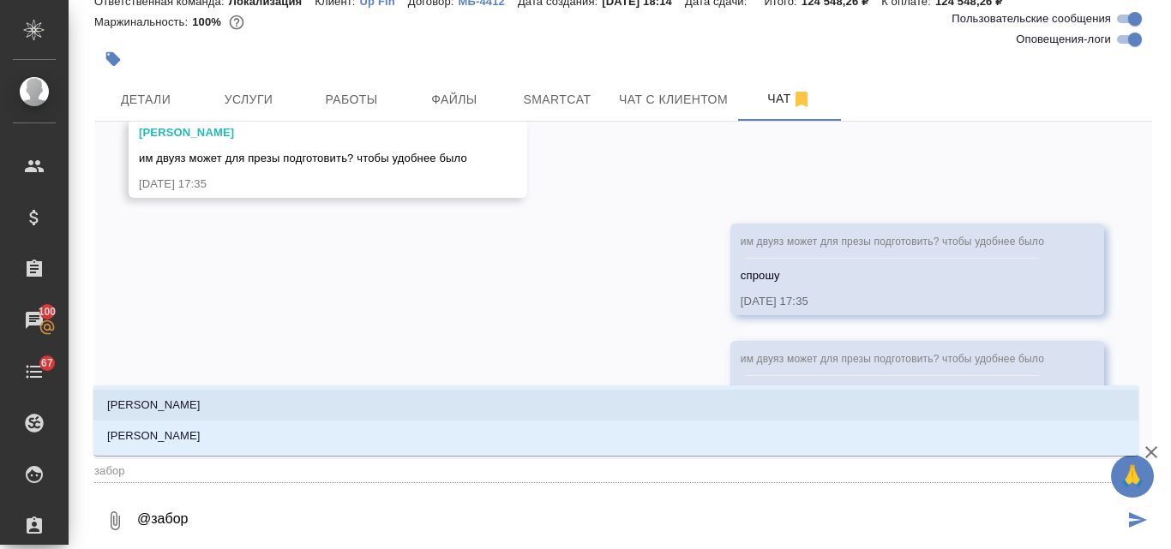
click at [159, 412] on p "Заборова Александра" at bounding box center [153, 405] width 93 height 17
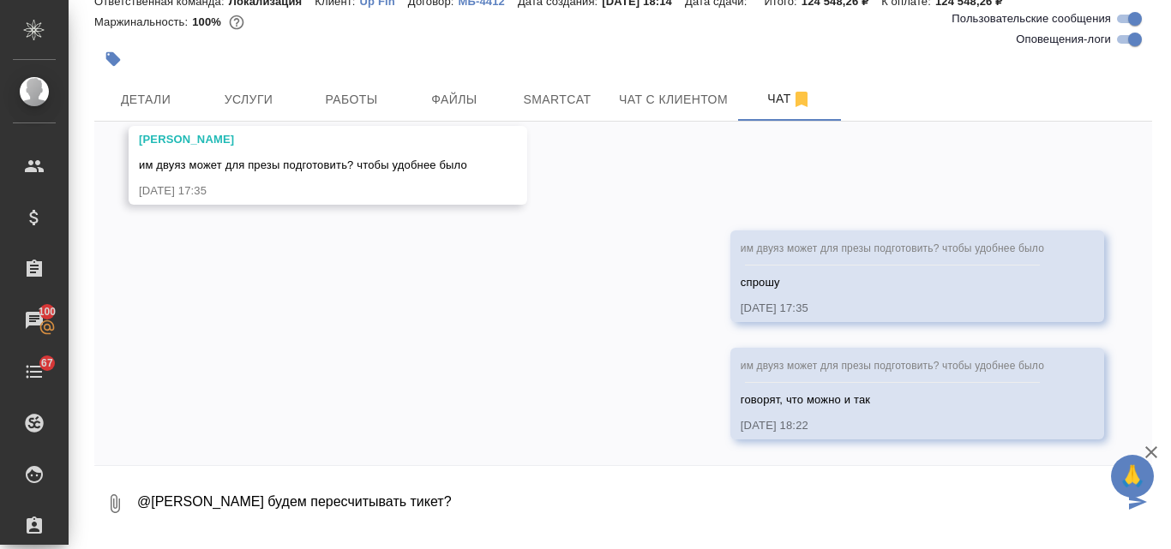
type textarea "@Заборова Александра будем пересчитывать тикет?"
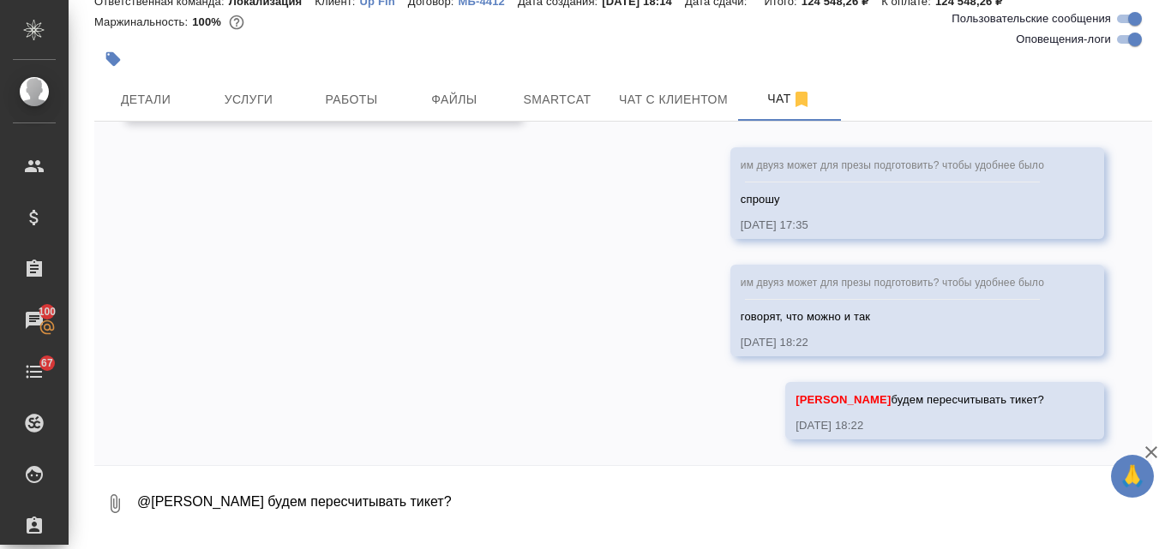
scroll to position [10837, 0]
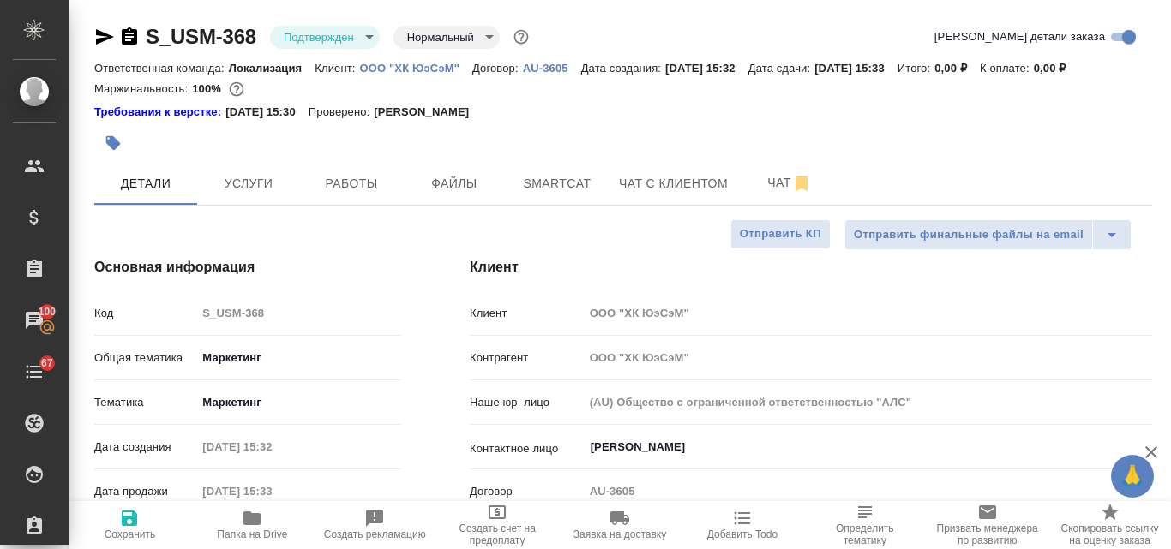
select select "RU"
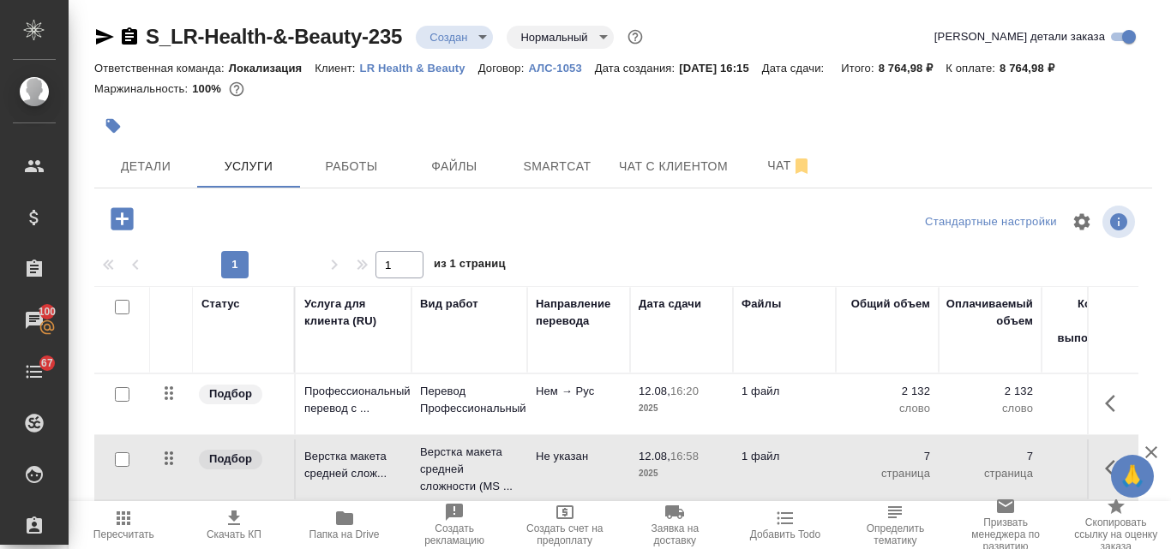
click at [125, 520] on icon "button" at bounding box center [124, 519] width 14 height 14
click at [233, 520] on icon "button" at bounding box center [234, 518] width 12 height 15
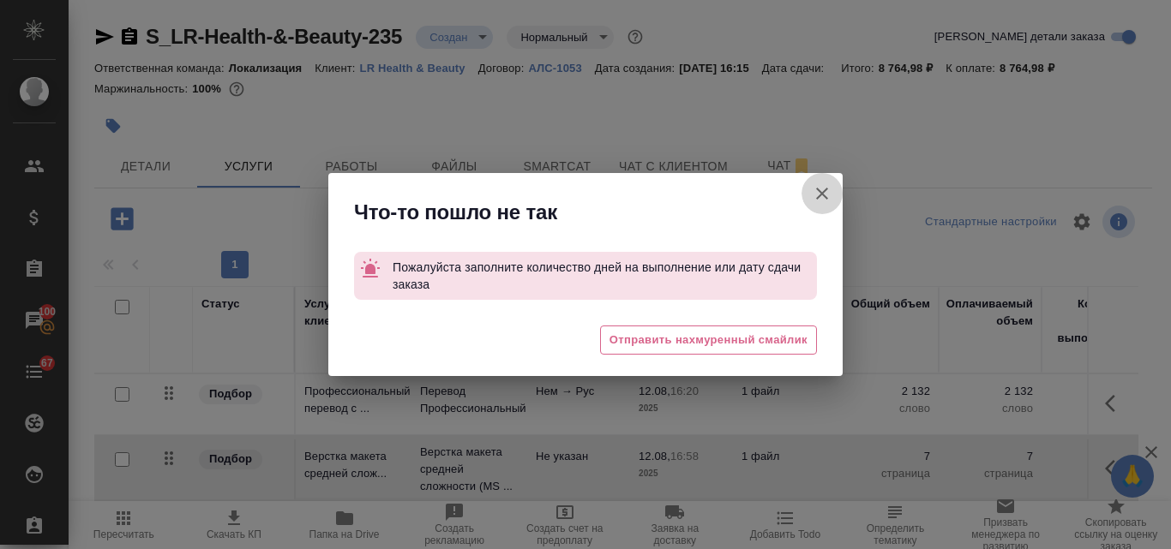
click at [822, 192] on icon "button" at bounding box center [821, 193] width 21 height 21
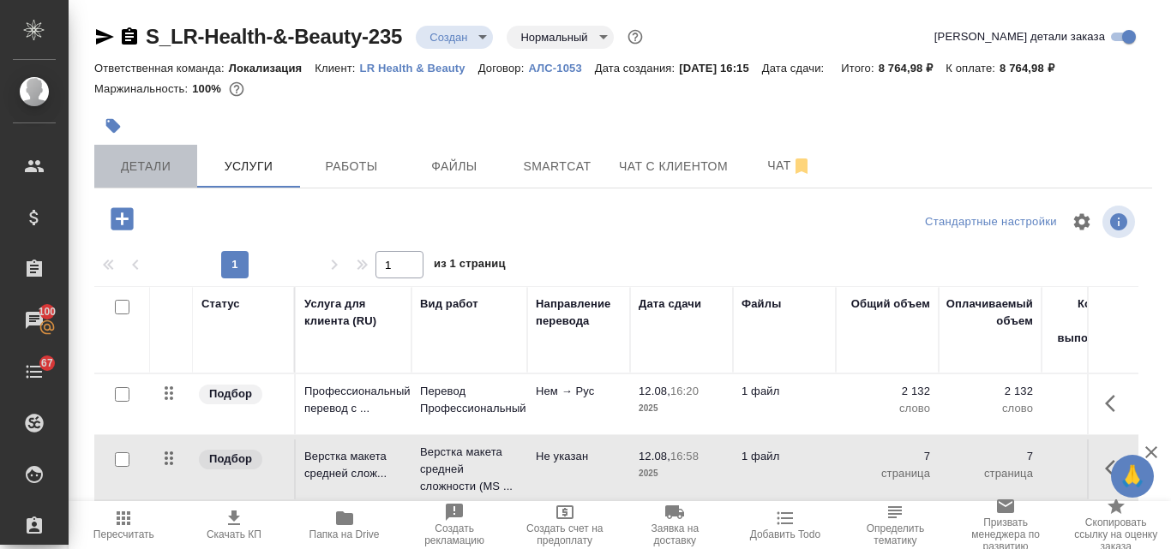
click at [140, 169] on span "Детали" at bounding box center [146, 166] width 82 height 21
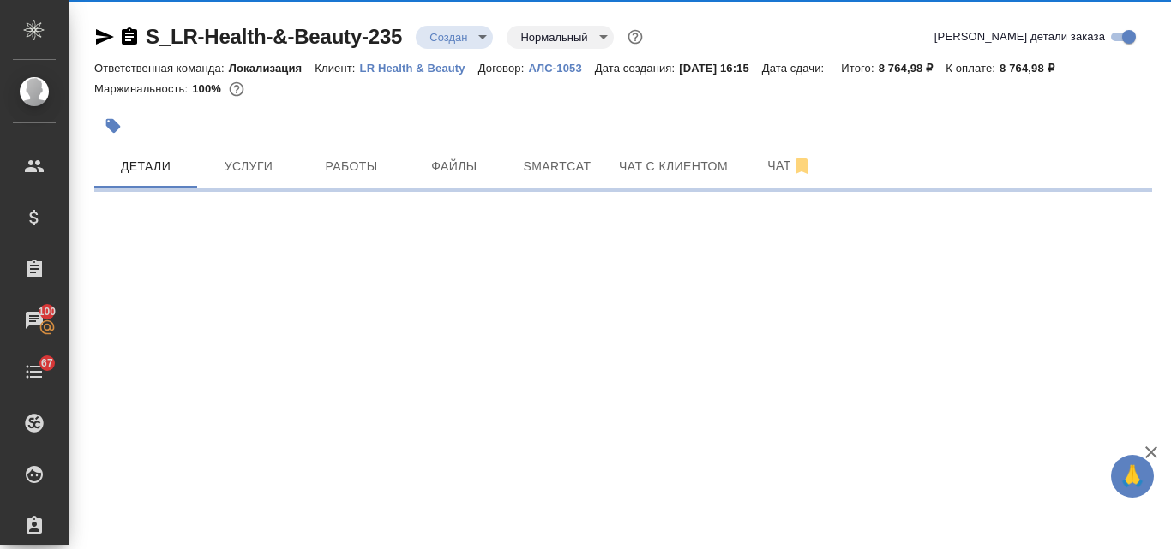
select select "RU"
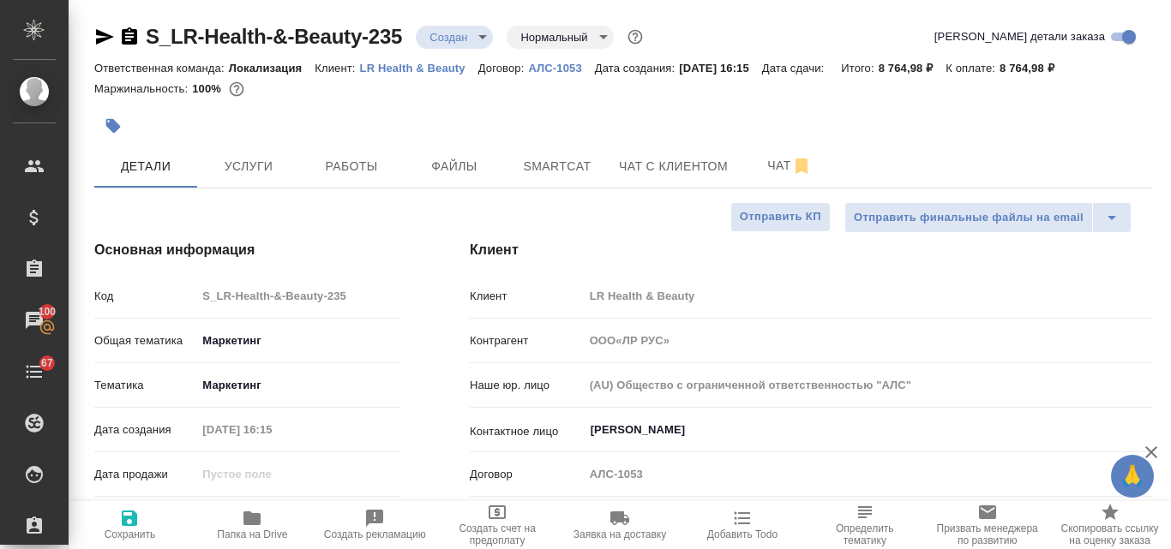
type textarea "x"
click at [124, 520] on icon "button" at bounding box center [129, 518] width 15 height 15
type input "ООО«ЛР РУС»"
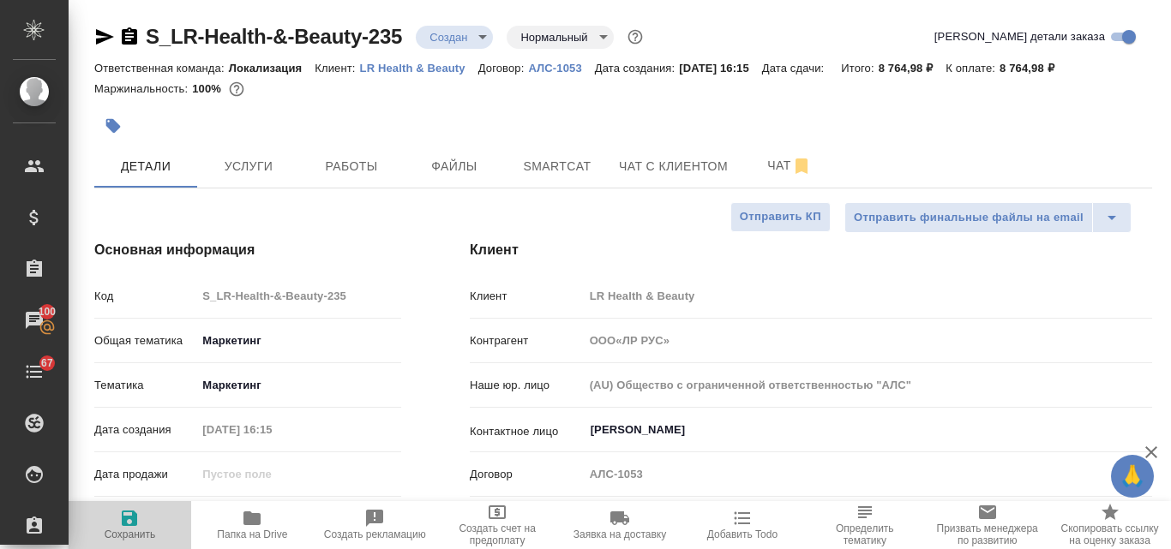
type textarea "x"
type input "ООО«ЛР РУС»"
type textarea "x"
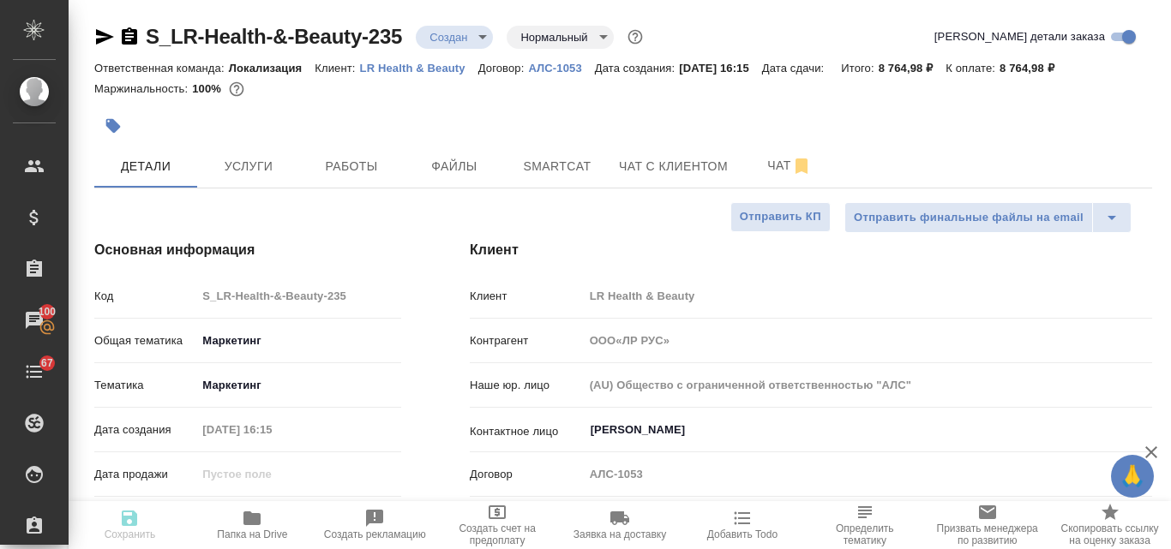
type textarea "x"
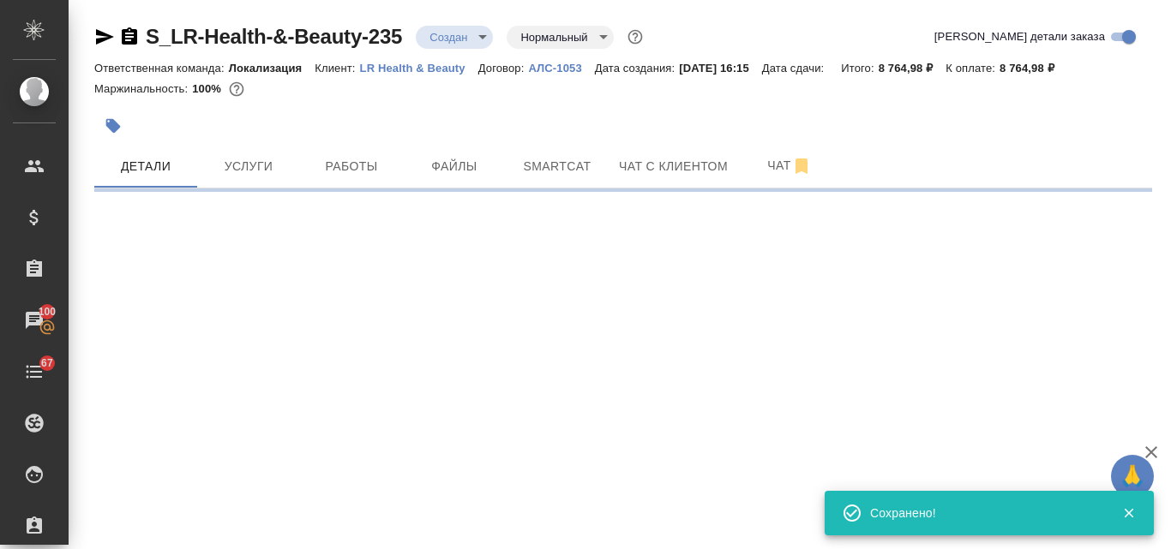
select select "RU"
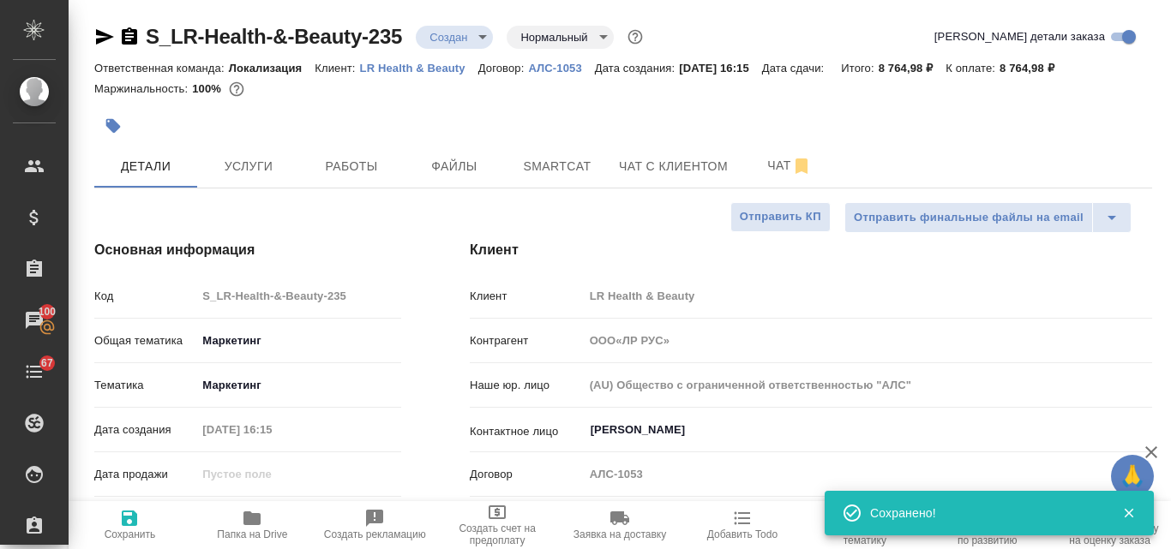
type textarea "x"
click at [247, 175] on span "Услуги" at bounding box center [248, 166] width 82 height 21
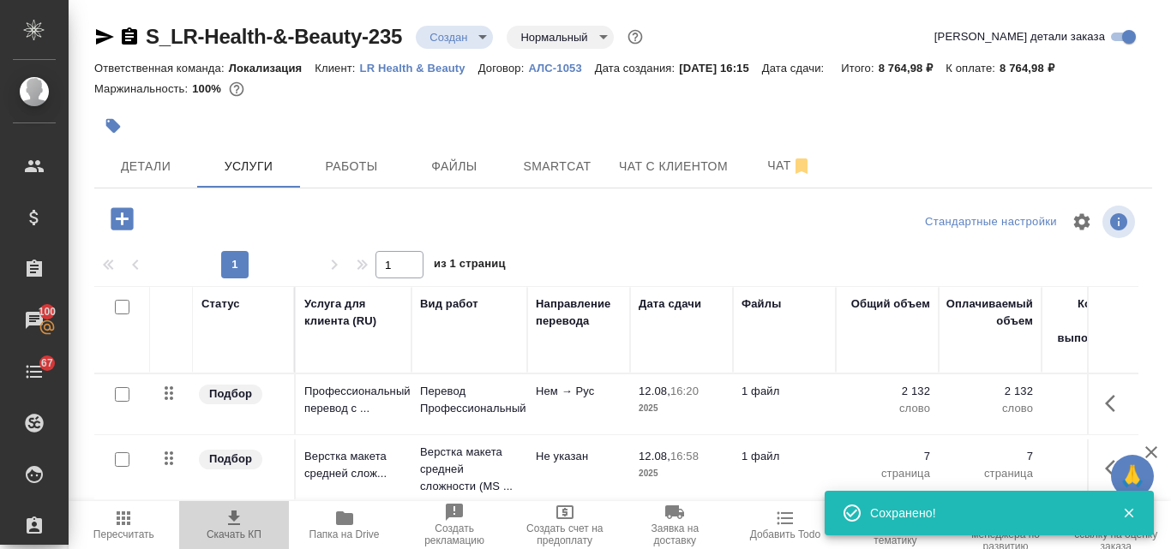
click at [233, 529] on span "Скачать КП" at bounding box center [234, 535] width 55 height 12
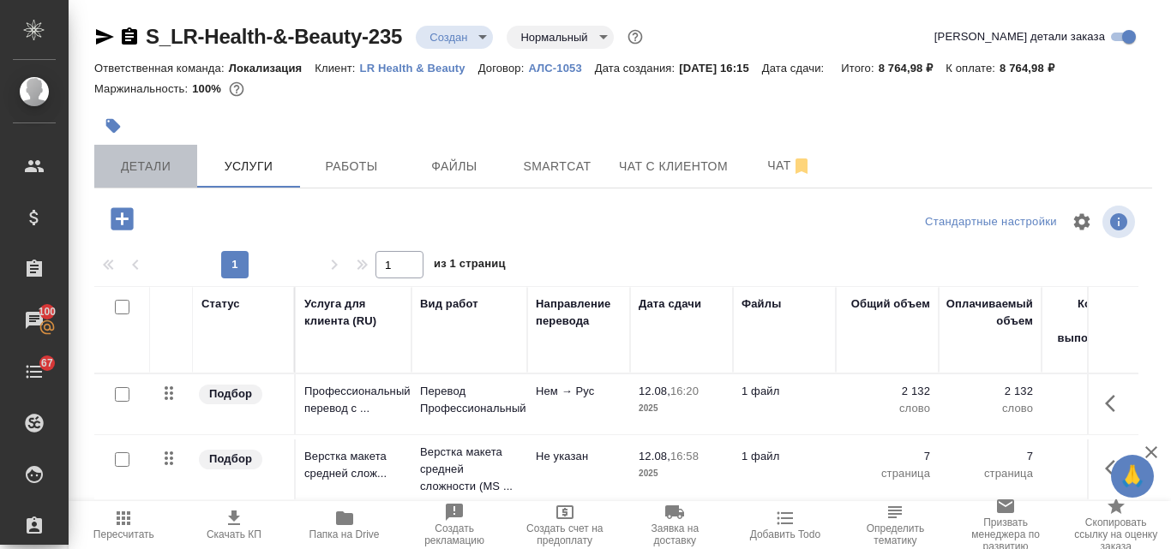
click at [151, 174] on span "Детали" at bounding box center [146, 166] width 82 height 21
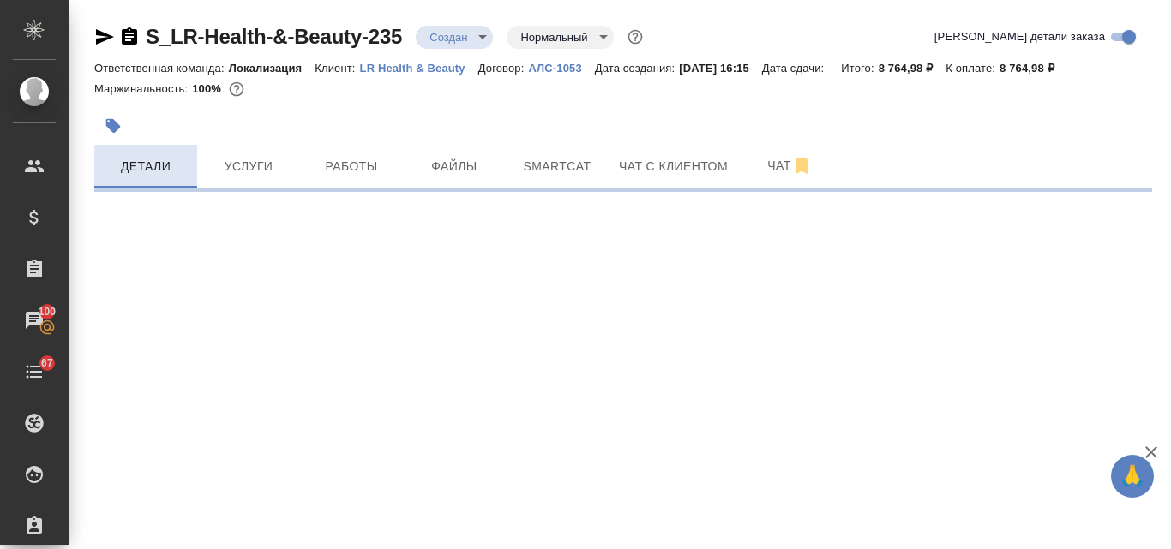
select select "RU"
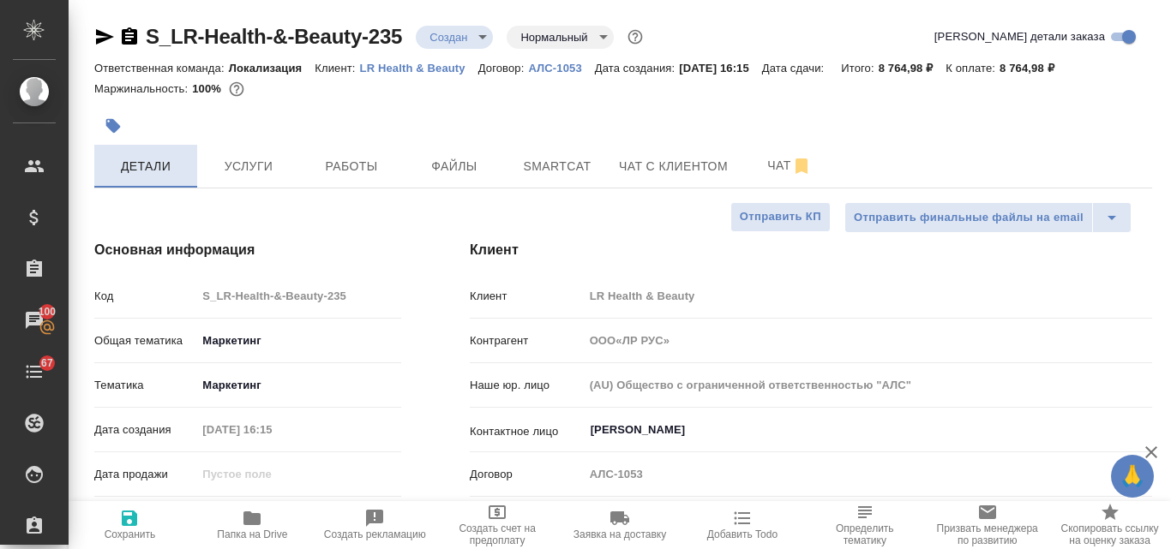
type textarea "x"
type input "ООО«ЛР РУС»"
type textarea "x"
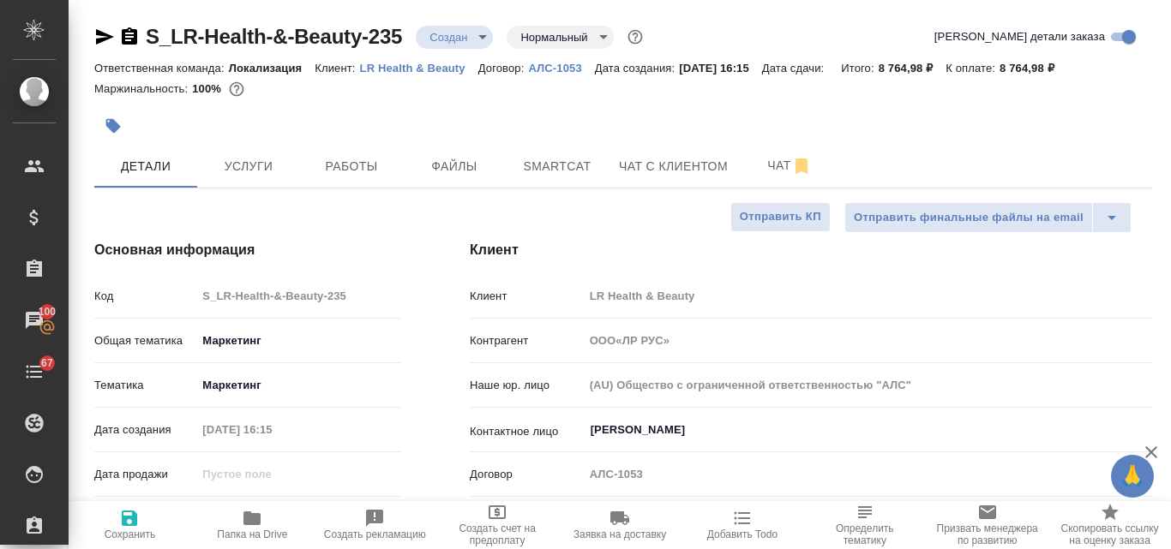
type textarea "x"
type input "ООО«ЛР РУС»"
type textarea "x"
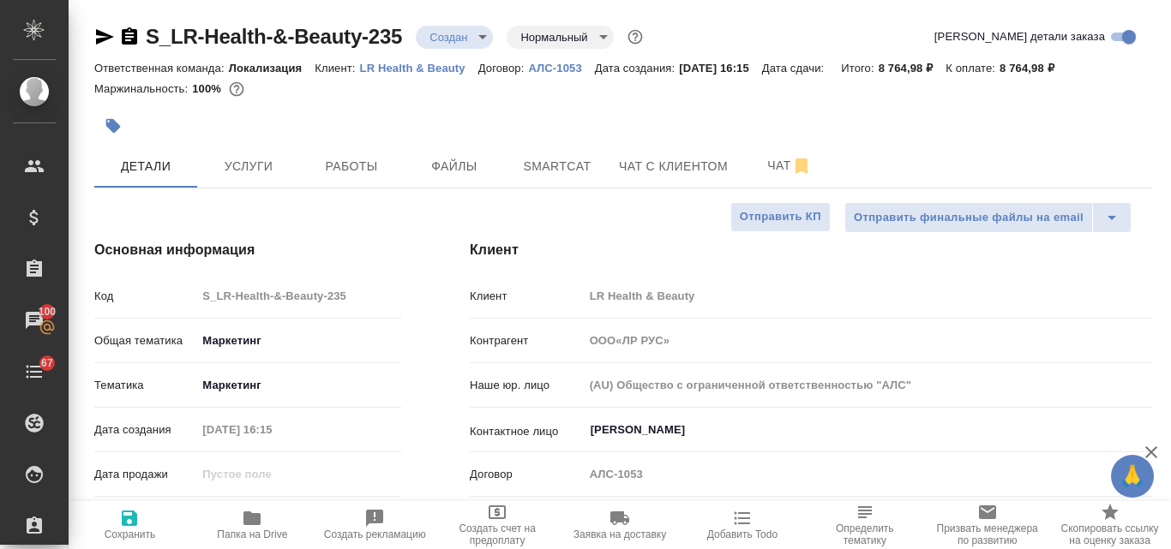
type textarea "x"
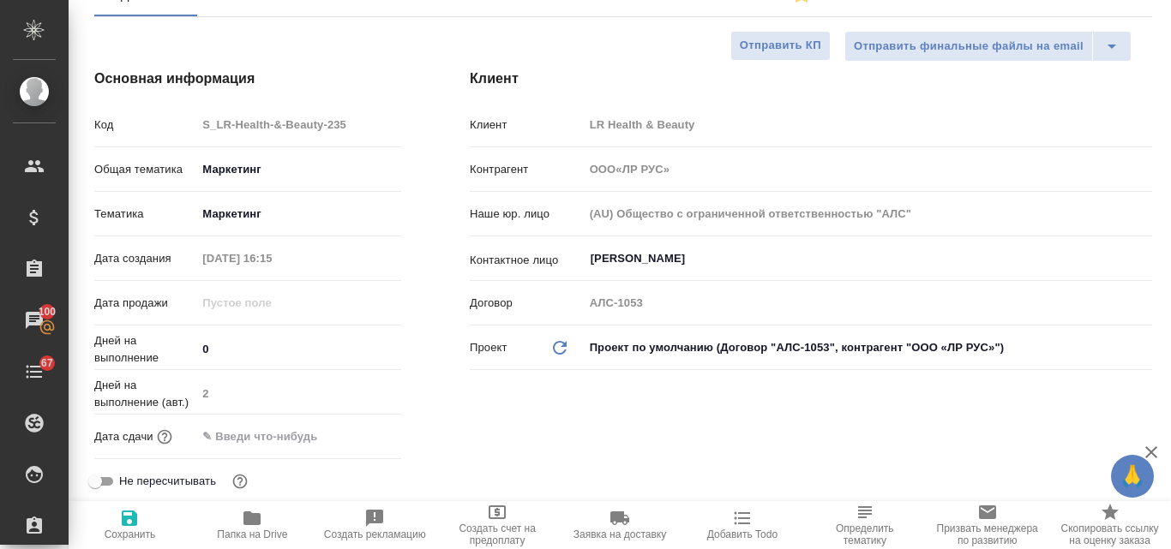
click at [243, 439] on input "text" at bounding box center [271, 436] width 150 height 25
click at [350, 434] on icon "button" at bounding box center [351, 435] width 21 height 21
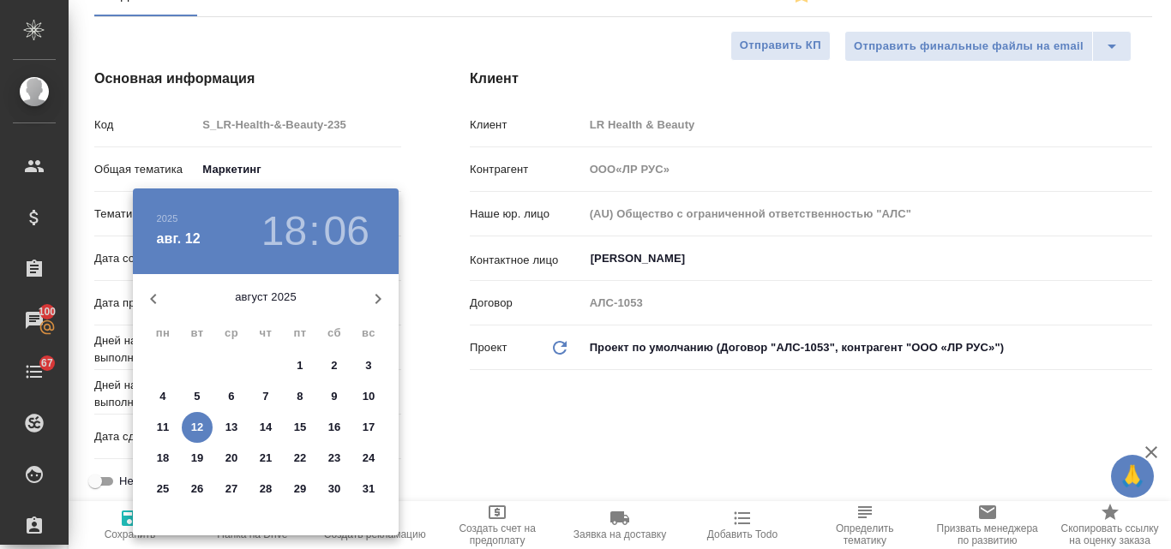
click at [303, 426] on p "15" at bounding box center [300, 427] width 13 height 17
type input "15.08.2025 18:06"
type input "ООО«ЛР РУС»"
type textarea "x"
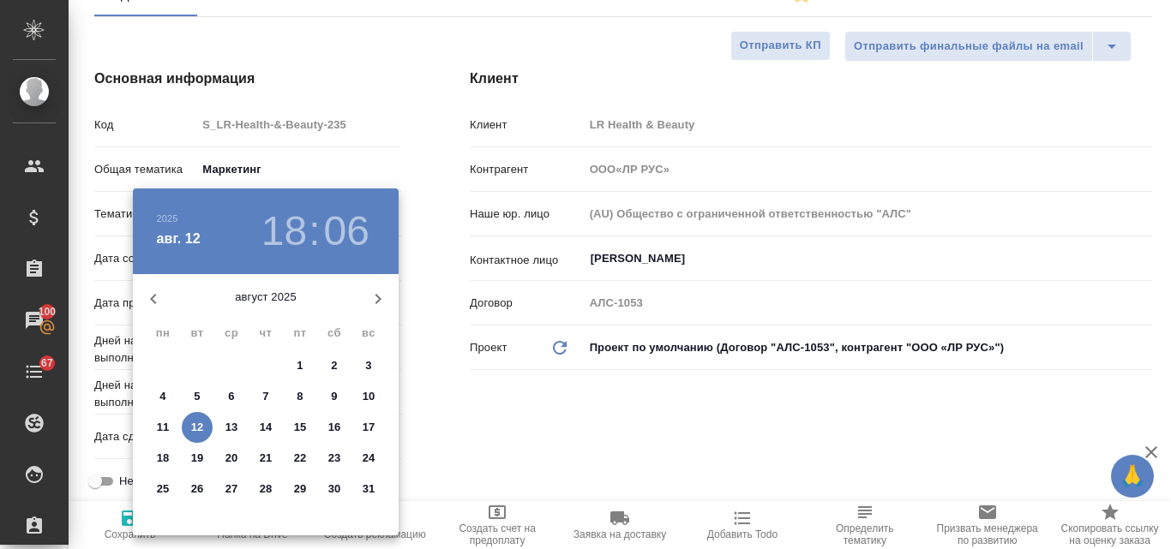
type textarea "x"
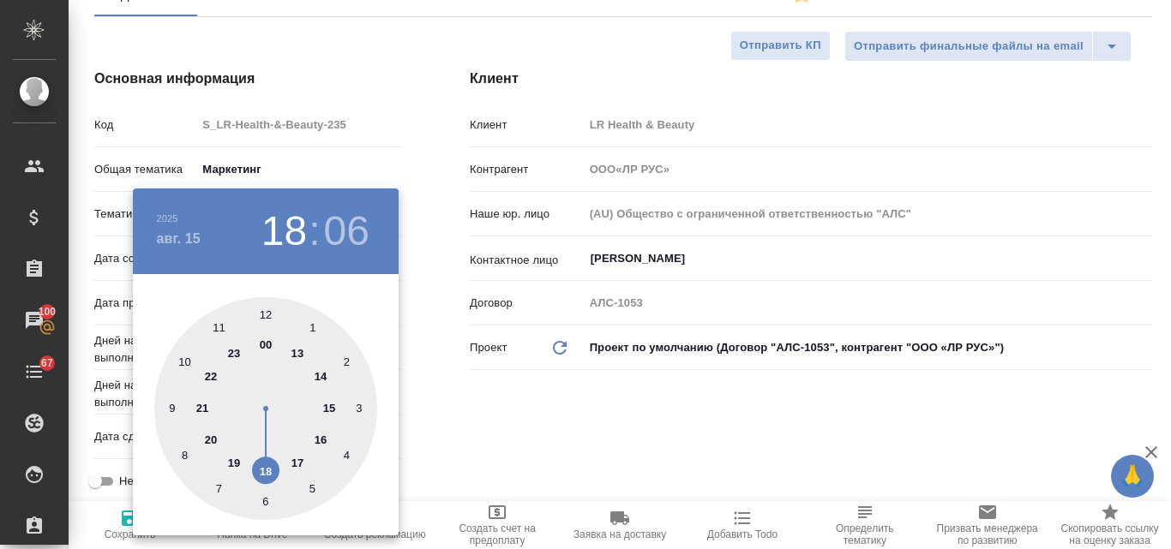
click at [264, 476] on div at bounding box center [265, 408] width 223 height 223
type input "ООО«ЛР РУС»"
type textarea "x"
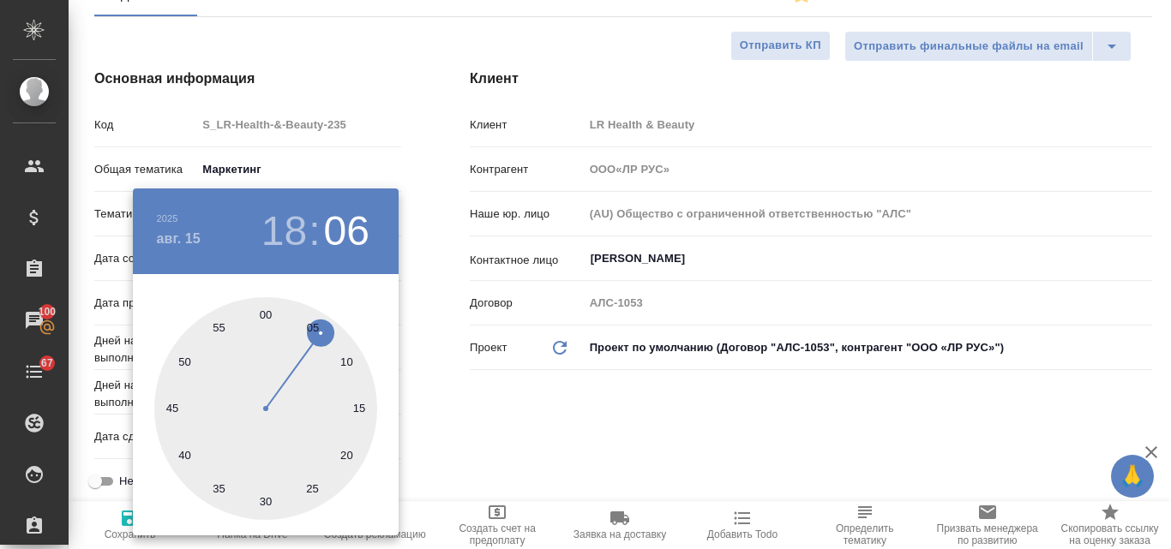
click at [267, 313] on div at bounding box center [265, 408] width 223 height 223
type input "15.08.2025 18:00"
type input "ООО«ЛР РУС»"
type textarea "x"
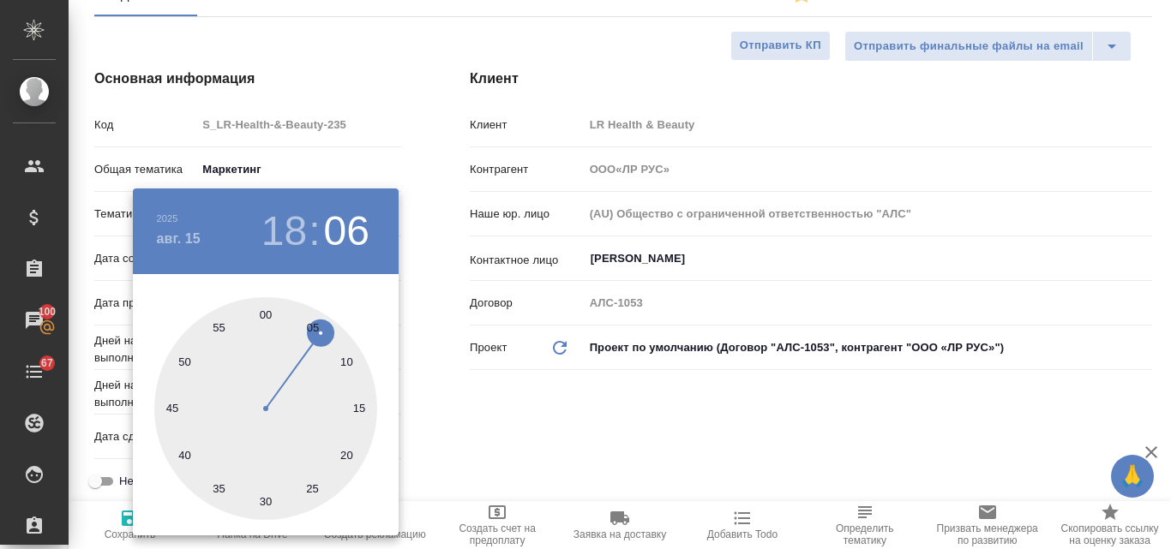
type textarea "x"
click at [516, 434] on div at bounding box center [585, 274] width 1171 height 549
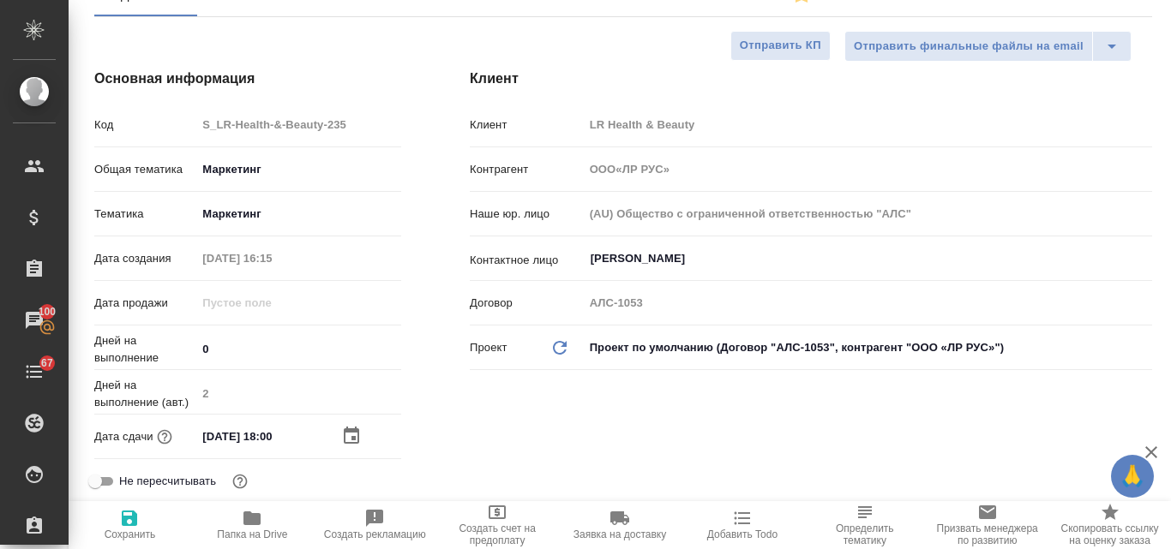
click at [130, 520] on icon "button" at bounding box center [129, 518] width 21 height 21
type input "ООО«ЛР РУС»"
type textarea "x"
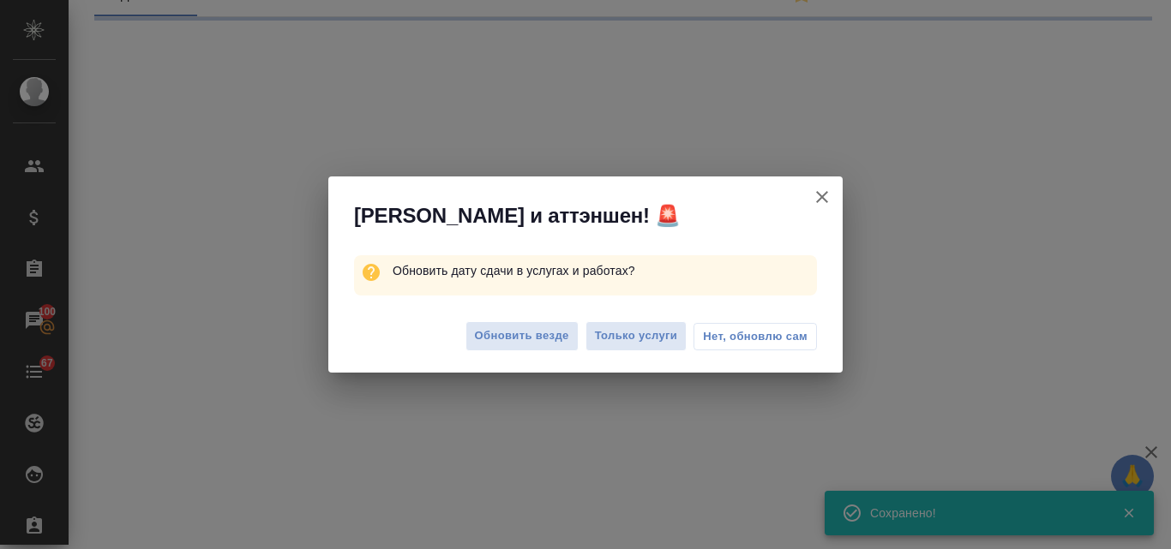
select select "RU"
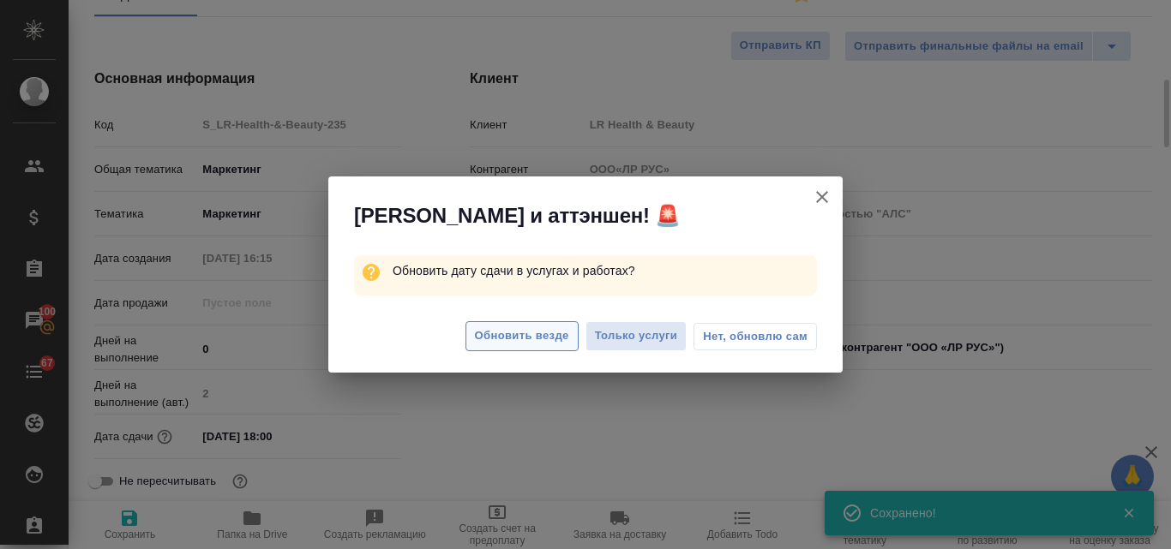
scroll to position [192, 0]
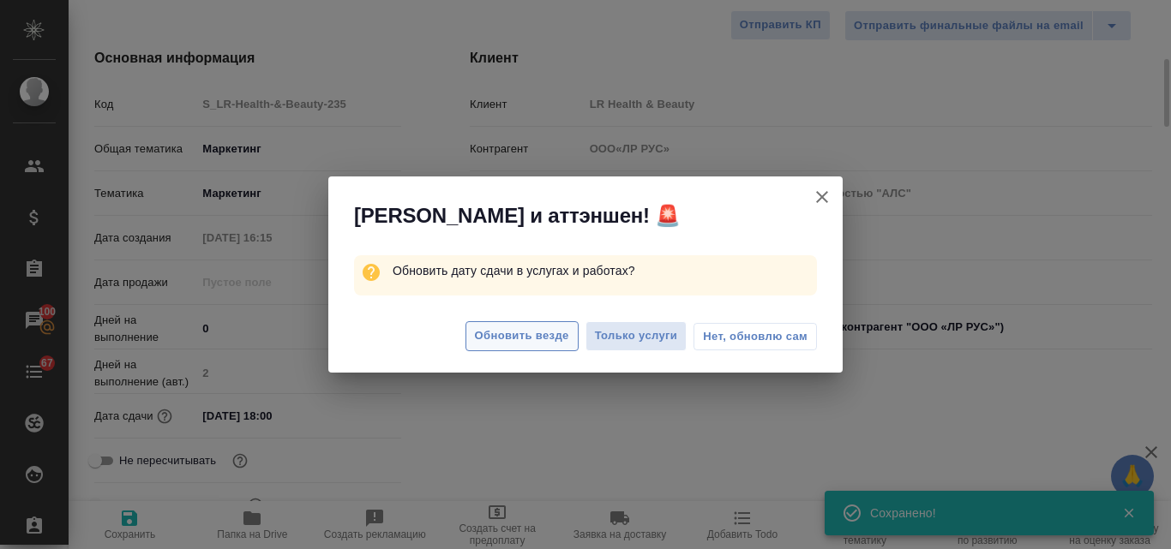
type textarea "x"
click at [507, 335] on span "Обновить везде" at bounding box center [522, 336] width 94 height 20
type input "ООО«ЛР РУС»"
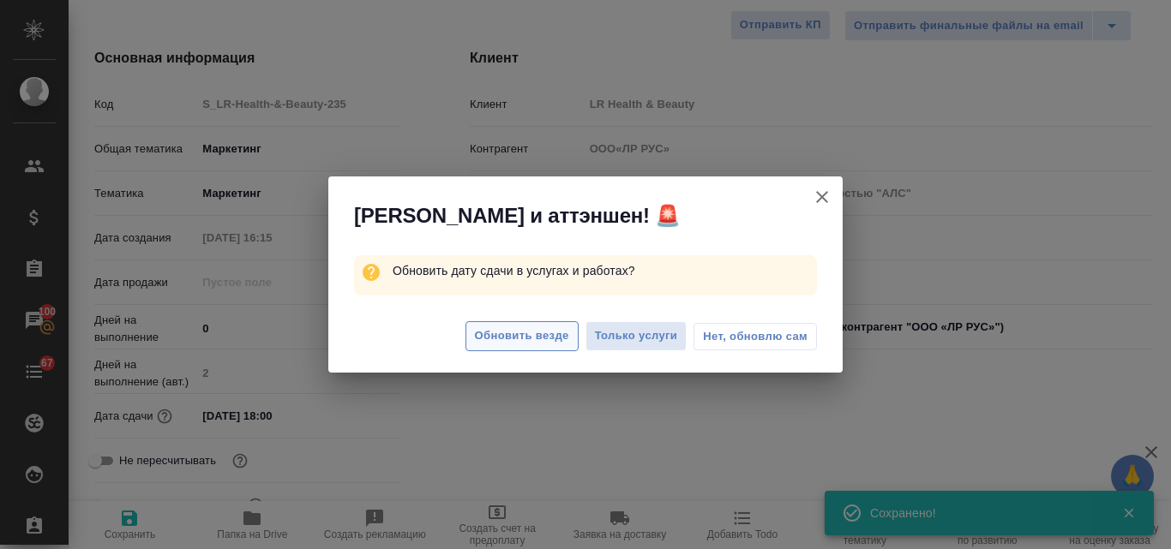
type textarea "x"
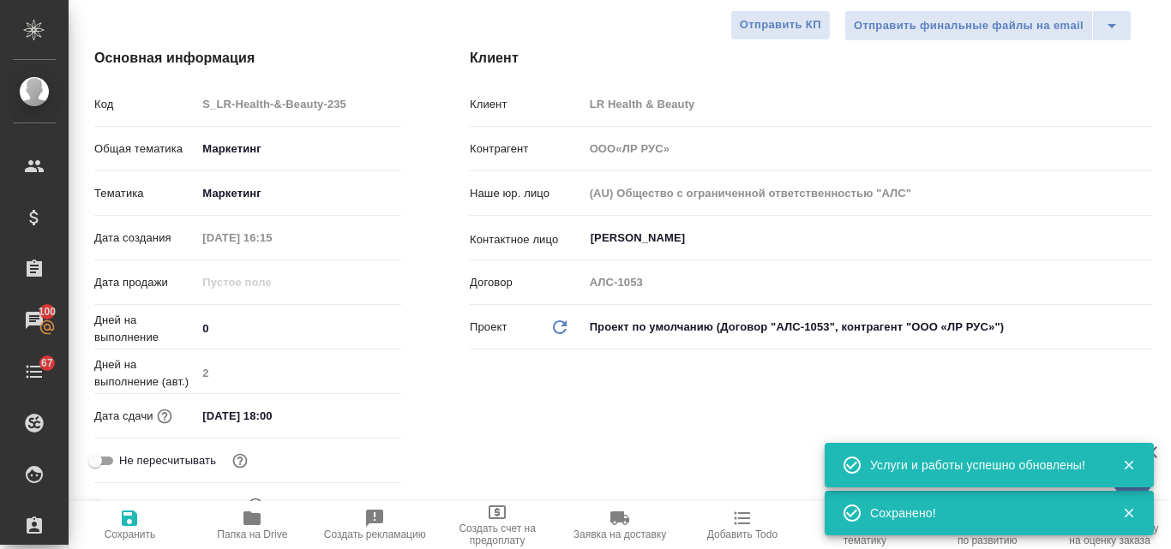
scroll to position [0, 0]
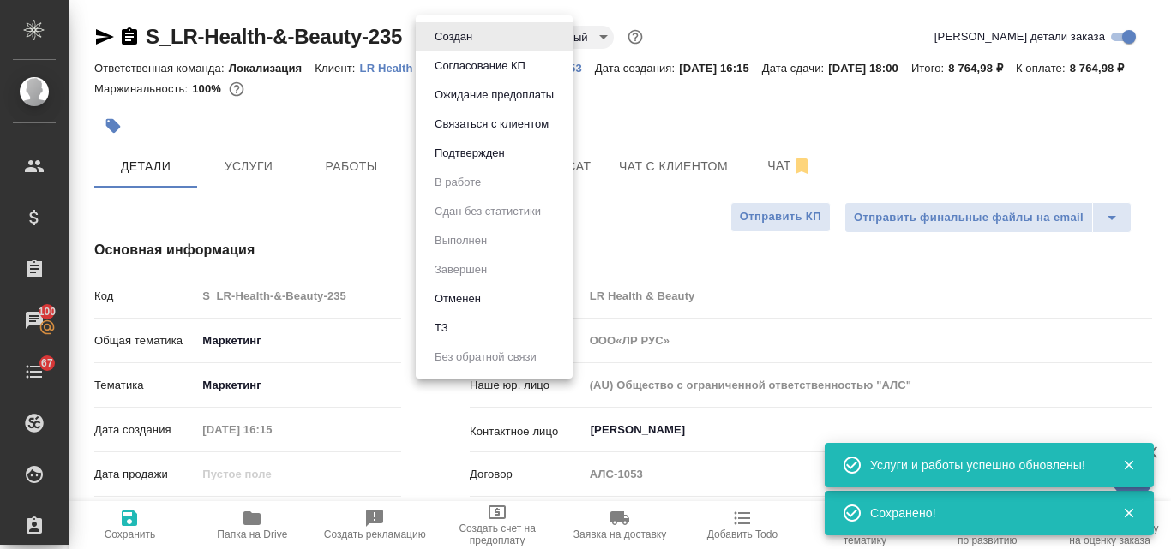
click at [481, 41] on body "🙏 .cls-1 fill:#fff; AWATERA Valyaeva Anna Клиенты Спецификации Заказы 100 Чаты …" at bounding box center [585, 274] width 1171 height 549
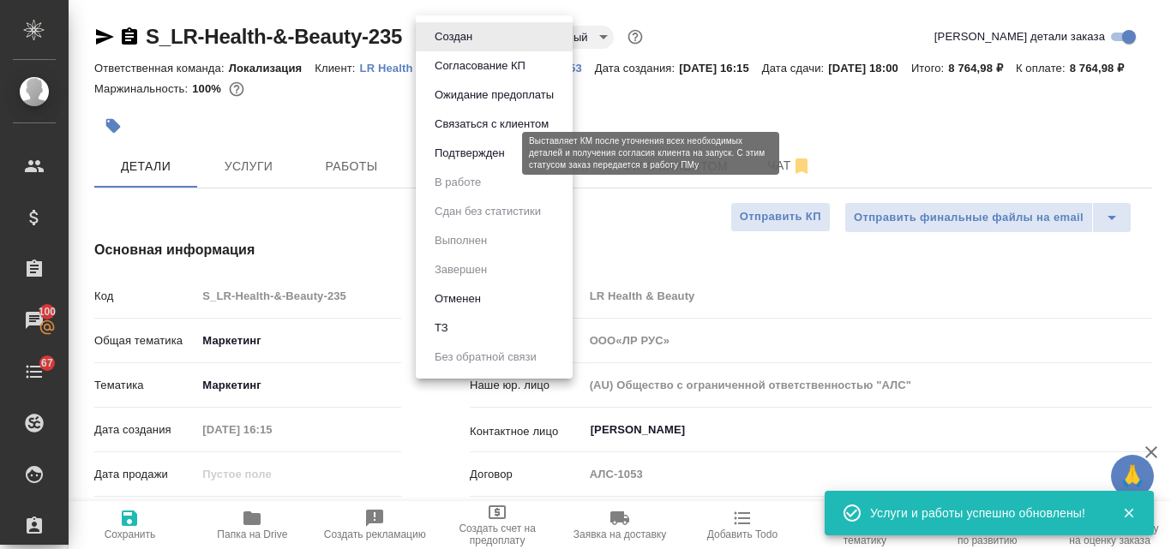
click at [470, 157] on button "Подтвержден" at bounding box center [469, 153] width 81 height 19
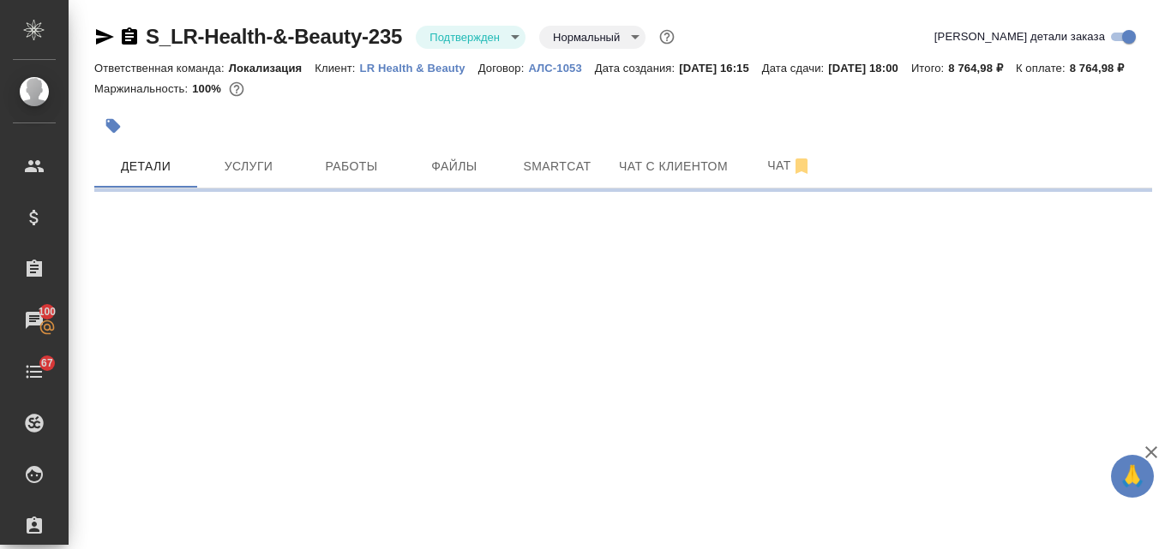
select select "RU"
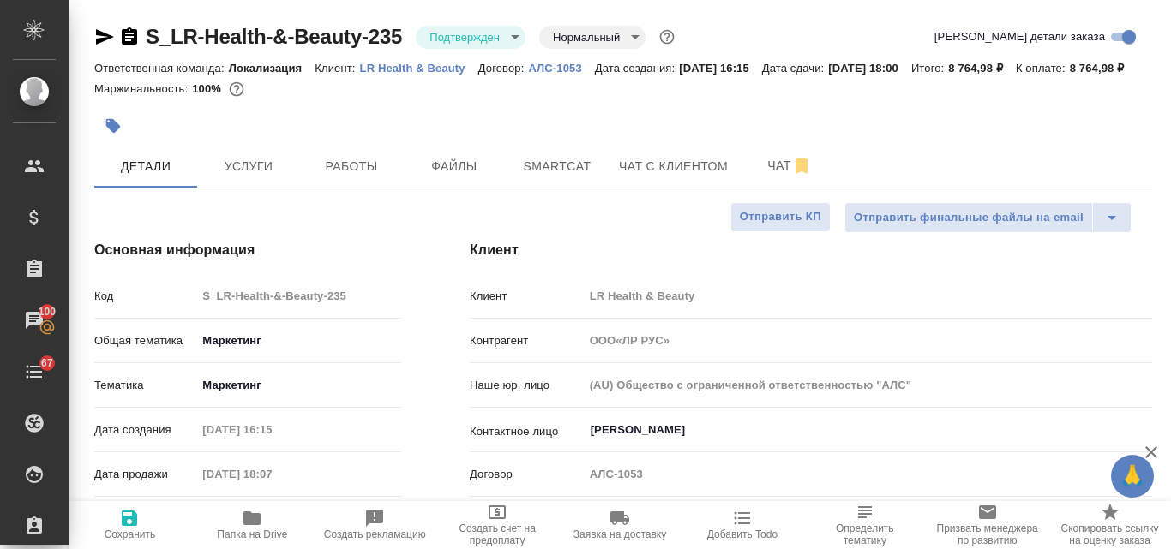
type textarea "x"
type input "ООО«ЛР РУС»"
type textarea "x"
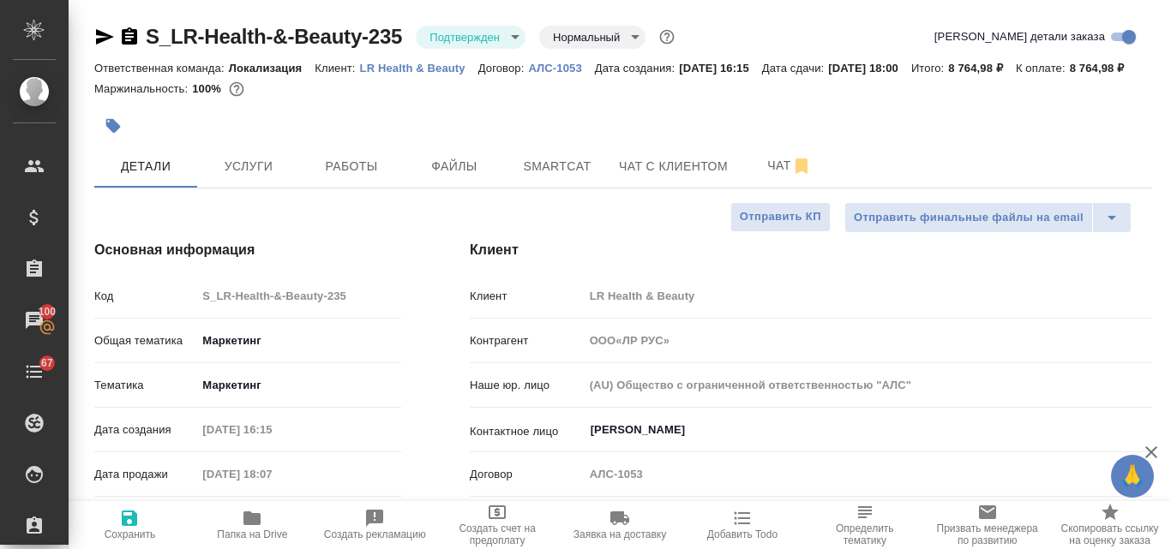
type textarea "x"
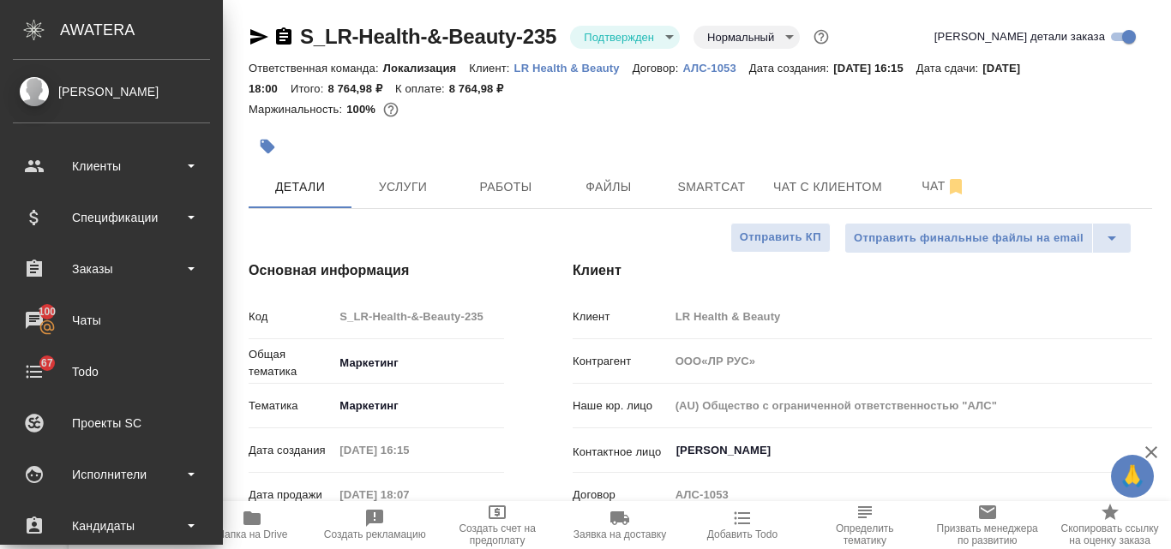
type input "ООО«ЛР РУС»"
type textarea "x"
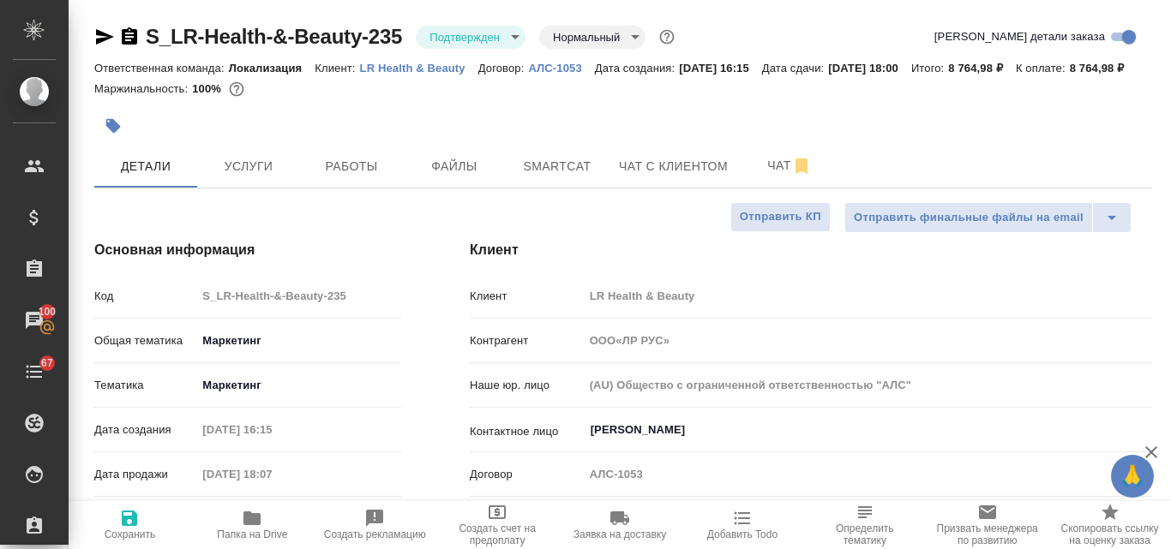
click at [102, 41] on icon "button" at bounding box center [105, 36] width 18 height 15
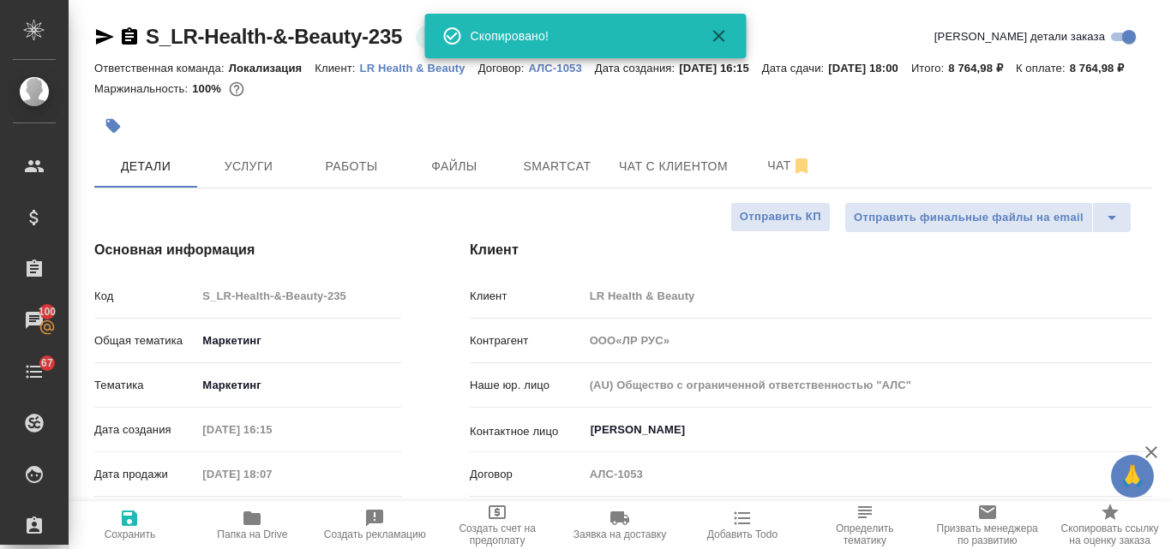
type input "ООО«ЛР РУС»"
type textarea "x"
type input "ООО«ЛР РУС»"
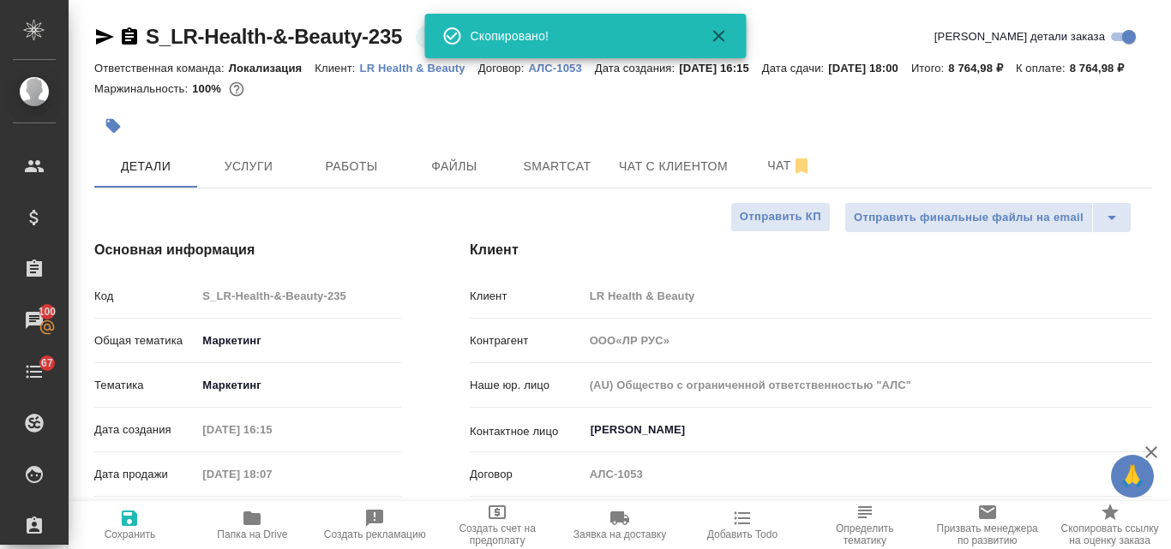
type textarea "x"
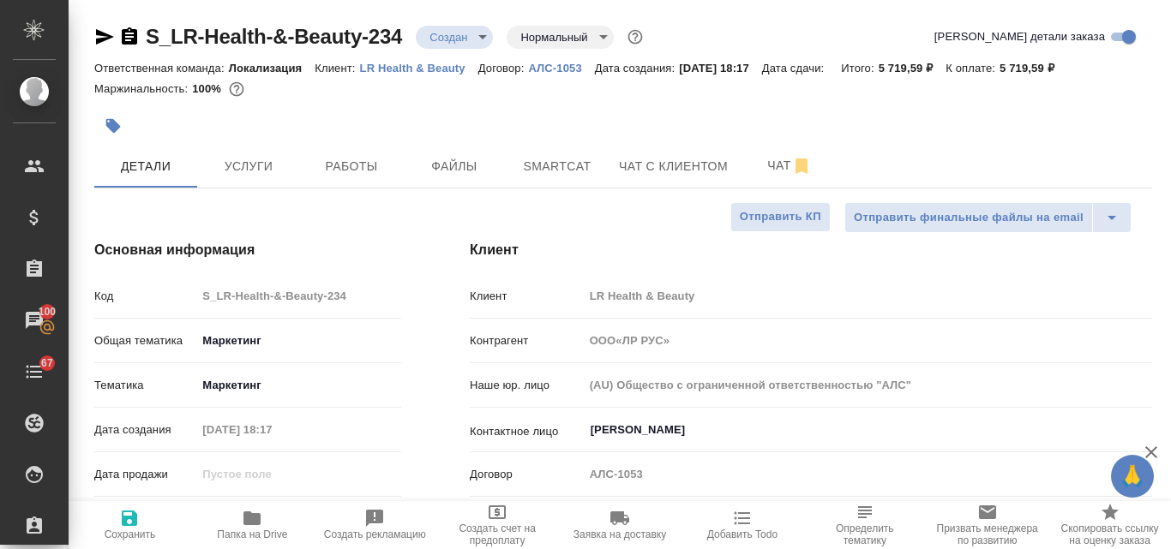
select select "RU"
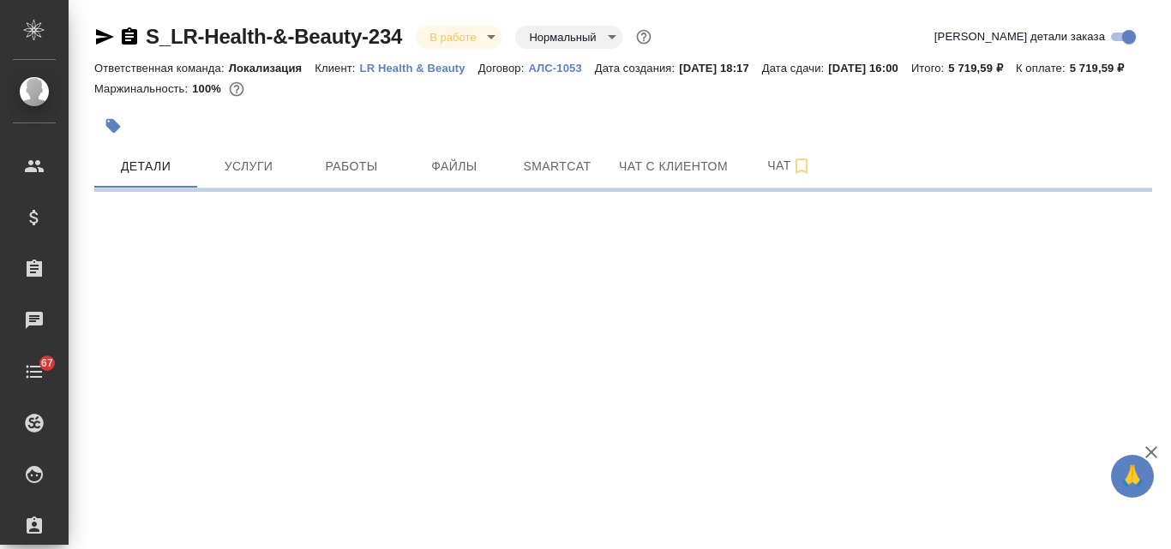
select select "RU"
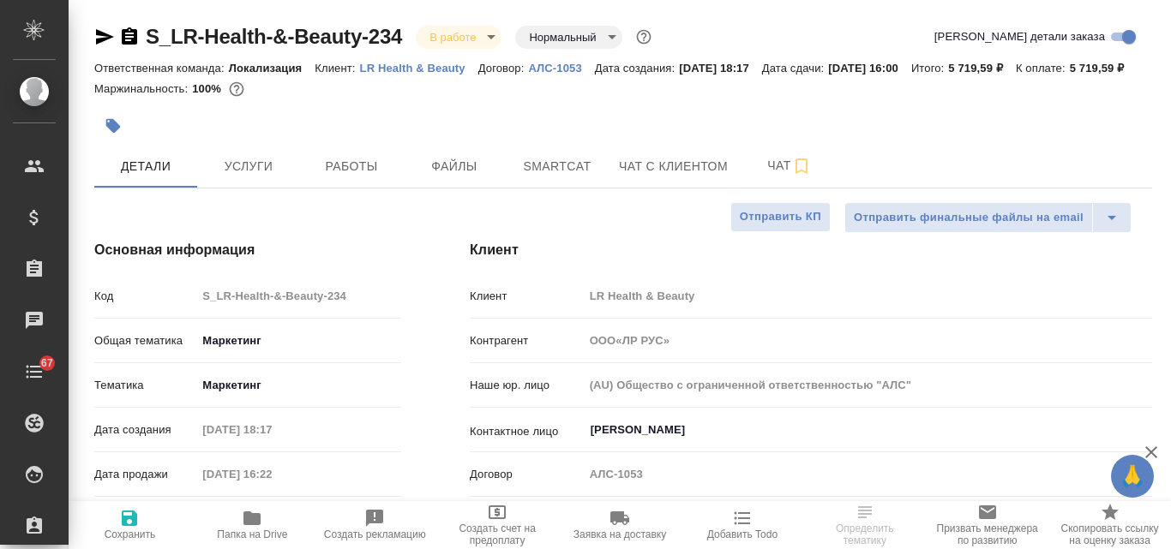
type input "ООО«ЛР РУС»"
type textarea "x"
type input "ООО«ЛР РУС»"
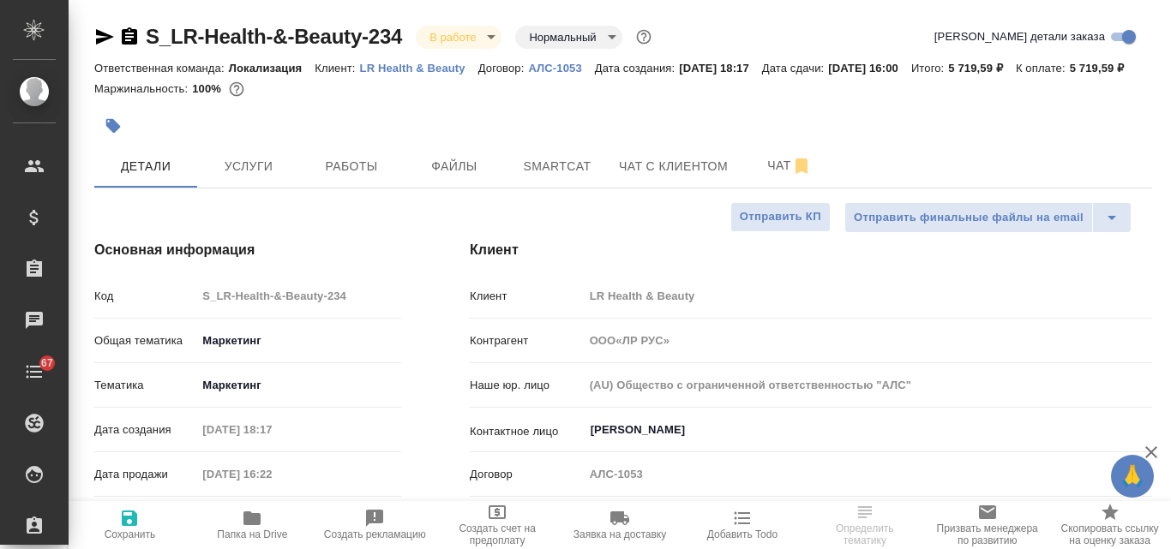
type textarea "x"
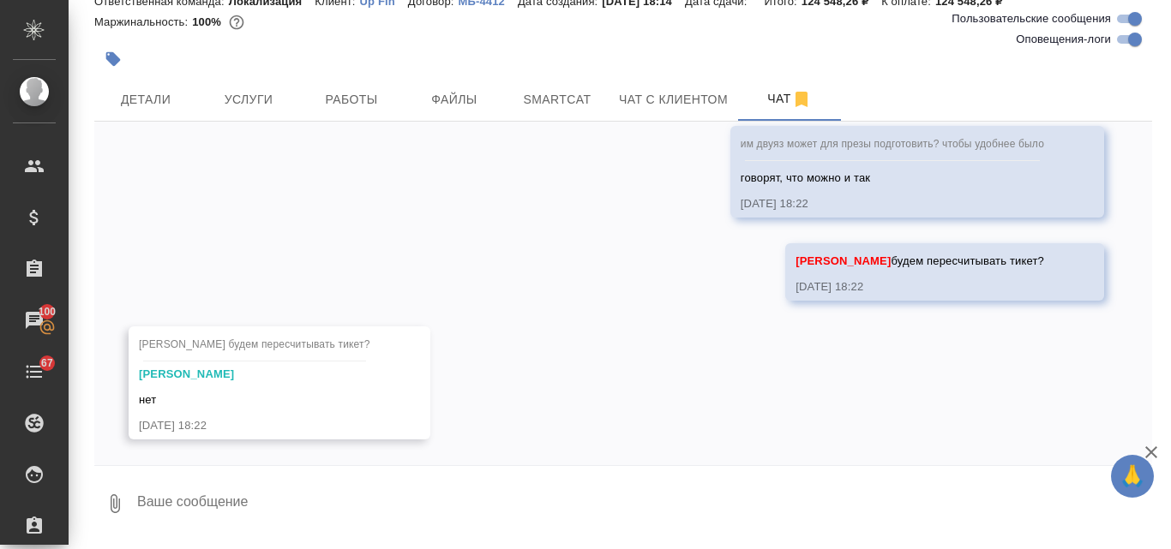
scroll to position [10976, 0]
type textarea "ок"
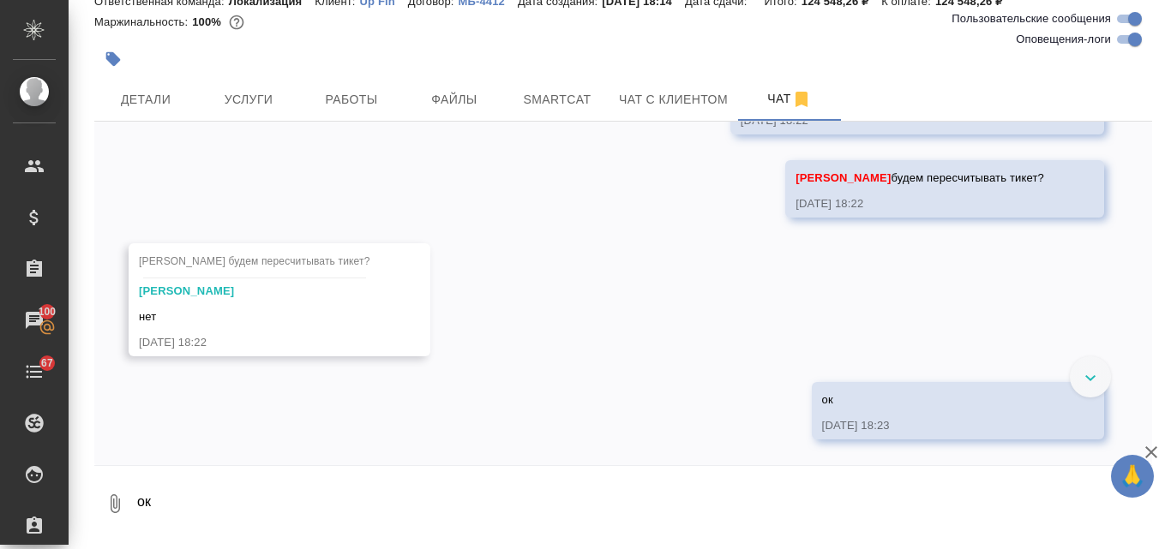
scroll to position [11059, 0]
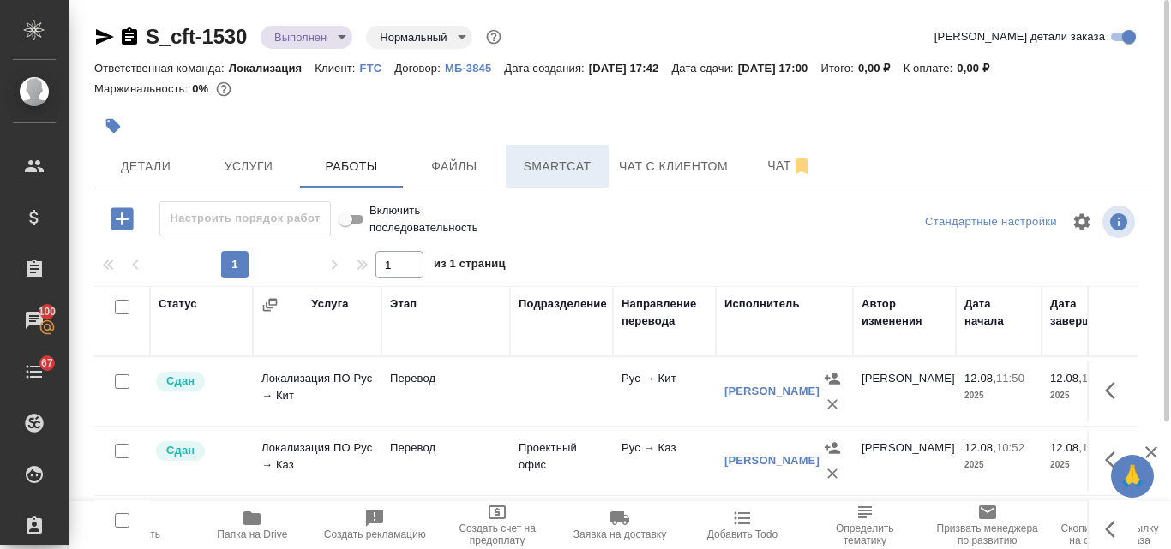
click at [553, 162] on span "Smartcat" at bounding box center [557, 166] width 82 height 21
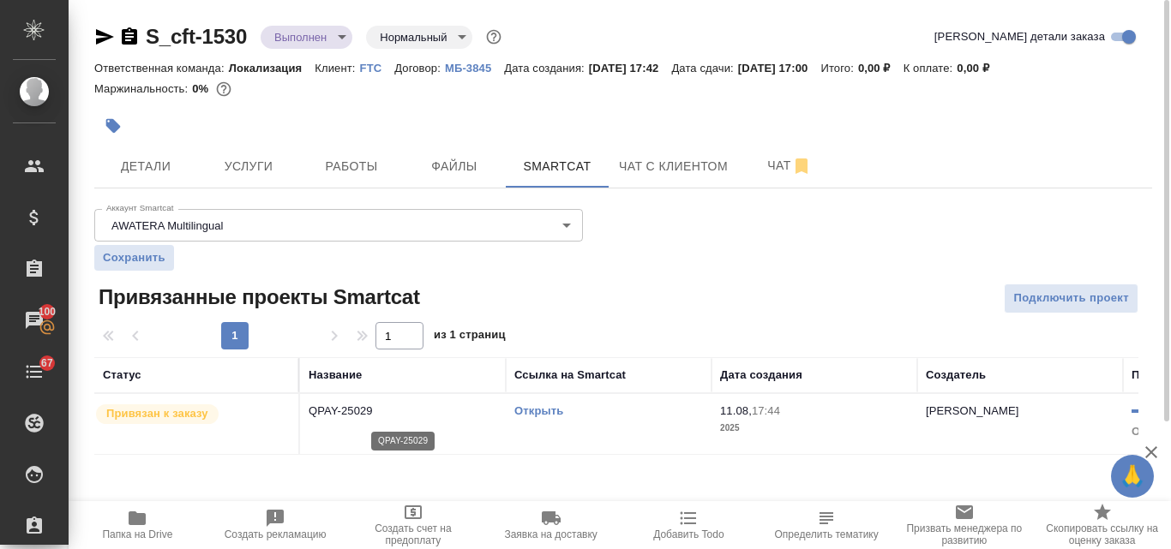
drag, startPoint x: 393, startPoint y: 406, endPoint x: 324, endPoint y: 406, distance: 69.4
click at [325, 406] on p "QPAY-25029" at bounding box center [402, 411] width 189 height 17
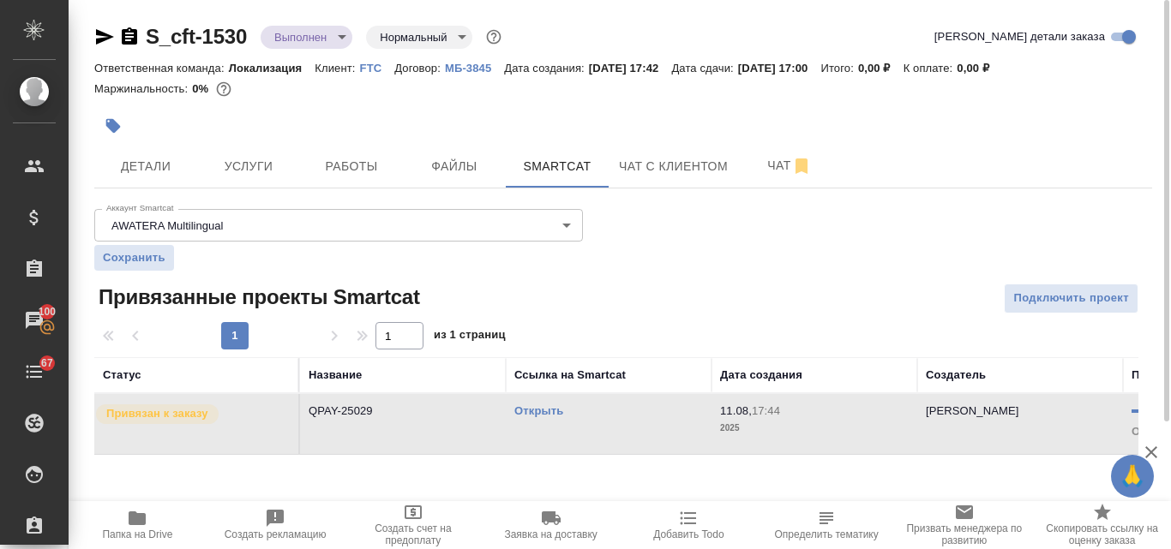
click at [544, 411] on link "Открыть" at bounding box center [538, 410] width 49 height 13
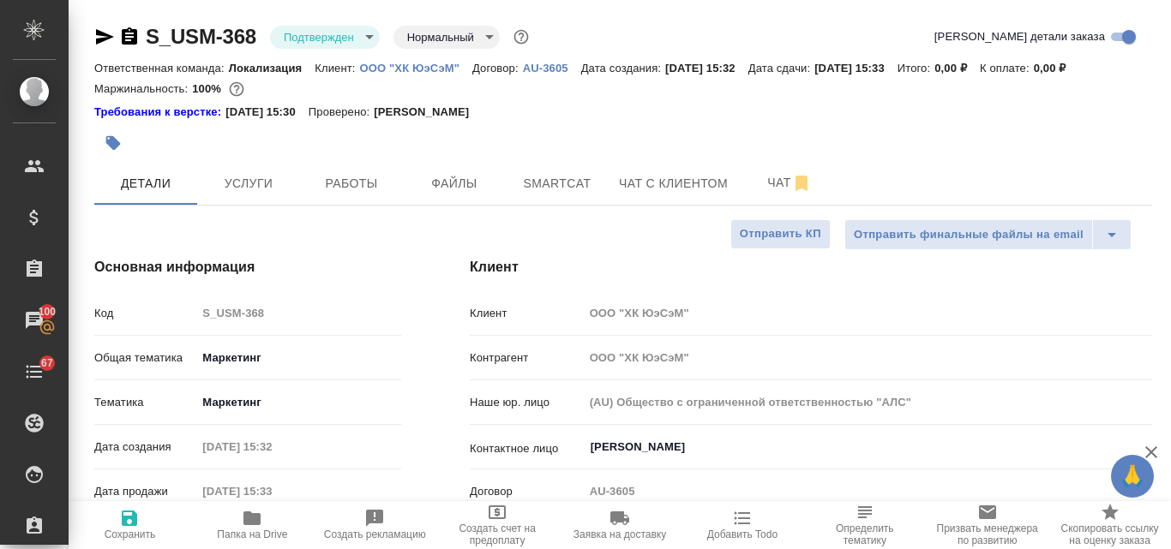
select select "RU"
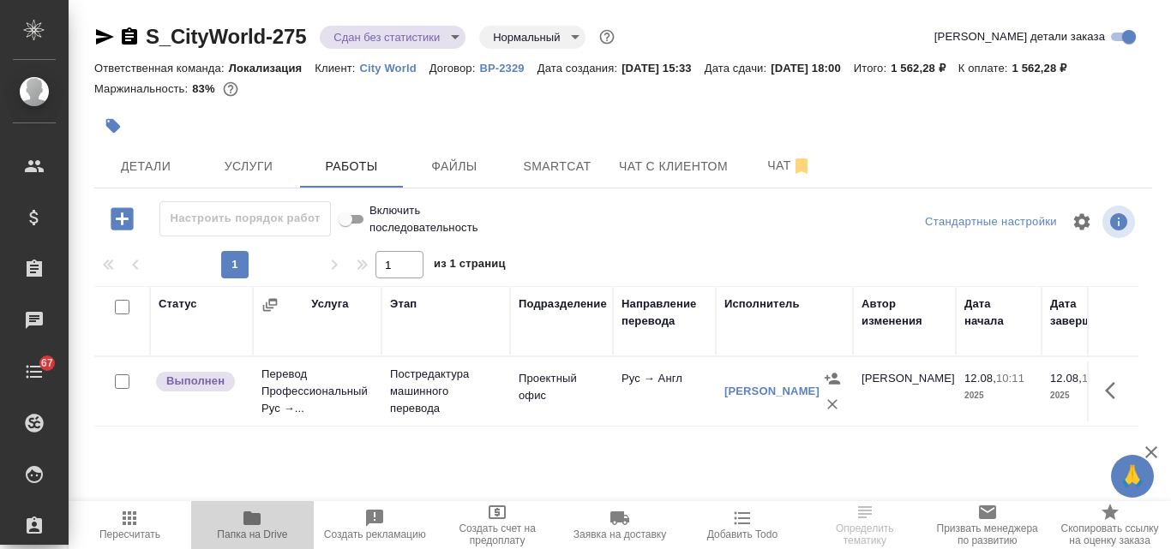
click at [257, 523] on icon "button" at bounding box center [251, 519] width 17 height 14
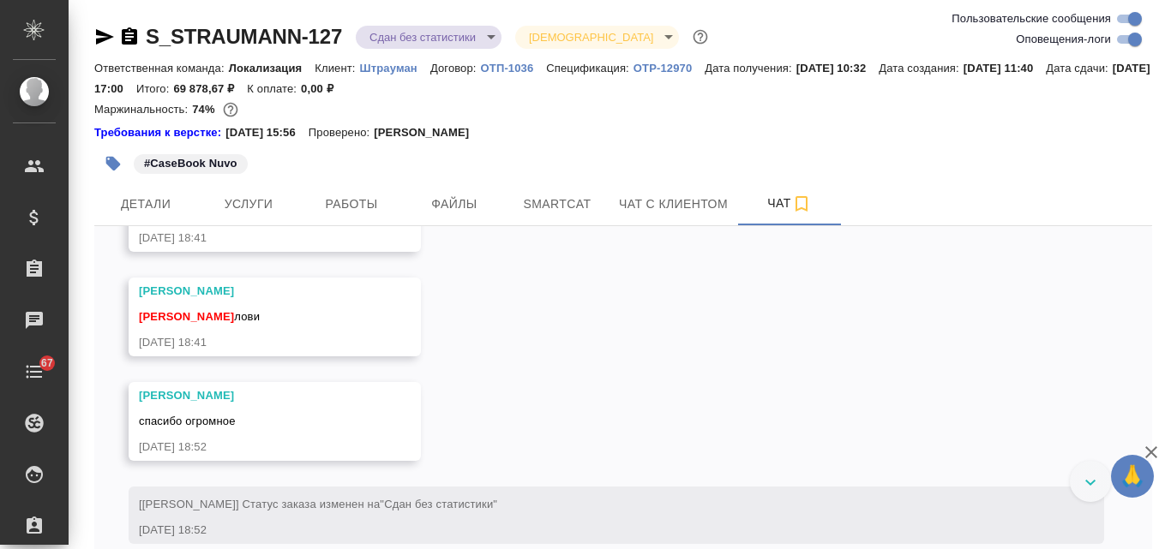
scroll to position [10272, 0]
click at [247, 194] on span "Услуги" at bounding box center [248, 204] width 82 height 21
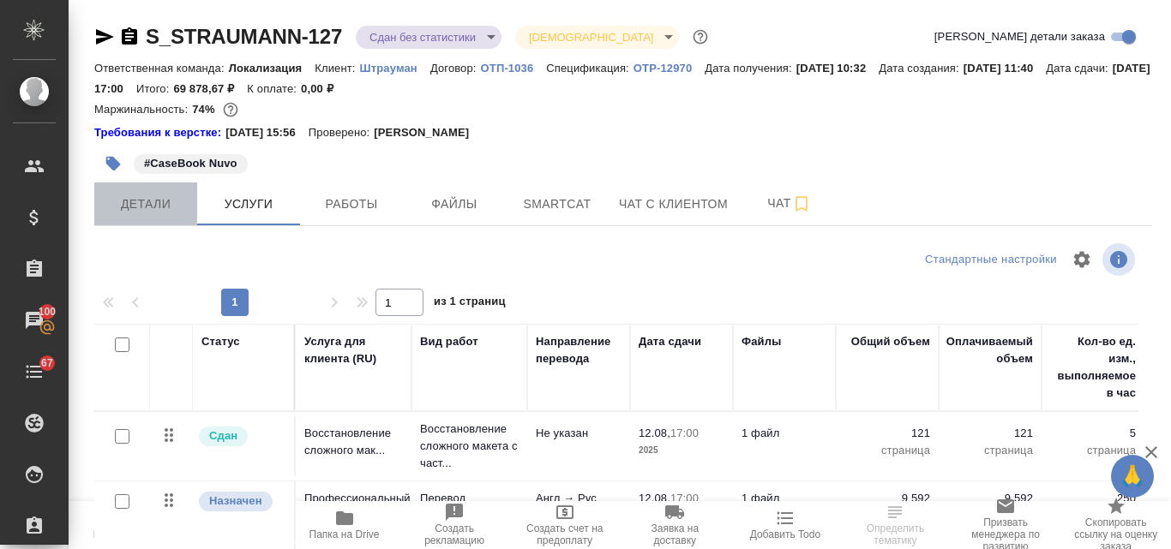
click at [149, 201] on span "Детали" at bounding box center [146, 204] width 82 height 21
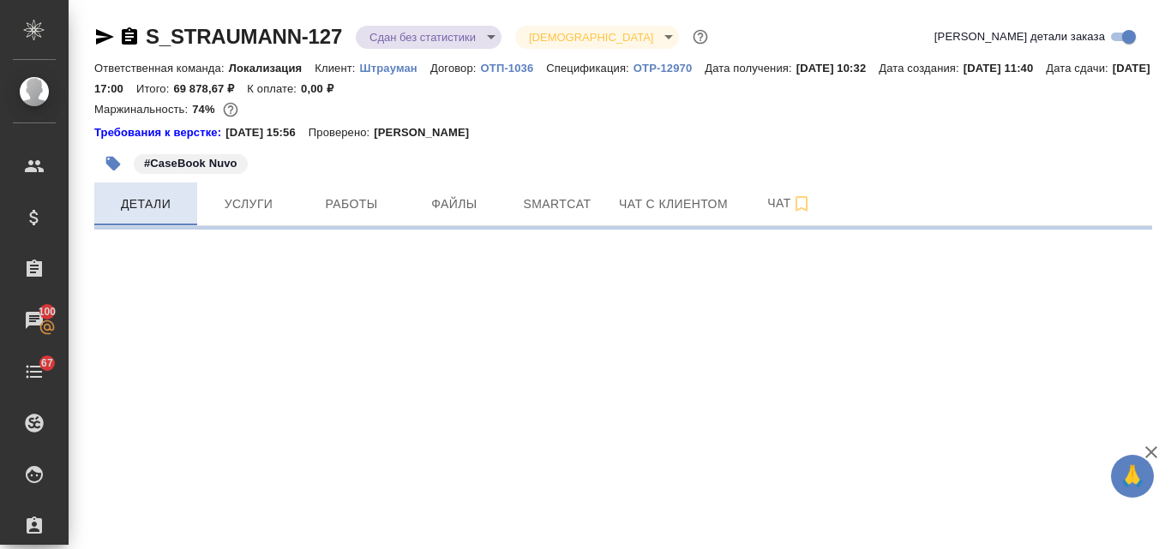
select select "RU"
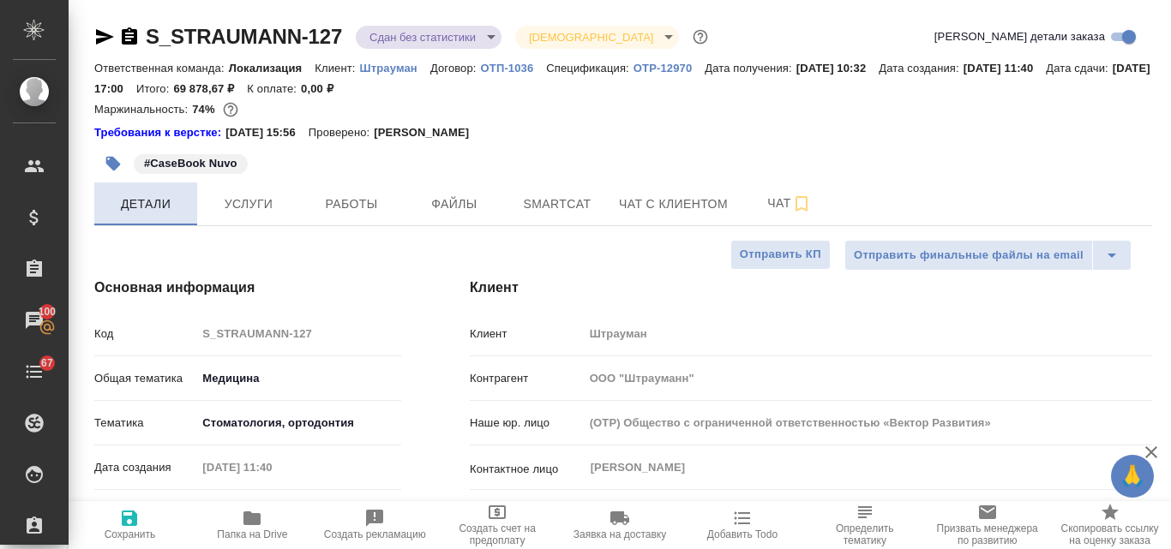
type textarea "x"
click at [261, 520] on icon "button" at bounding box center [252, 518] width 21 height 21
type textarea "x"
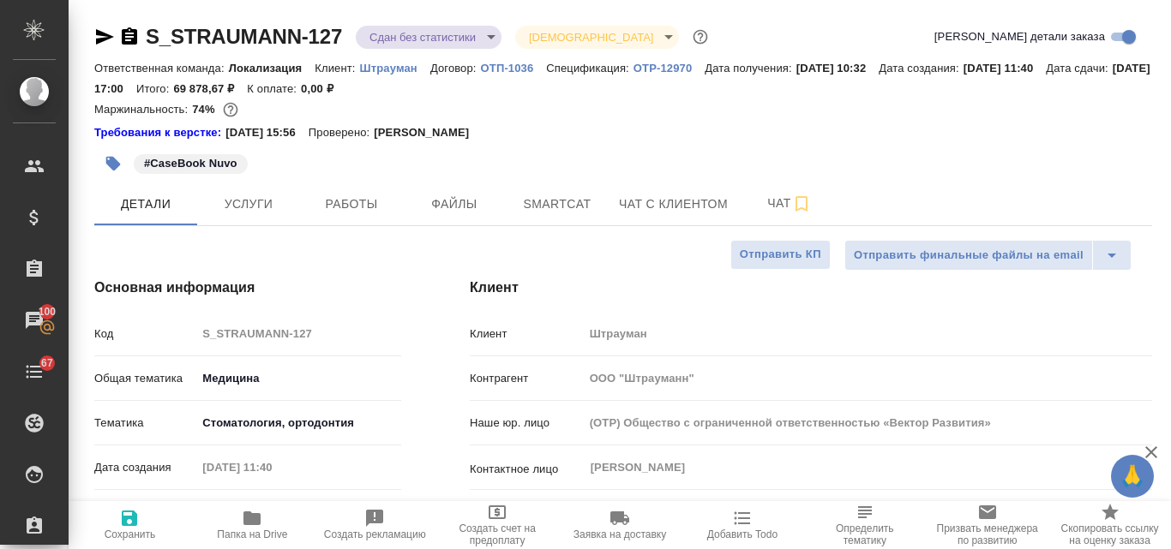
type textarea "x"
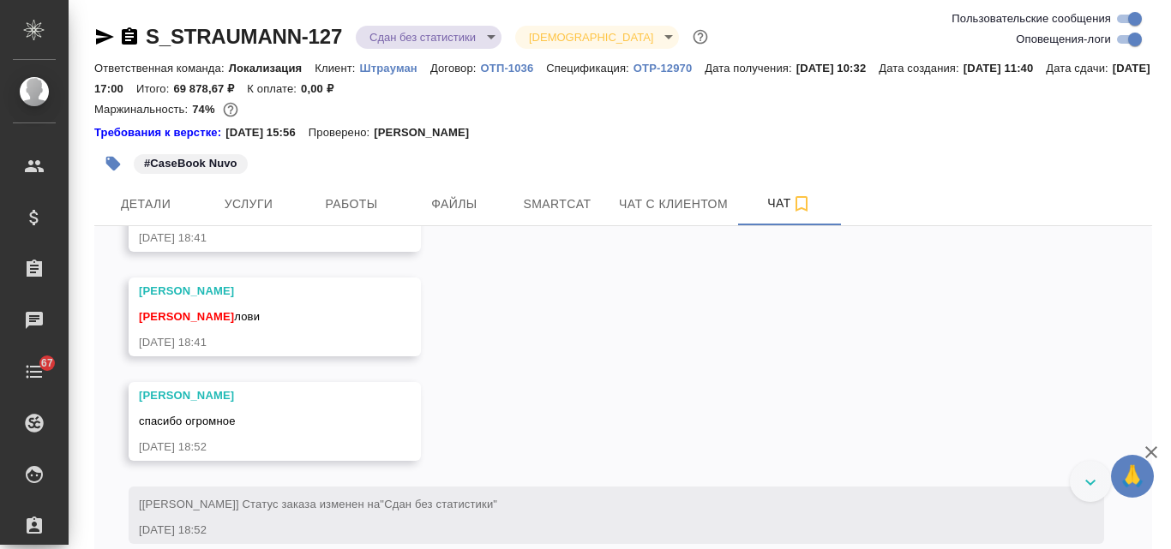
scroll to position [10272, 0]
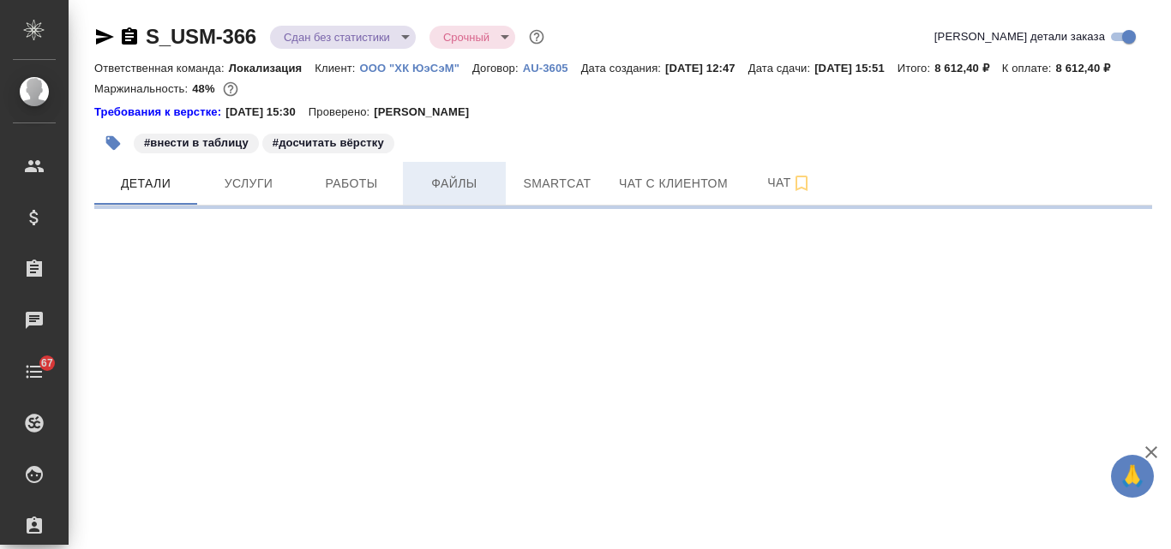
select select "RU"
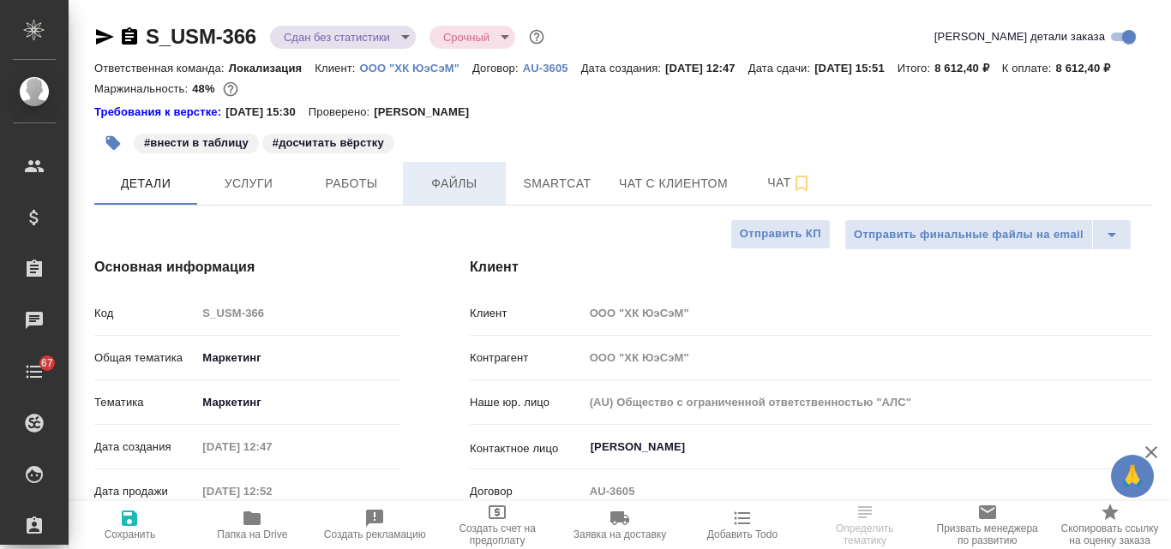
type textarea "x"
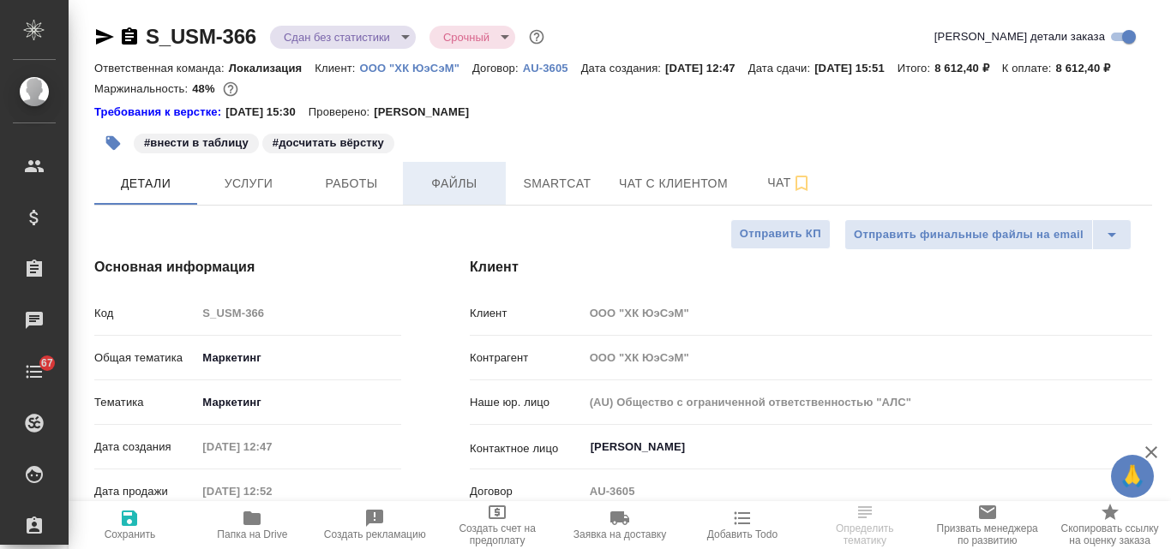
type textarea "x"
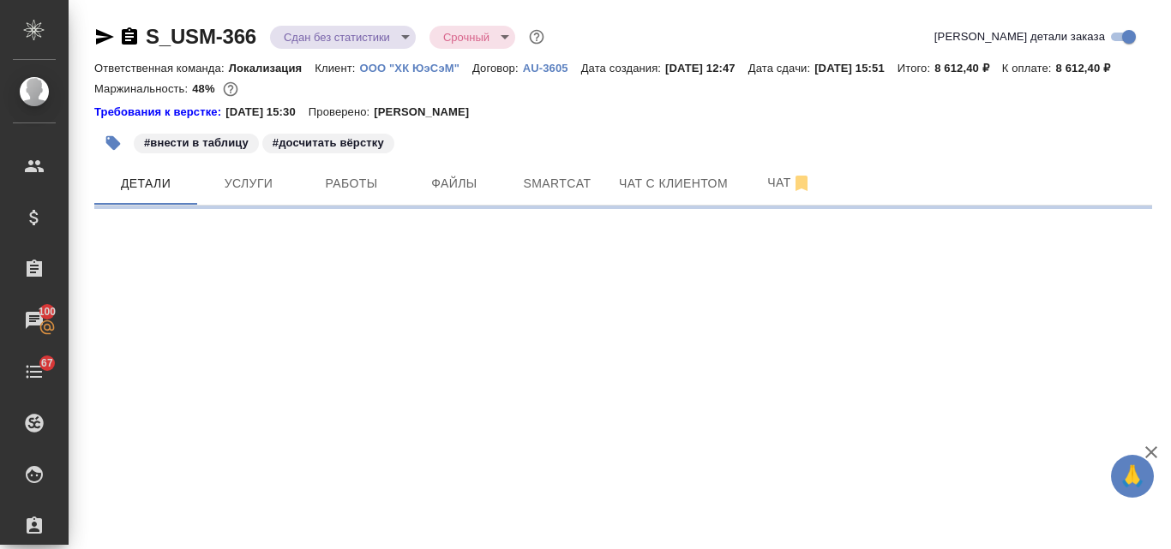
select select "RU"
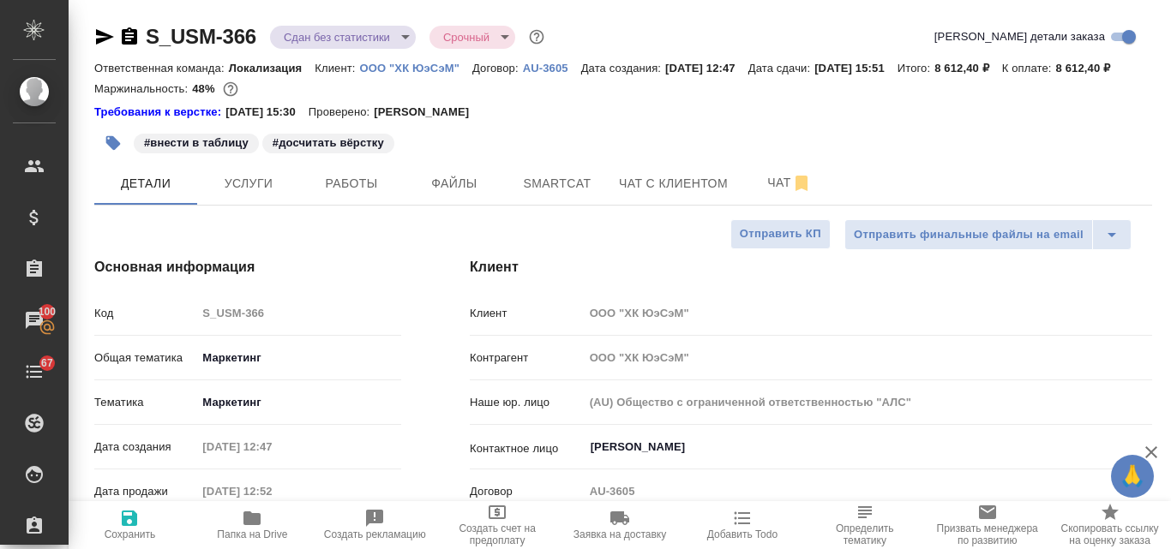
type textarea "x"
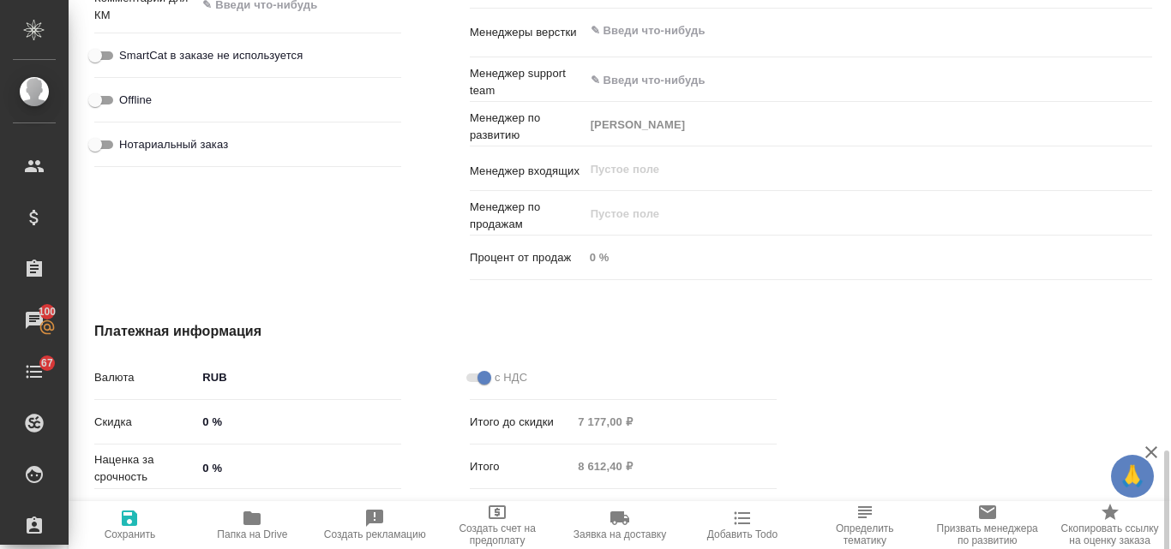
scroll to position [1259, 0]
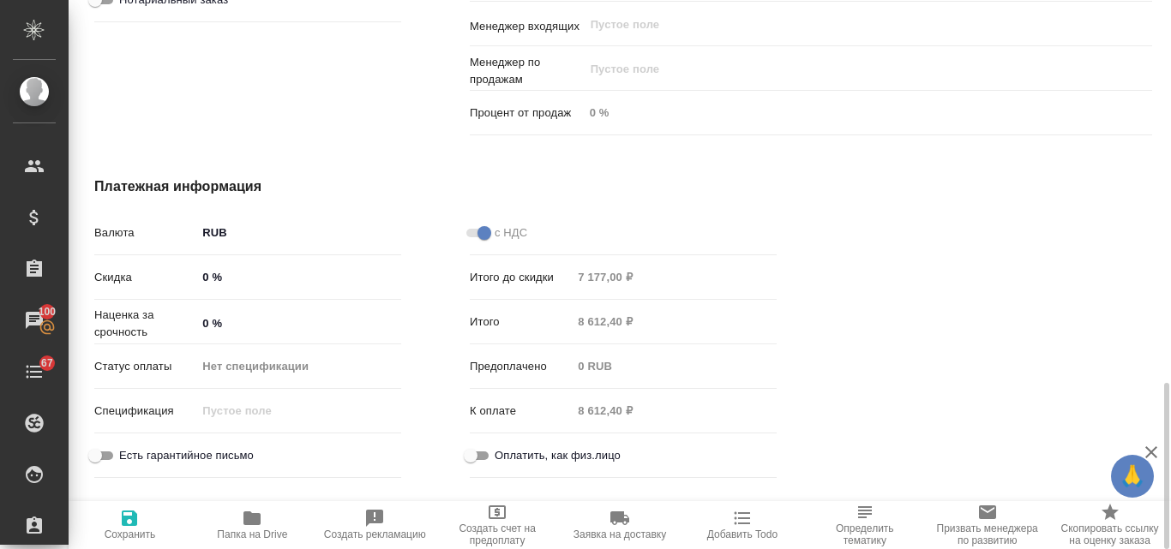
click at [204, 337] on input "0 %" at bounding box center [298, 324] width 205 height 25
type input "10 %"
type textarea "x"
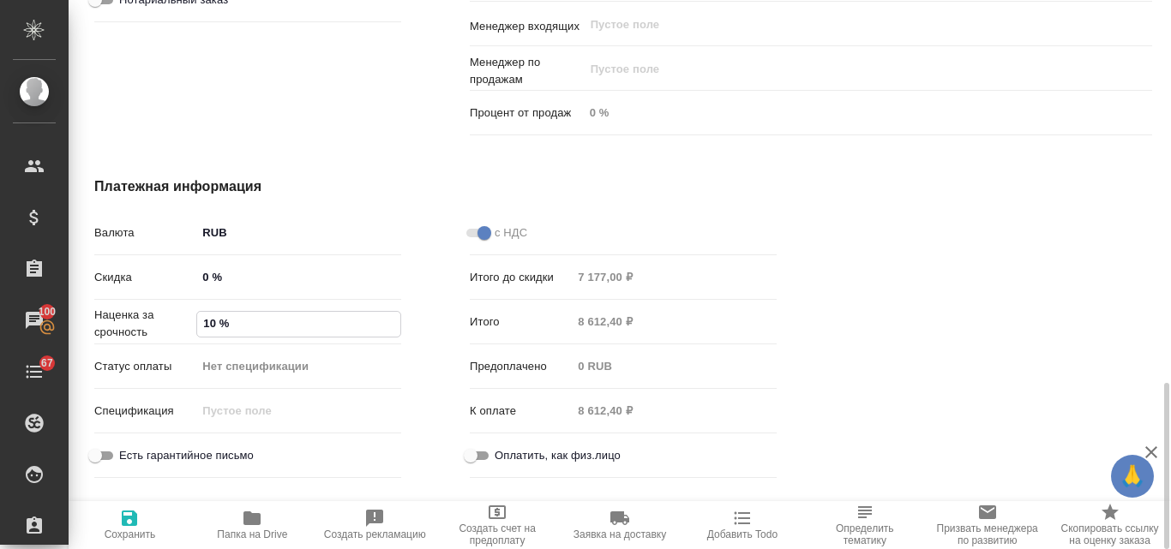
type input "100 %"
type textarea "x"
type input "100 %"
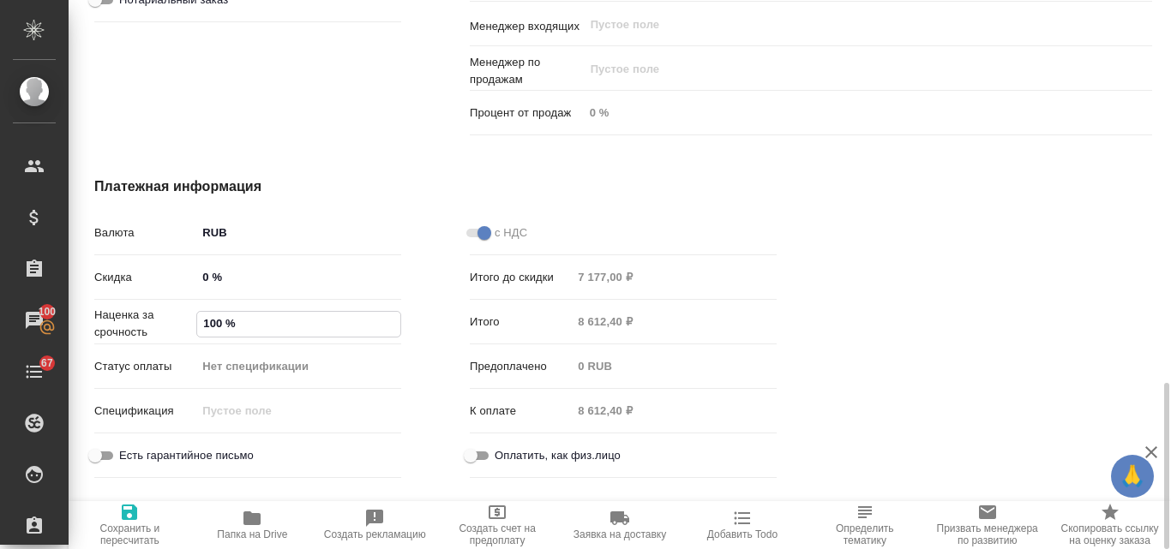
click at [133, 518] on icon "button" at bounding box center [129, 512] width 15 height 15
type textarea "x"
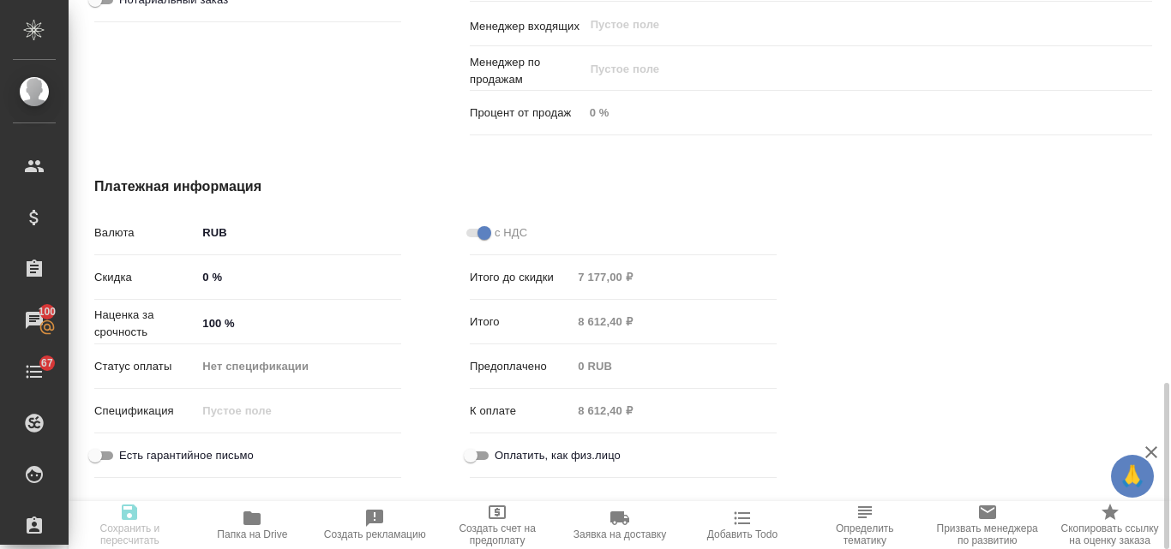
type textarea "x"
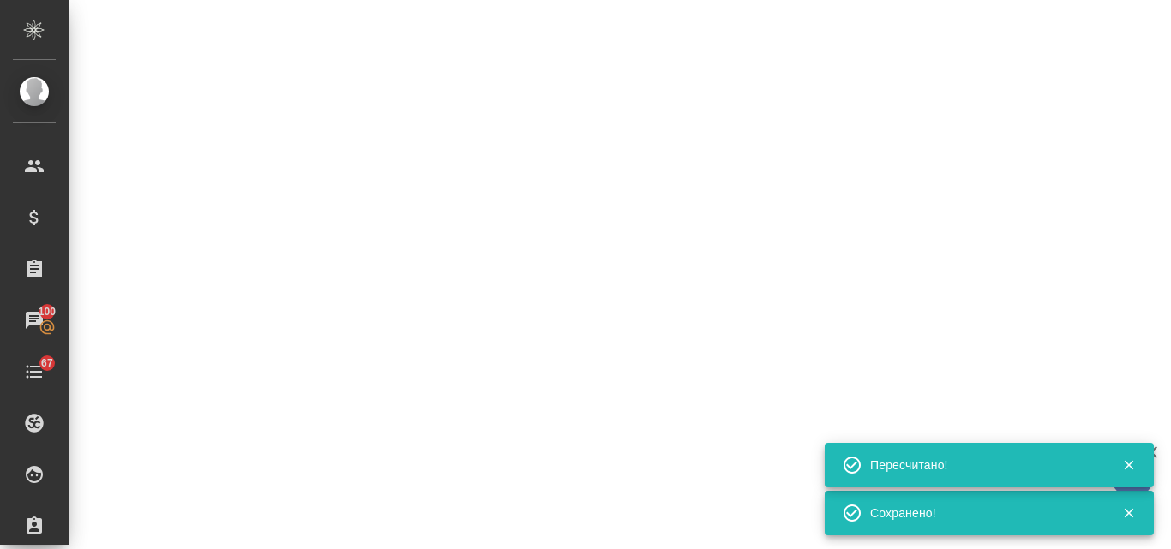
select select "RU"
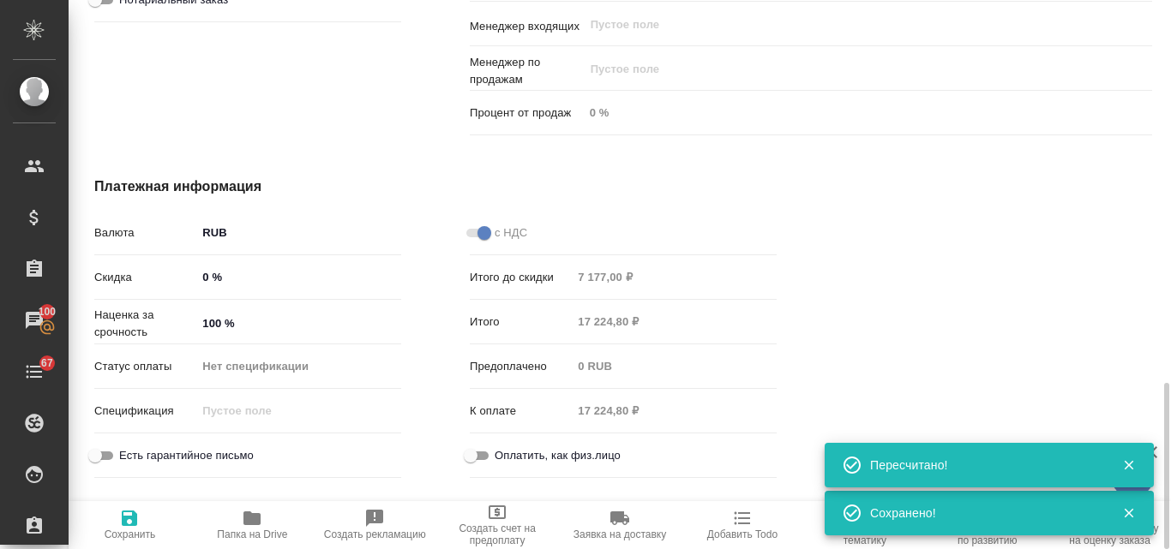
type textarea "x"
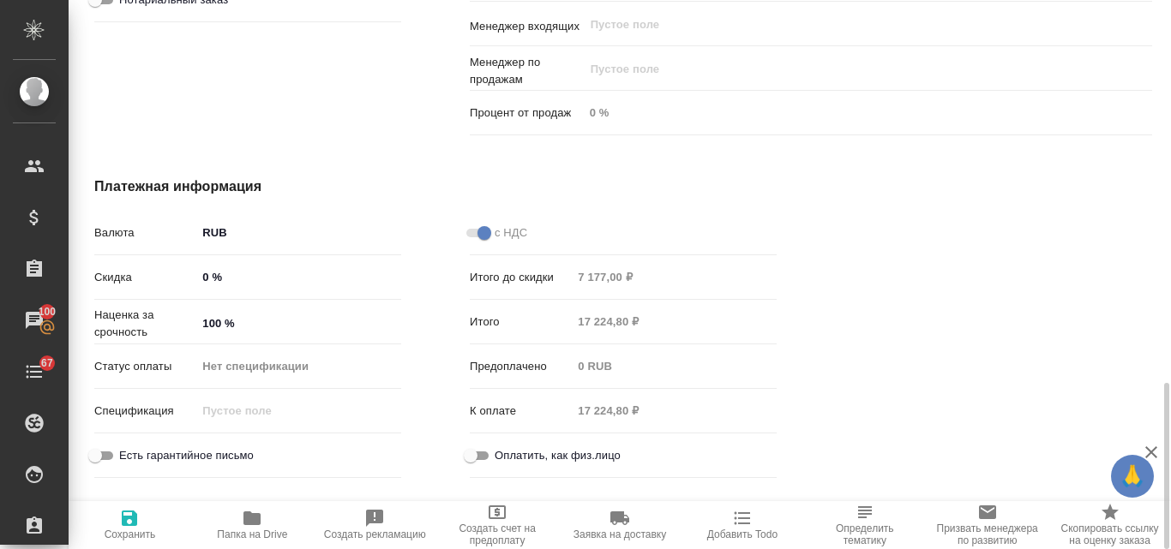
type textarea "x"
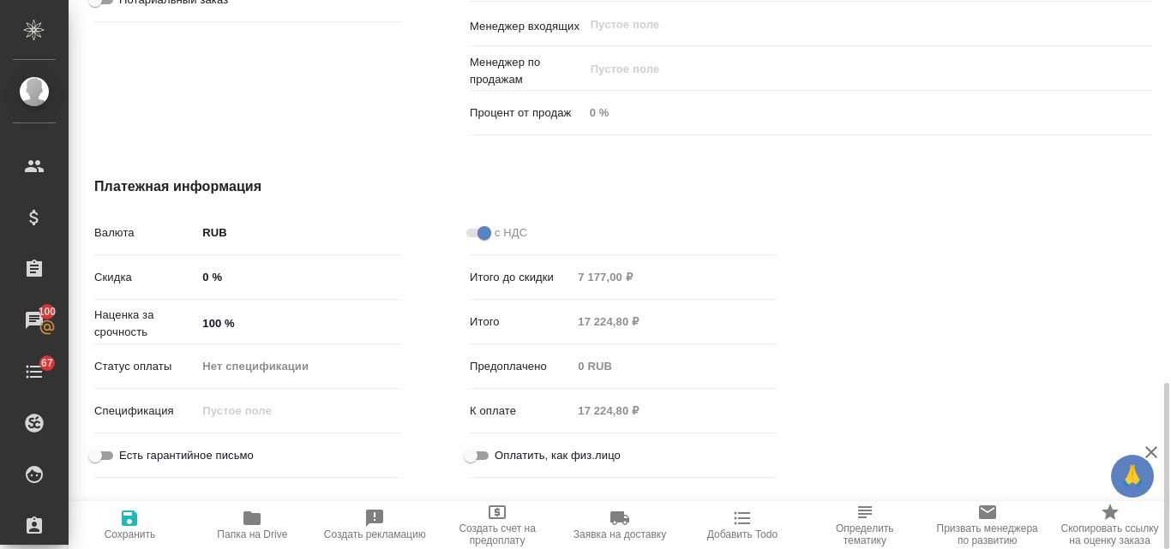
type textarea "x"
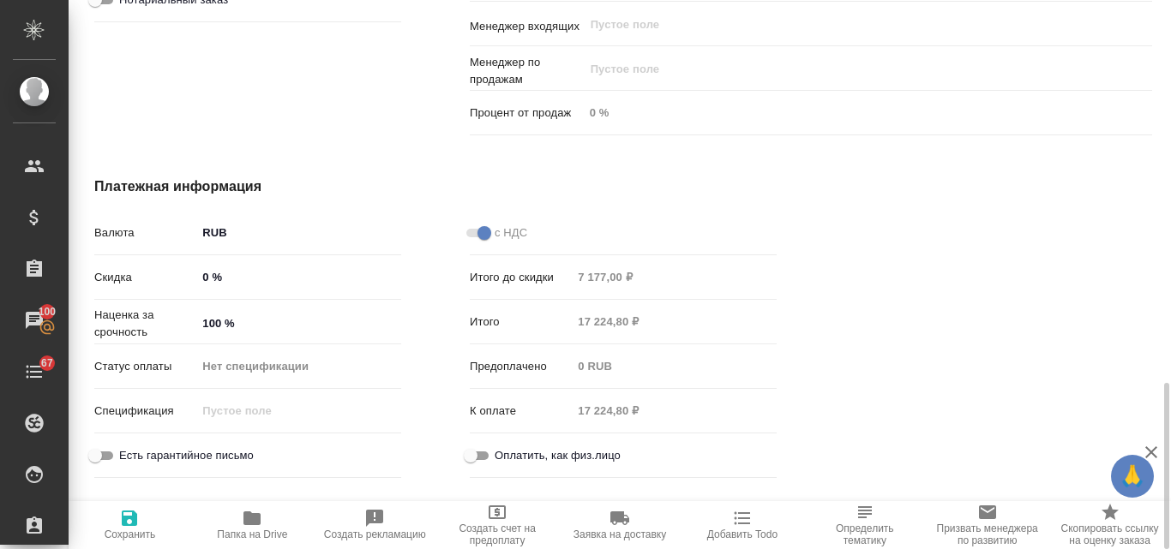
type textarea "x"
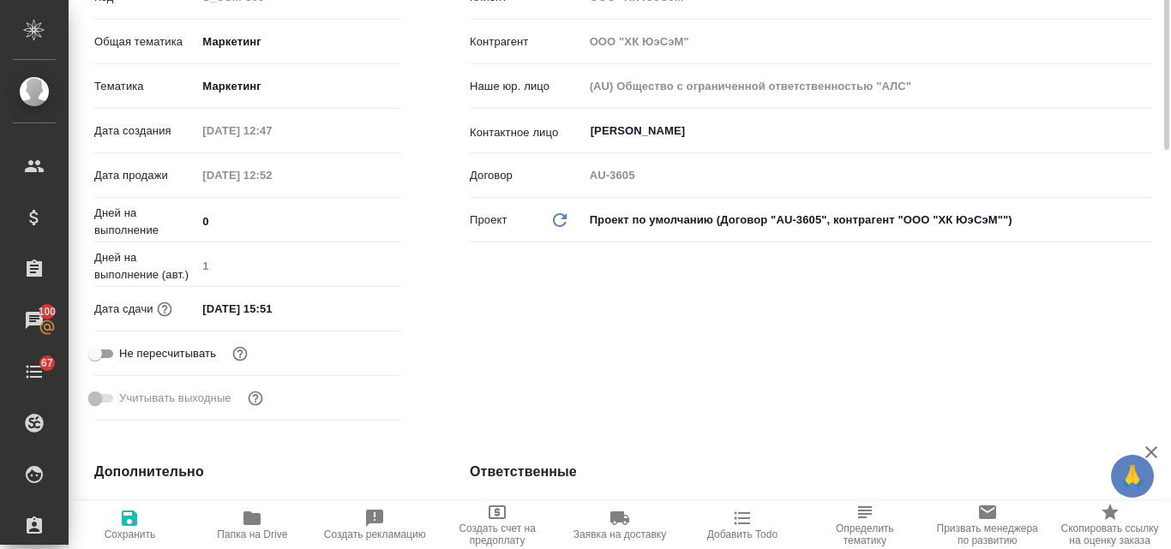
scroll to position [0, 0]
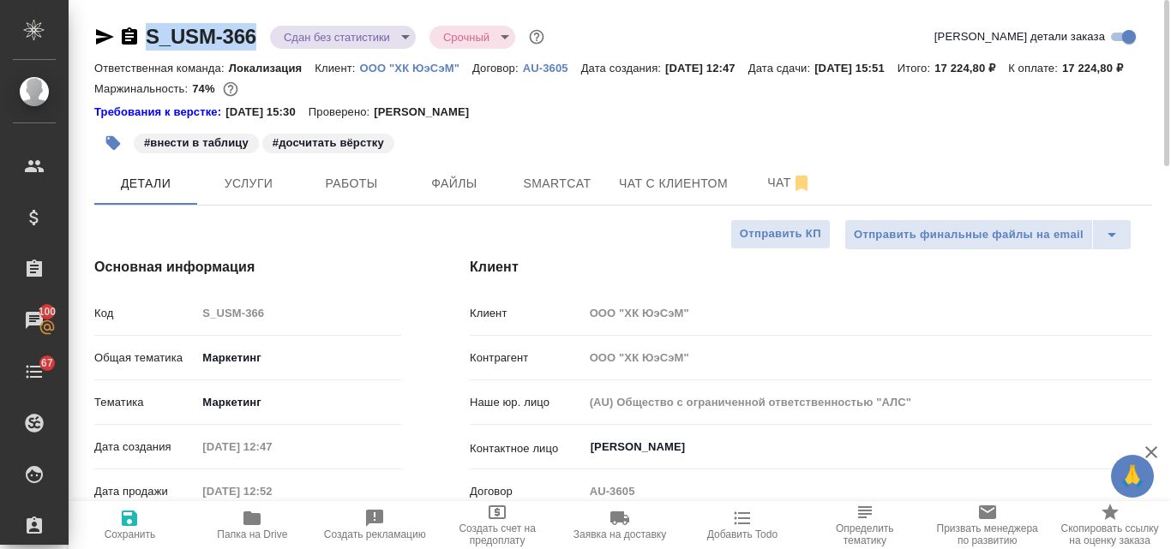
drag, startPoint x: 258, startPoint y: 35, endPoint x: 150, endPoint y: 31, distance: 108.1
click at [150, 31] on div "S_USM-366 Сдан без статистики distributed Срочный urgent" at bounding box center [320, 36] width 453 height 27
copy link "S_USM-366"
type textarea "x"
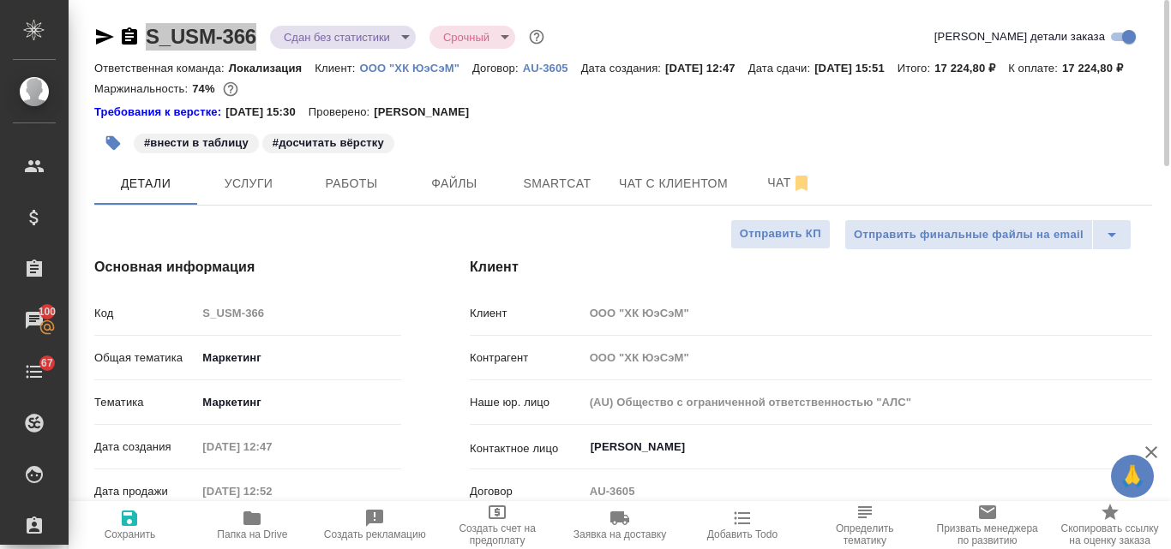
type textarea "x"
drag, startPoint x: 350, startPoint y: 87, endPoint x: 302, endPoint y: 84, distance: 48.9
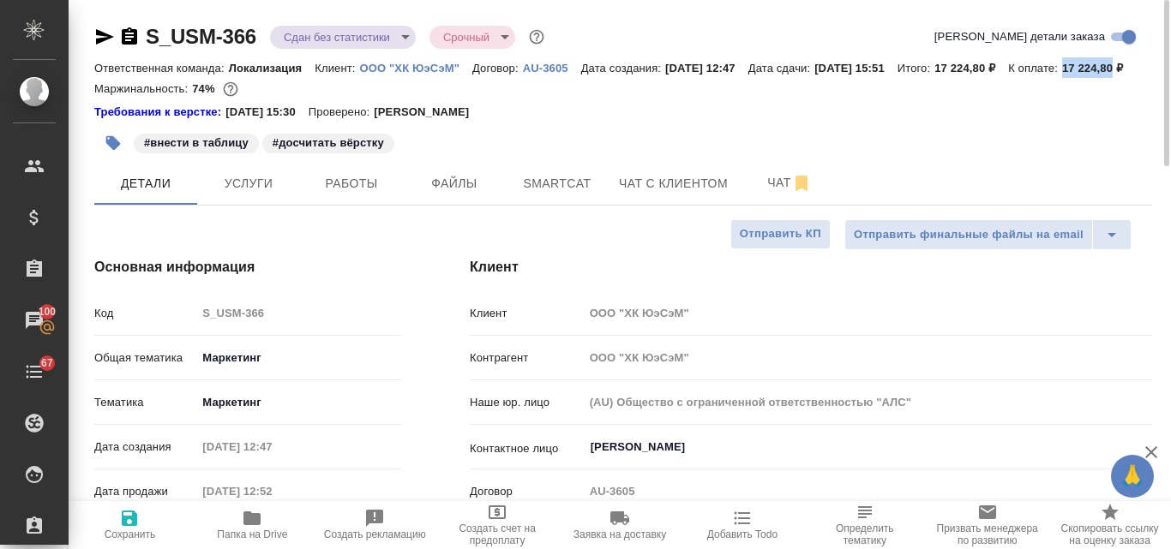
click at [1062, 75] on p "17 224,80 ₽" at bounding box center [1099, 68] width 74 height 13
copy p "17 224,80"
type textarea "x"
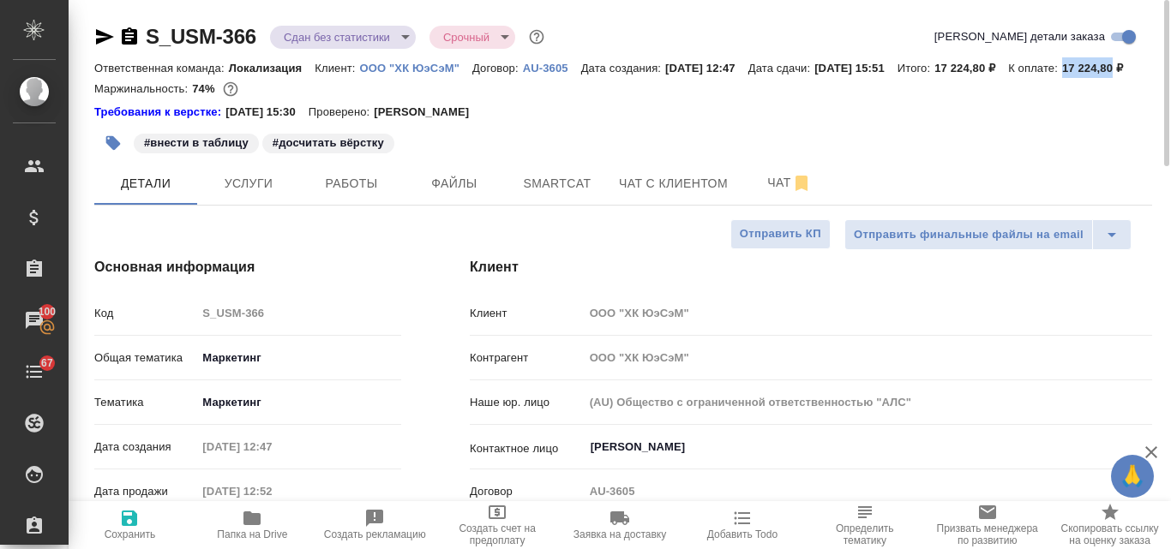
type textarea "x"
click at [278, 195] on span "Услуги" at bounding box center [248, 183] width 82 height 21
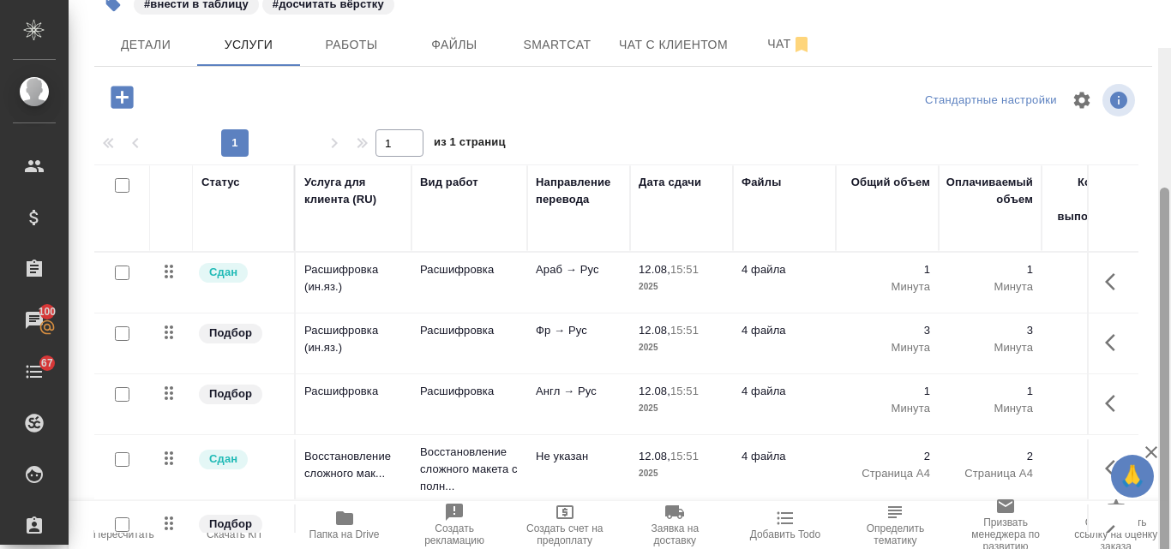
scroll to position [187, 0]
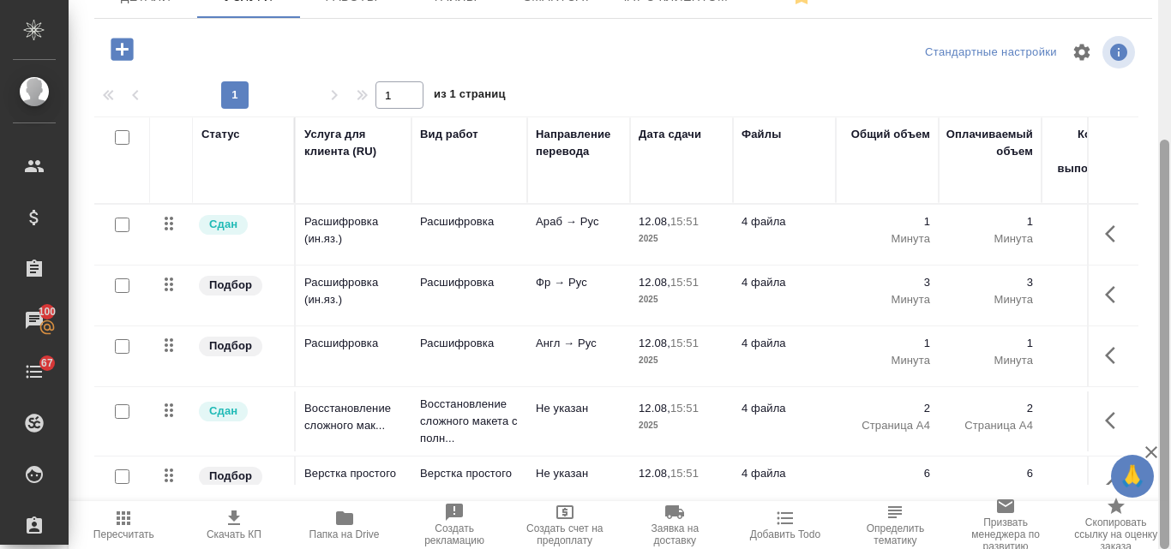
drag, startPoint x: 1164, startPoint y: 133, endPoint x: 1170, endPoint y: 313, distance: 180.0
click at [1170, 309] on div at bounding box center [1164, 274] width 13 height 549
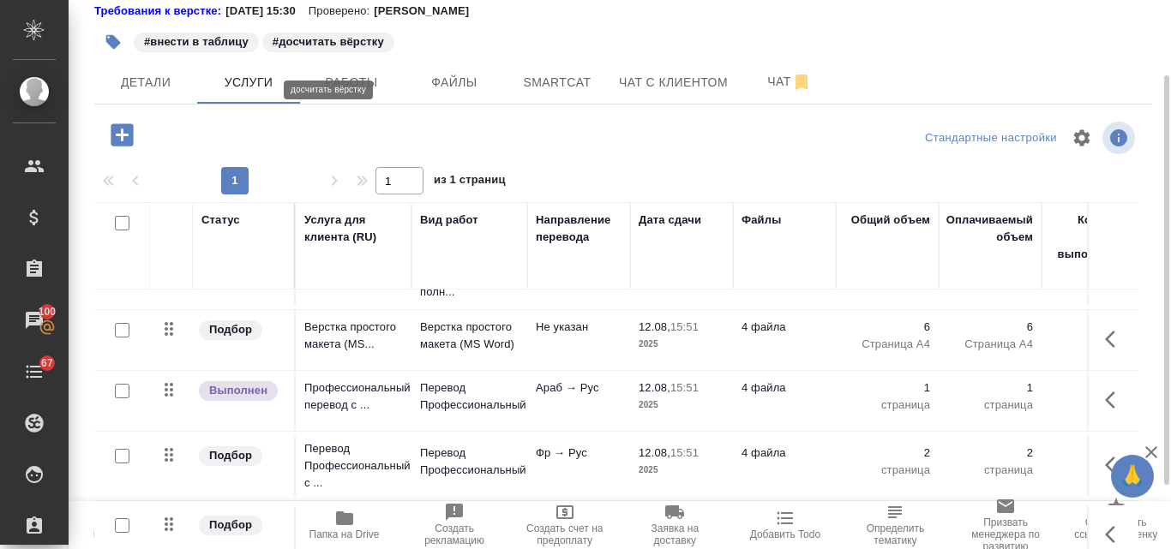
scroll to position [0, 0]
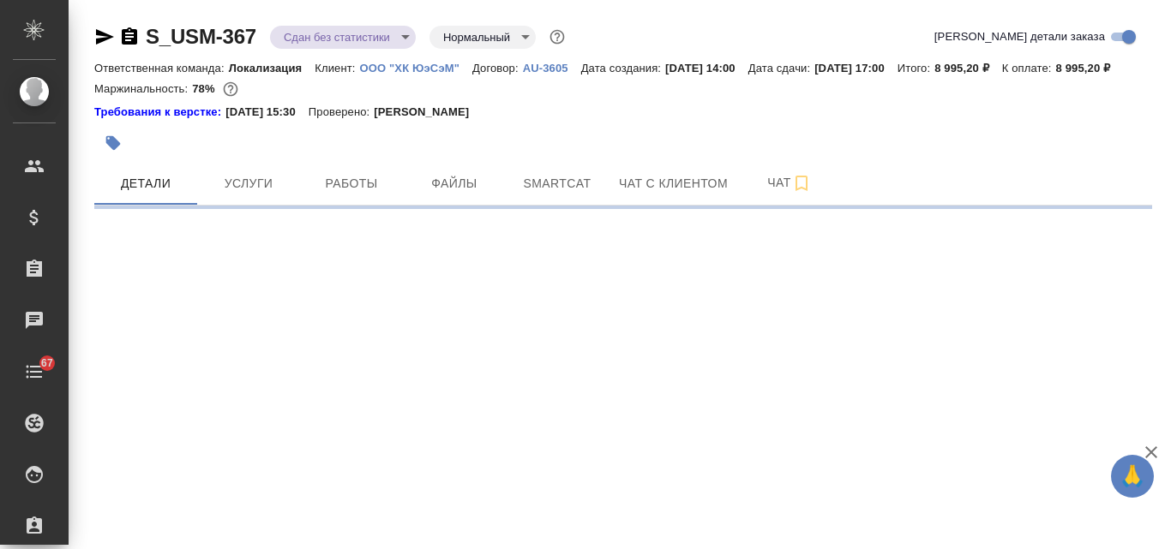
select select "RU"
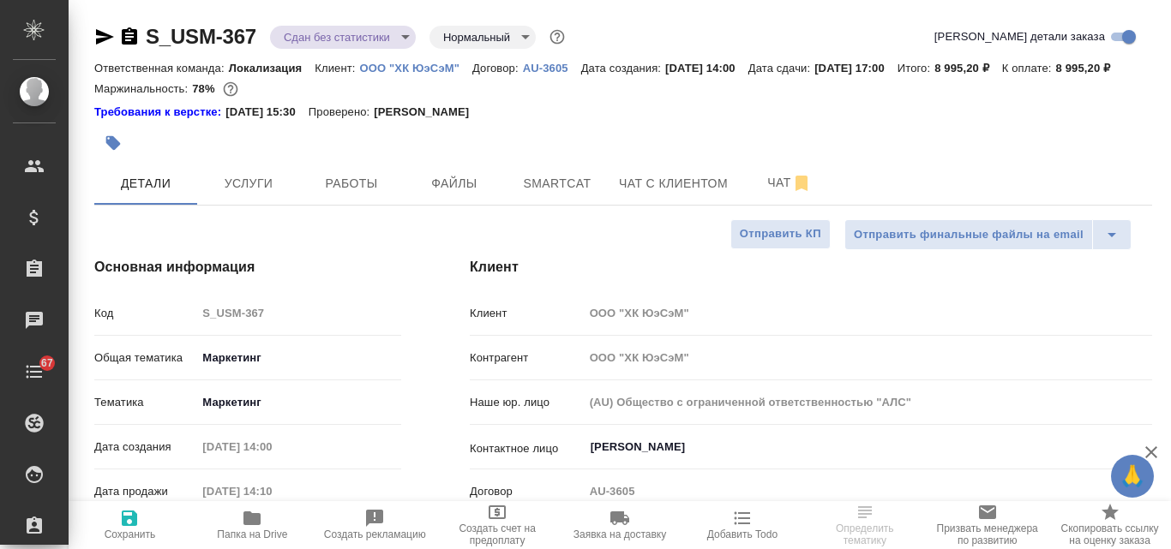
type textarea "x"
click at [107, 33] on icon "button" at bounding box center [104, 37] width 21 height 21
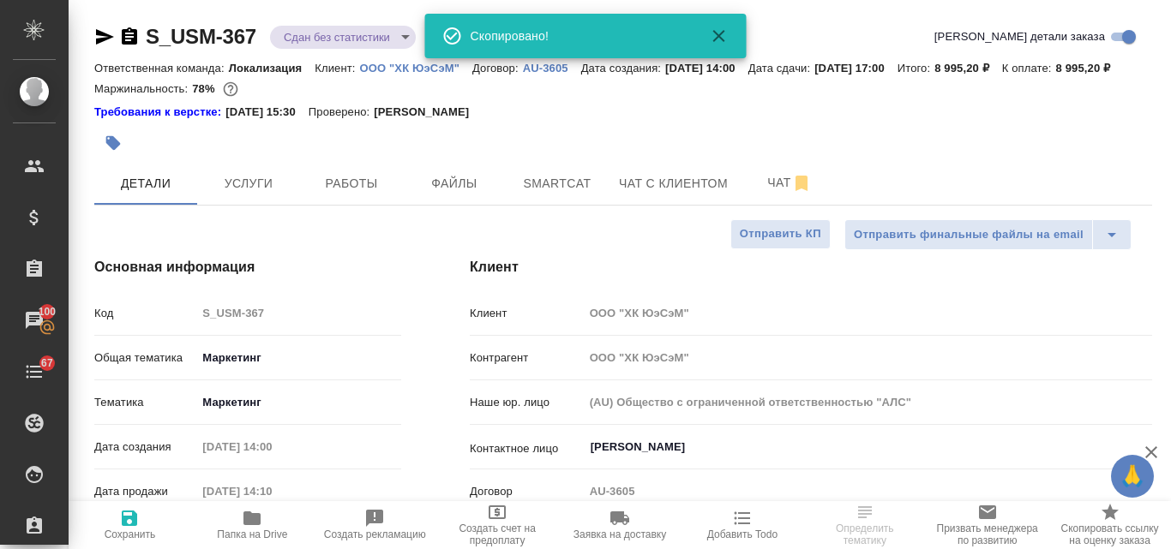
type textarea "x"
select select "RU"
type textarea "x"
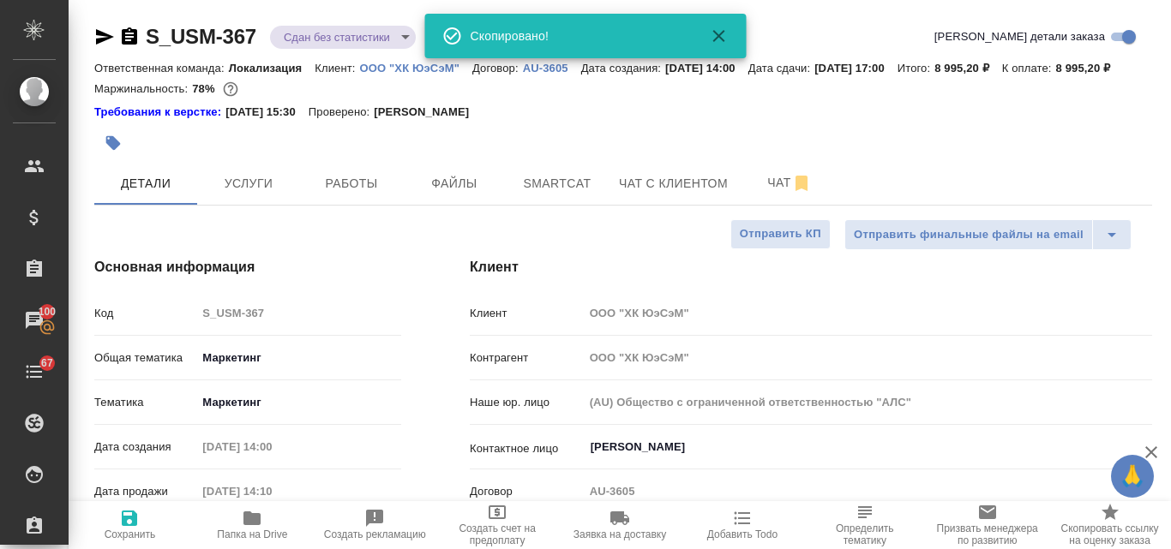
type textarea "x"
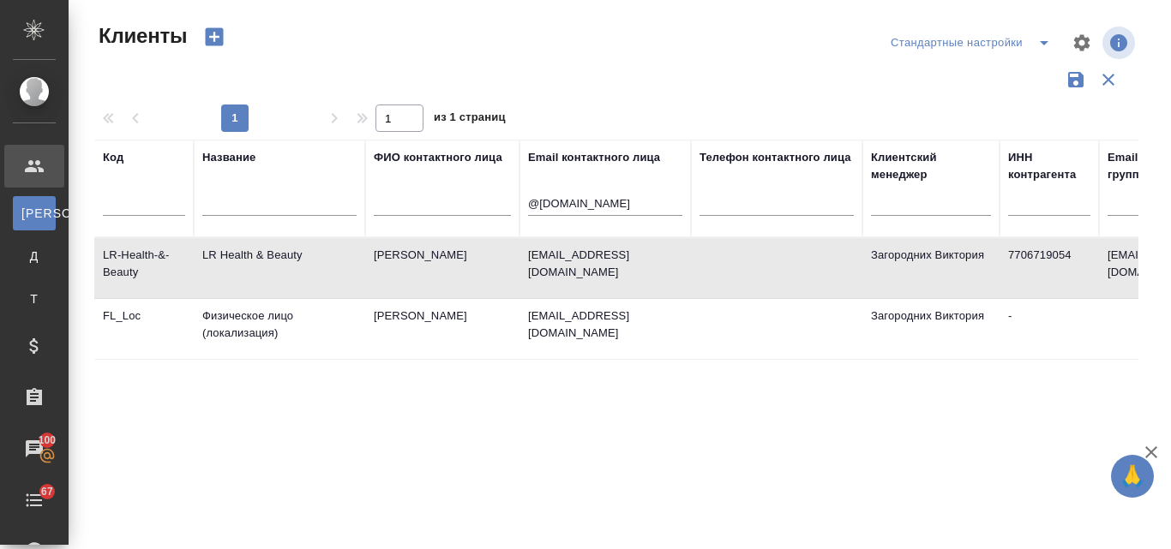
select select "RU"
